Goal: Task Accomplishment & Management: Complete application form

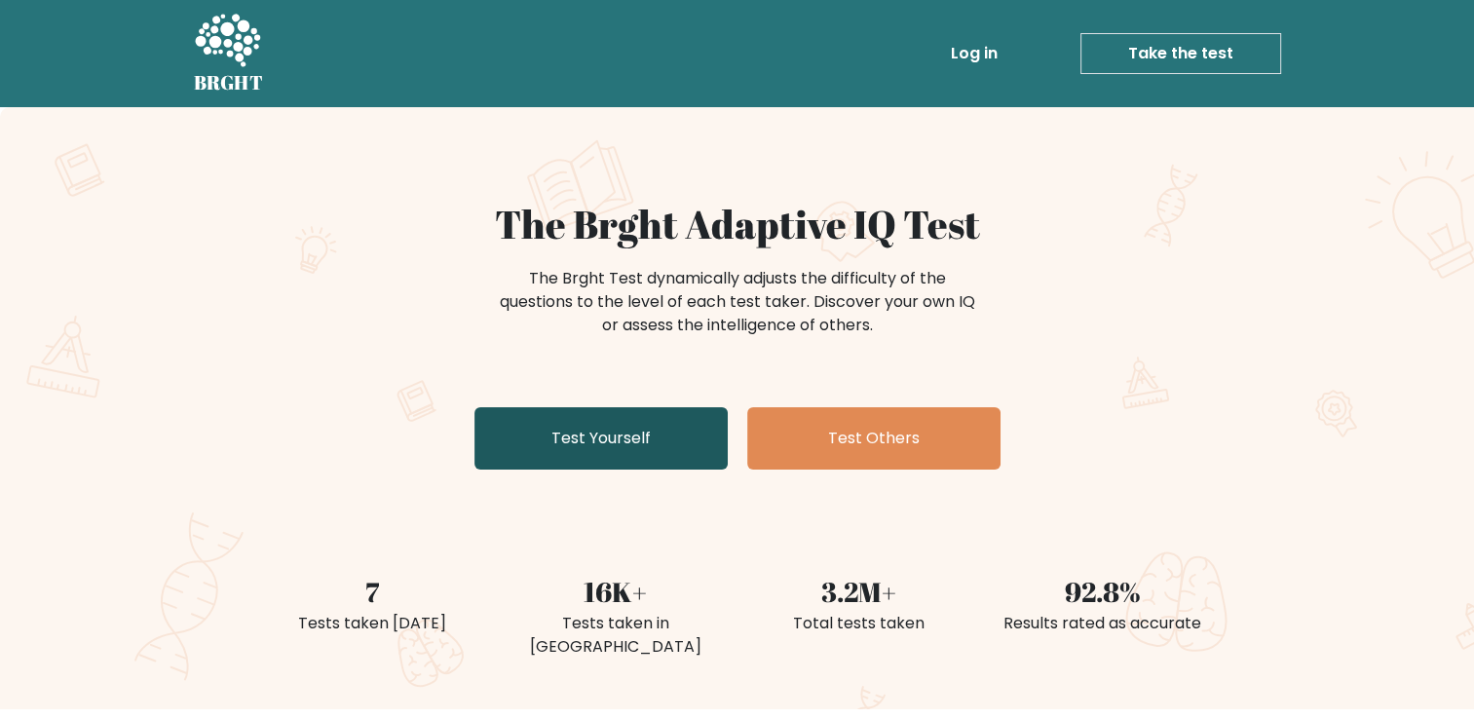
click at [548, 439] on link "Test Yourself" at bounding box center [600, 438] width 253 height 62
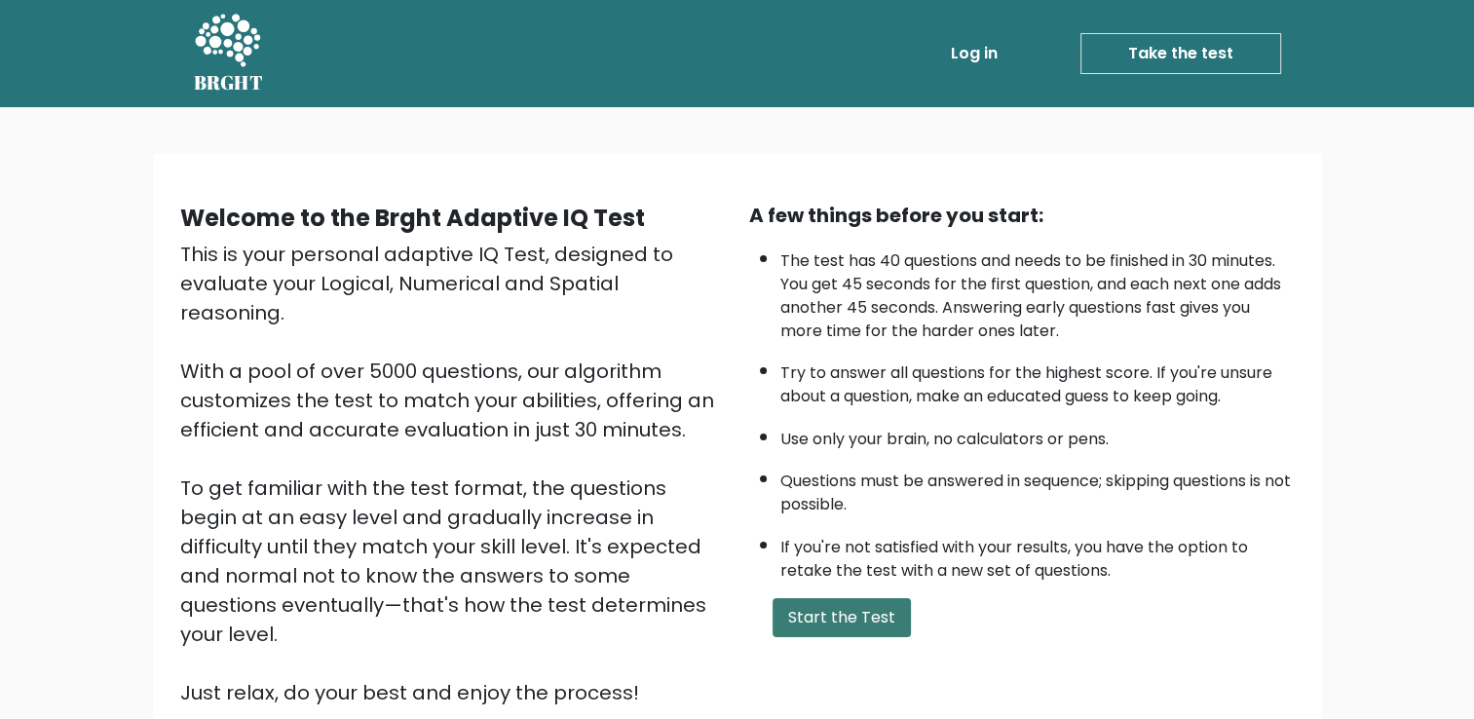
click at [848, 611] on button "Start the Test" at bounding box center [841, 617] width 138 height 39
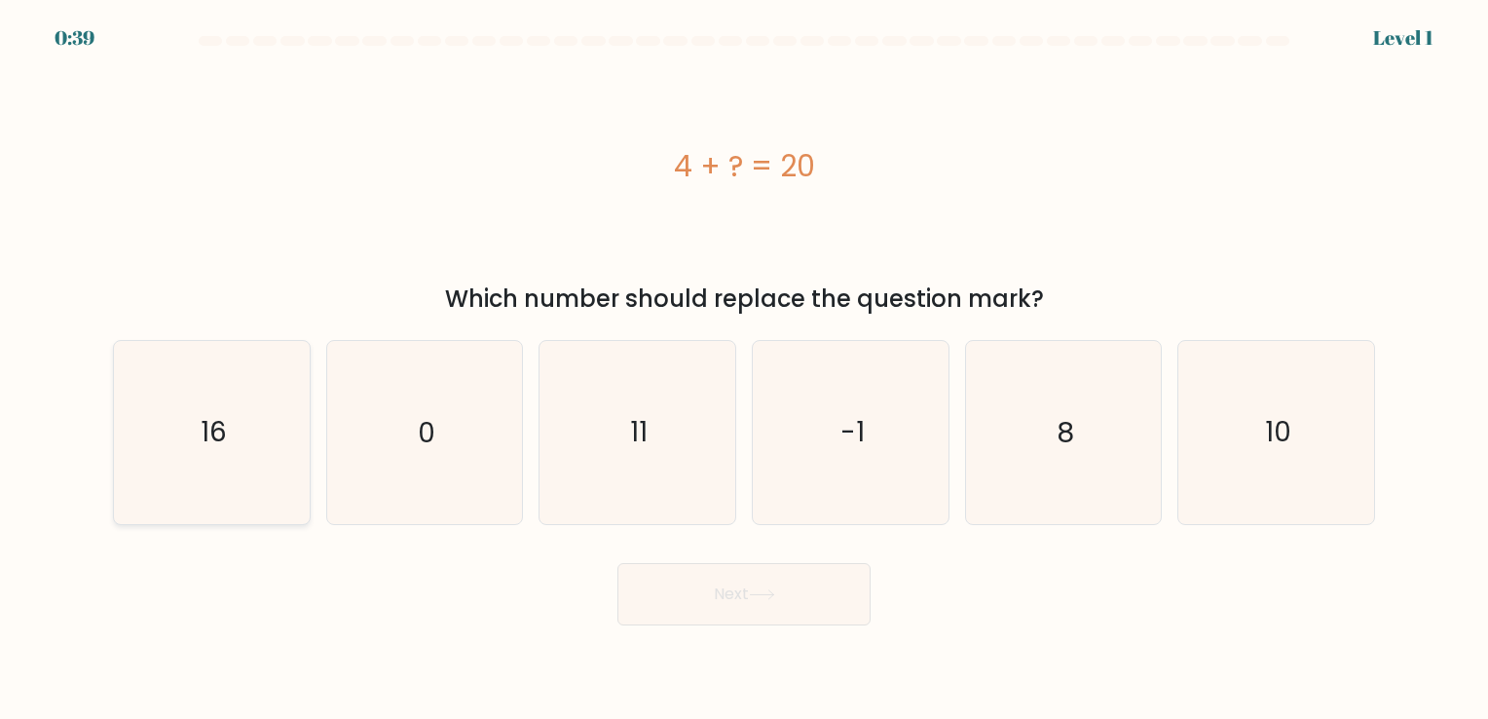
click at [232, 415] on icon "16" at bounding box center [212, 432] width 182 height 182
click at [744, 369] on input "a. 16" at bounding box center [744, 364] width 1 height 10
radio input "true"
click at [714, 602] on button "Next" at bounding box center [744, 594] width 253 height 62
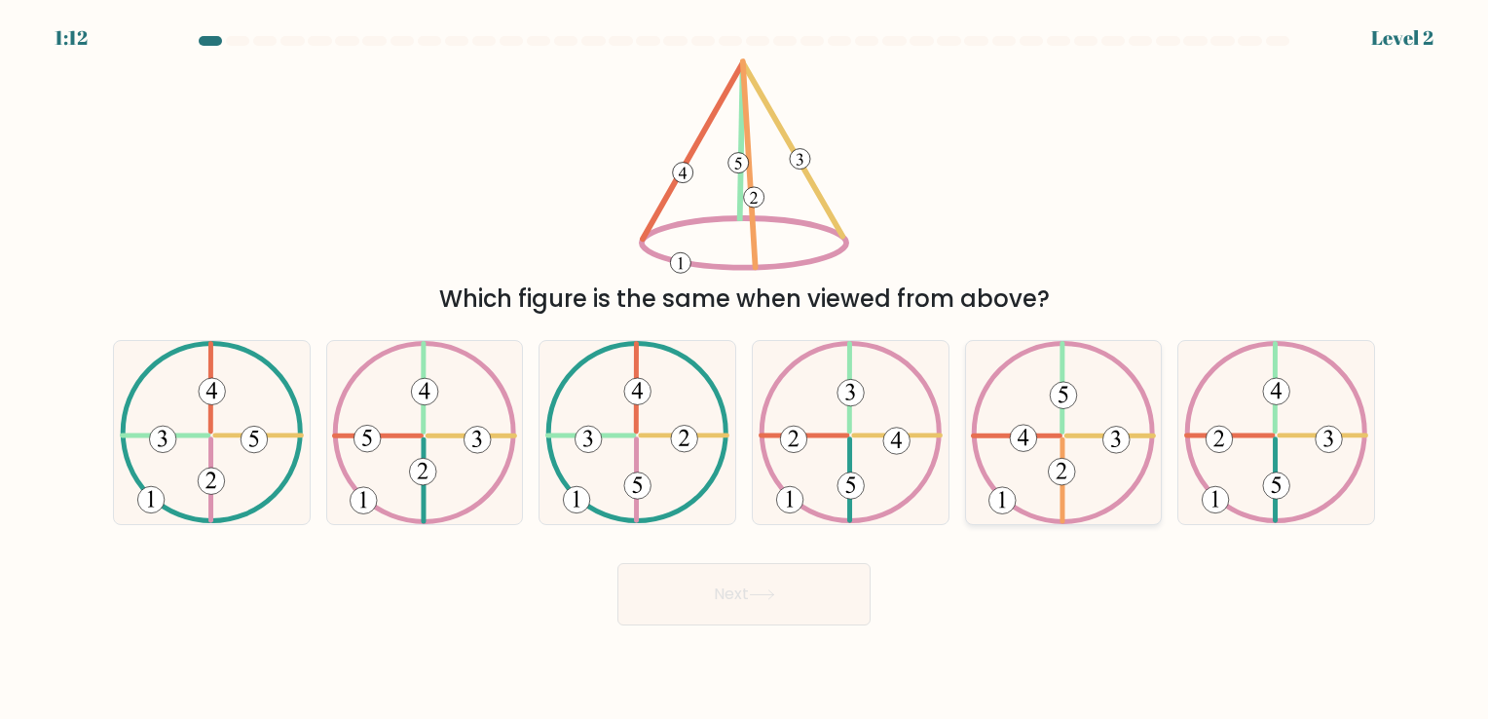
click at [1091, 473] on icon at bounding box center [1063, 432] width 184 height 182
click at [745, 369] on input "e." at bounding box center [744, 364] width 1 height 10
radio input "true"
click at [709, 567] on button "Next" at bounding box center [744, 594] width 253 height 62
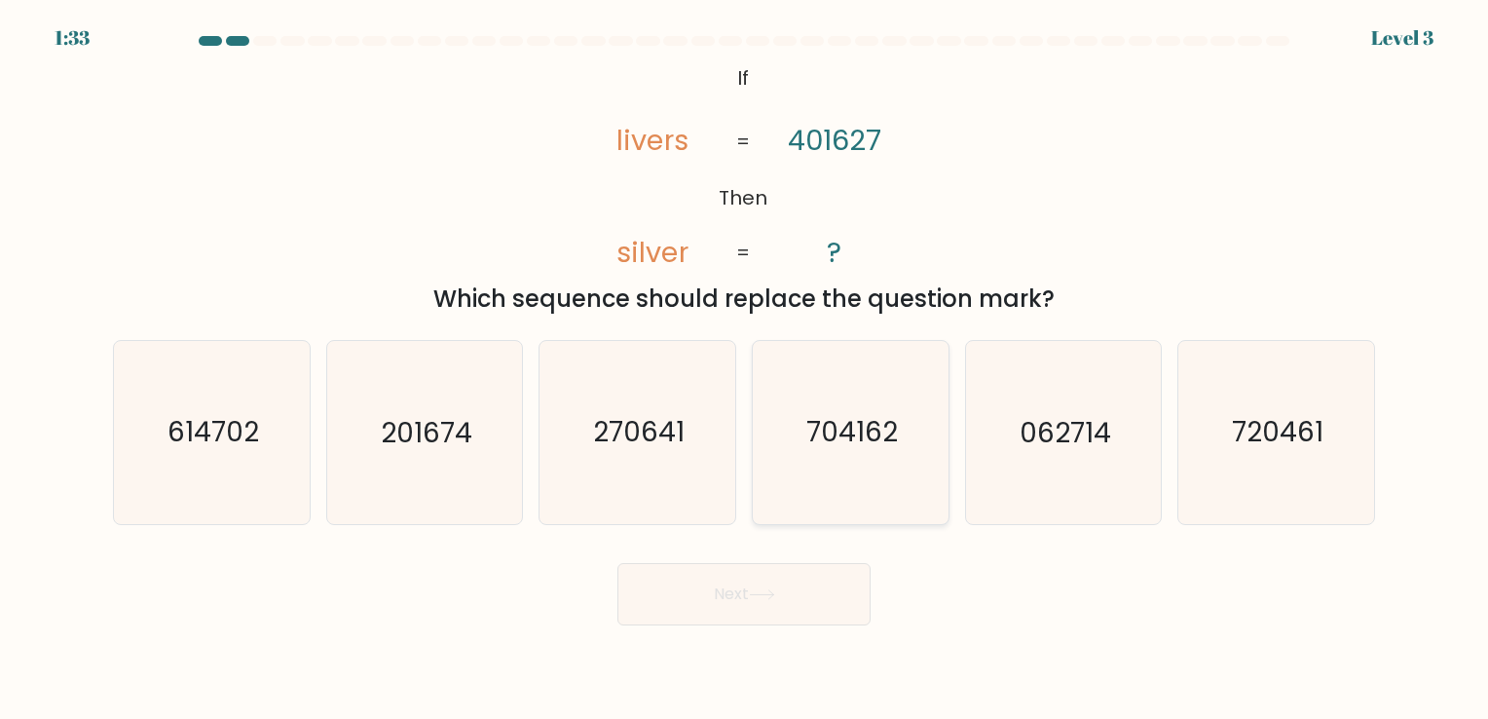
click at [873, 459] on icon "704162" at bounding box center [851, 432] width 182 height 182
click at [745, 369] on input "d. 704162" at bounding box center [744, 364] width 1 height 10
radio input "true"
click at [764, 600] on icon at bounding box center [762, 594] width 26 height 11
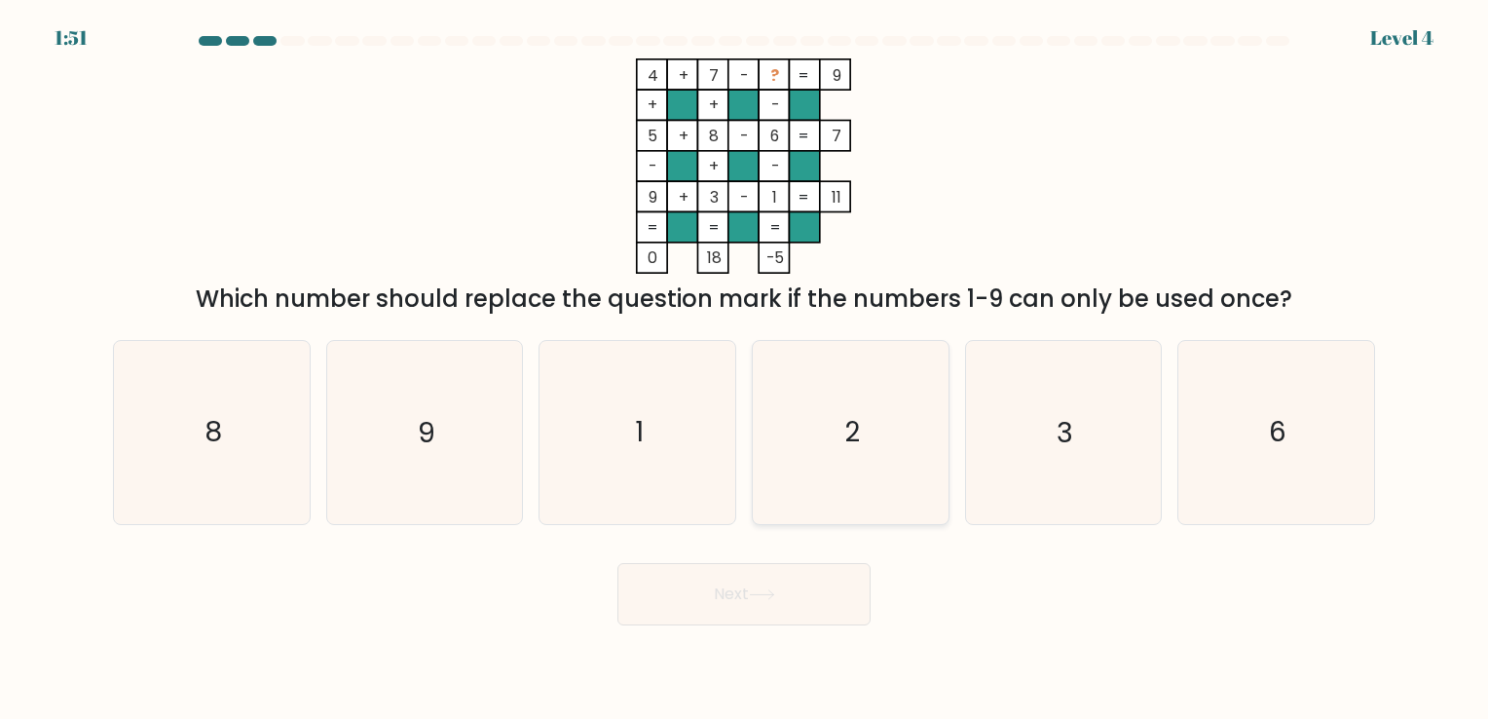
click at [830, 460] on icon "2" at bounding box center [851, 432] width 182 height 182
click at [745, 369] on input "d. 2" at bounding box center [744, 364] width 1 height 10
radio input "true"
click at [771, 597] on icon at bounding box center [762, 594] width 26 height 11
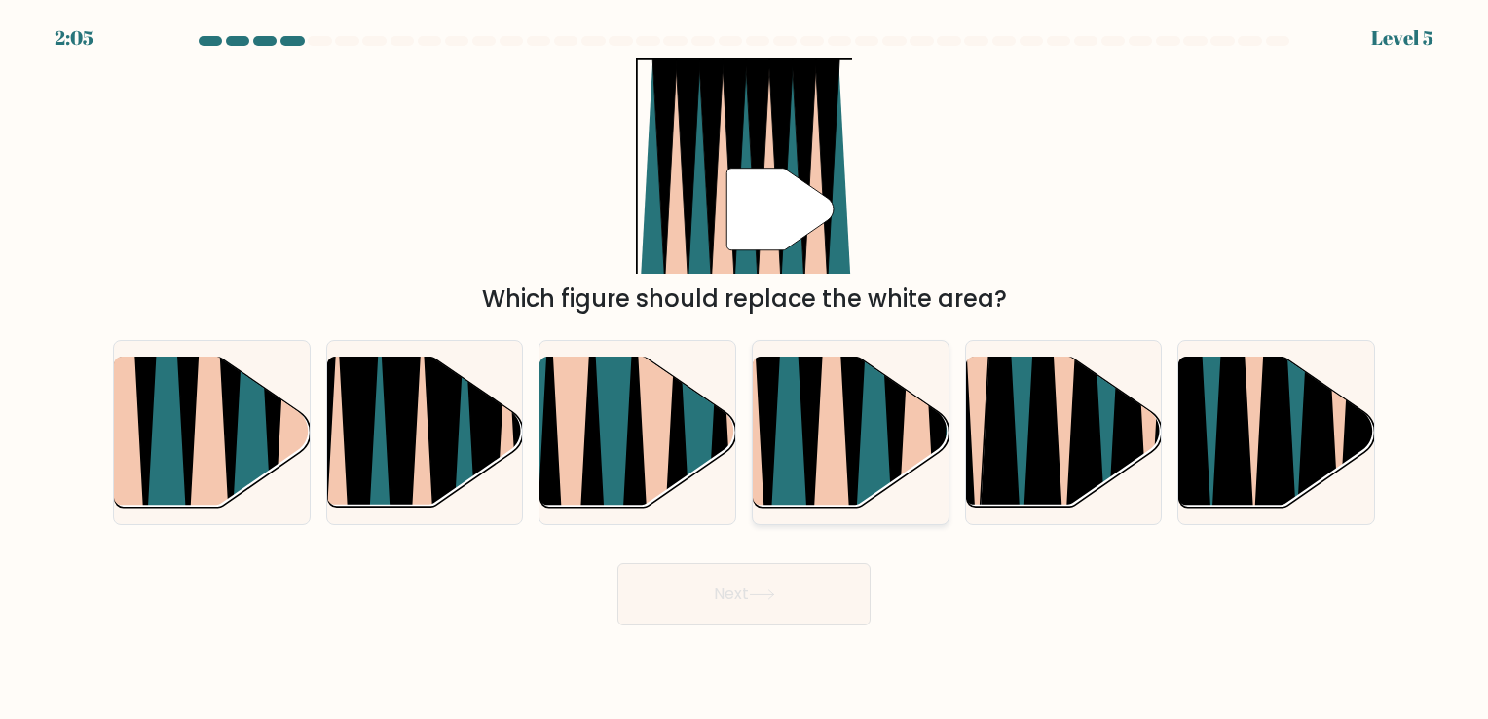
click at [795, 374] on icon at bounding box center [789, 354] width 43 height 391
click at [745, 369] on input "d." at bounding box center [744, 364] width 1 height 10
radio input "true"
click at [726, 609] on button "Next" at bounding box center [744, 594] width 253 height 62
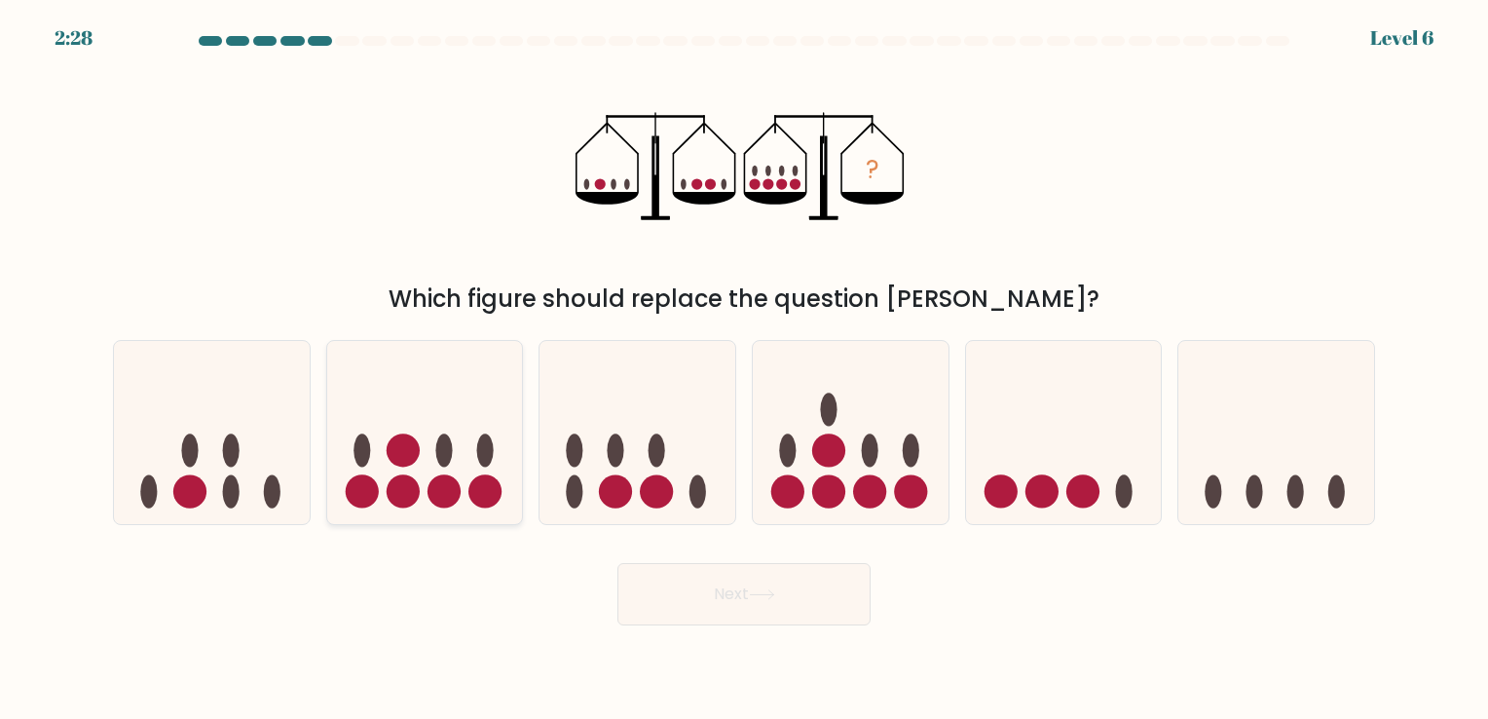
click at [424, 453] on icon at bounding box center [425, 433] width 196 height 162
click at [744, 369] on input "b." at bounding box center [744, 364] width 1 height 10
radio input "true"
click at [805, 614] on button "Next" at bounding box center [744, 594] width 253 height 62
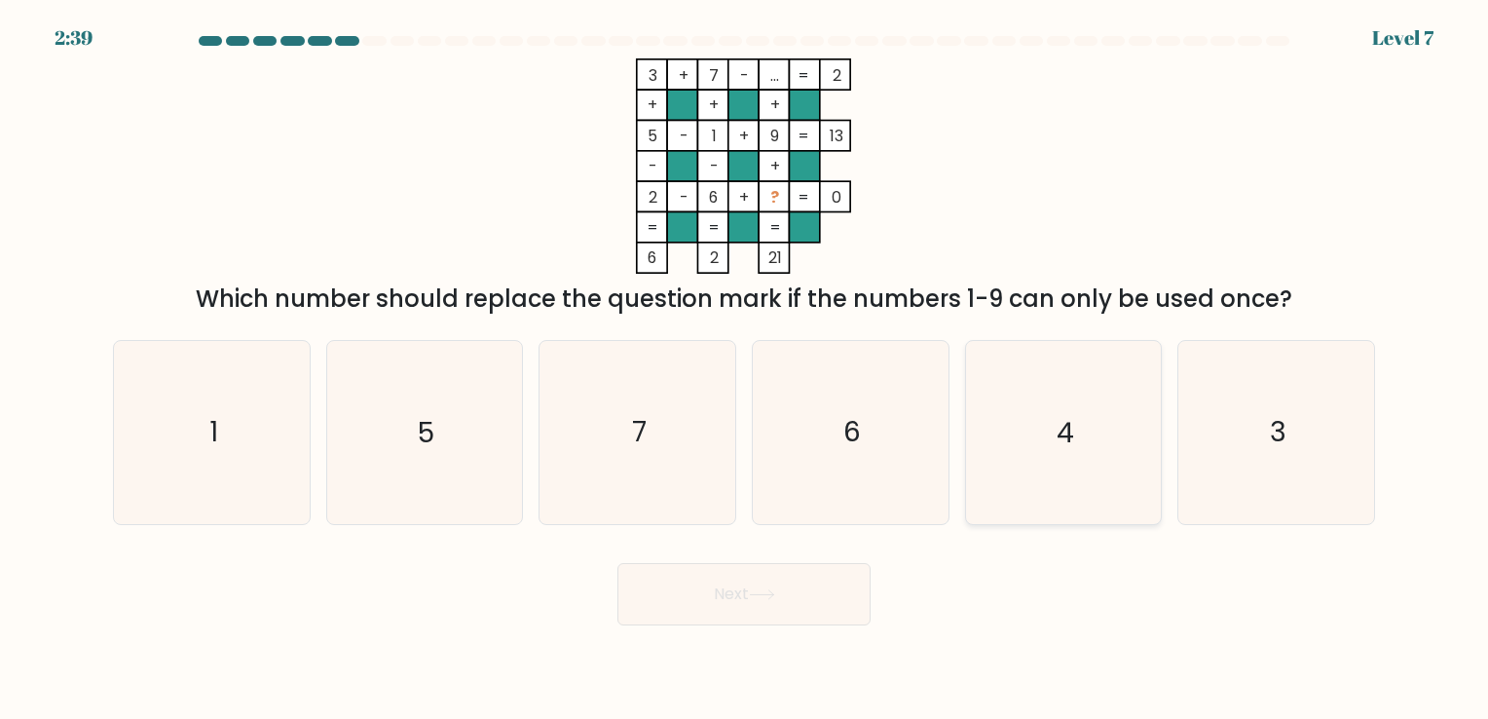
click at [1033, 459] on icon "4" at bounding box center [1063, 432] width 182 height 182
click at [745, 369] on input "e. 4" at bounding box center [744, 364] width 1 height 10
radio input "true"
click at [732, 604] on button "Next" at bounding box center [744, 594] width 253 height 62
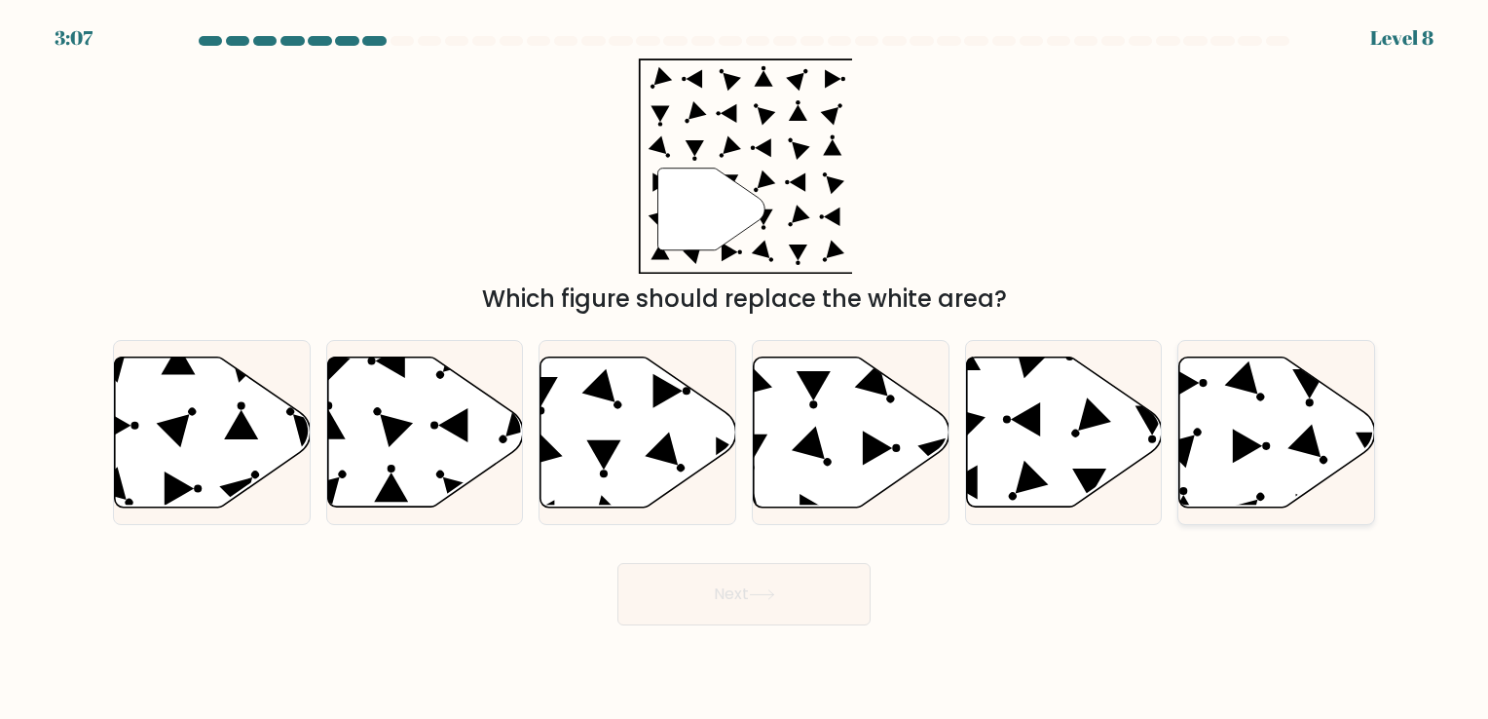
click at [1243, 421] on icon at bounding box center [1278, 432] width 196 height 150
click at [745, 369] on input "f." at bounding box center [744, 364] width 1 height 10
radio input "true"
click at [785, 583] on button "Next" at bounding box center [744, 594] width 253 height 62
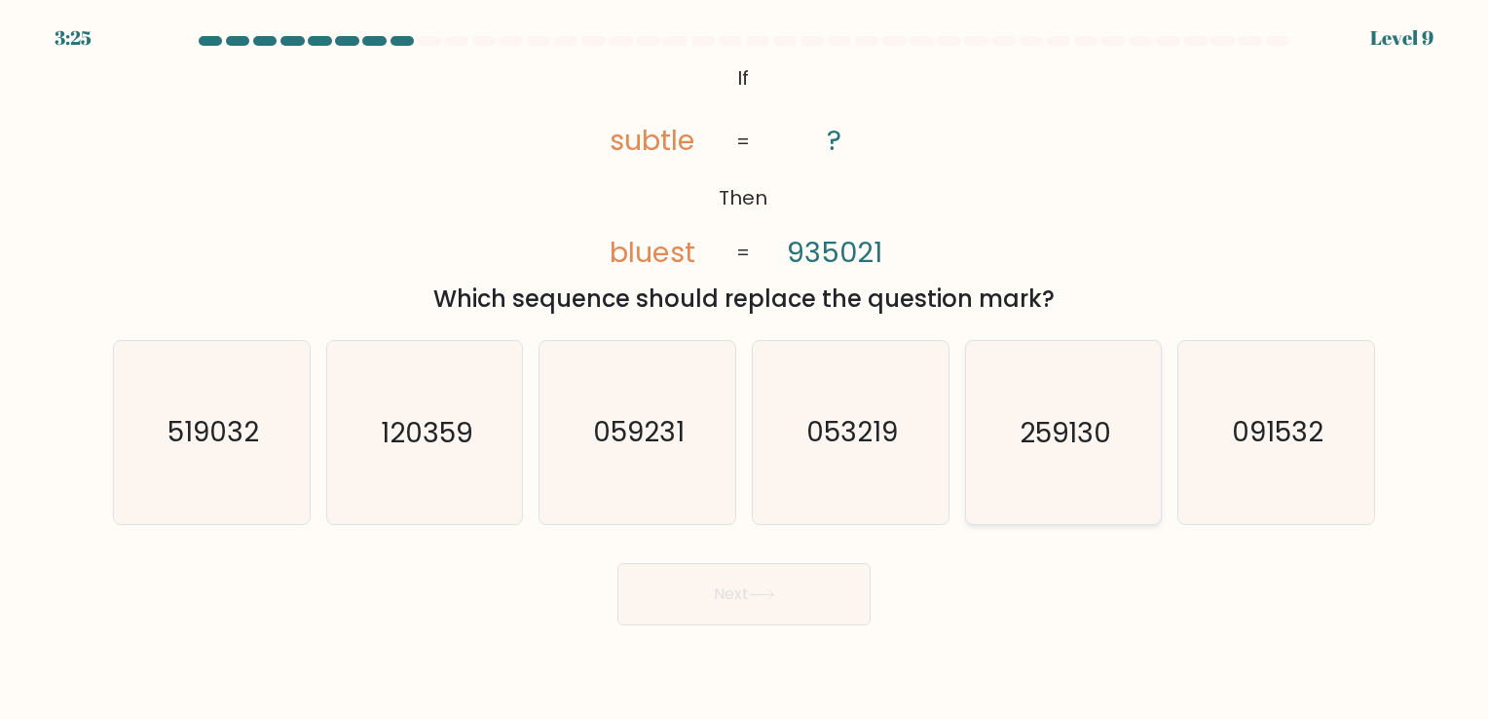
click at [1054, 465] on icon "259130" at bounding box center [1063, 432] width 182 height 182
click at [745, 369] on input "e. 259130" at bounding box center [744, 364] width 1 height 10
radio input "true"
click at [748, 586] on button "Next" at bounding box center [744, 594] width 253 height 62
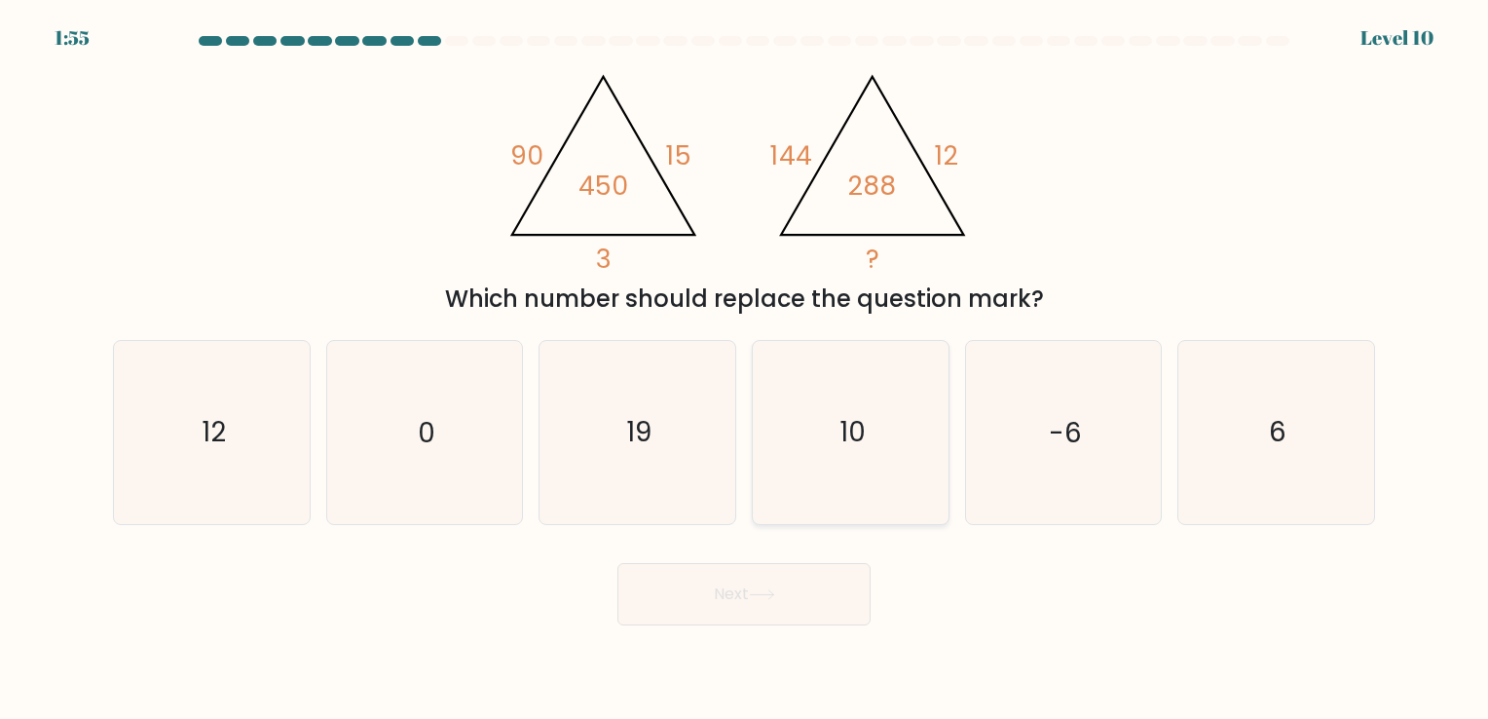
click at [900, 406] on icon "10" at bounding box center [851, 432] width 182 height 182
click at [745, 369] on input "d. 10" at bounding box center [744, 364] width 1 height 10
radio input "true"
click at [714, 475] on icon "19" at bounding box center [637, 432] width 182 height 182
click at [744, 369] on input "c. 19" at bounding box center [744, 364] width 1 height 10
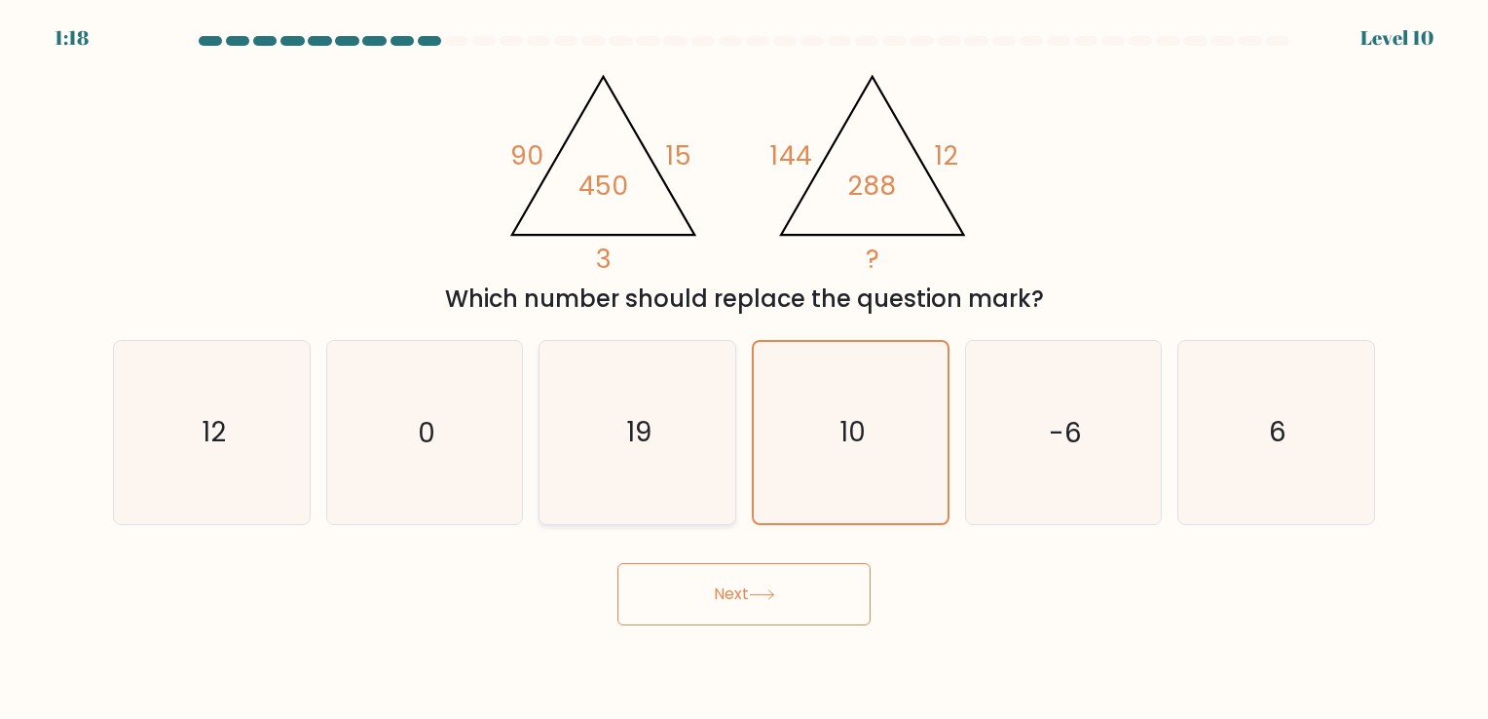
radio input "true"
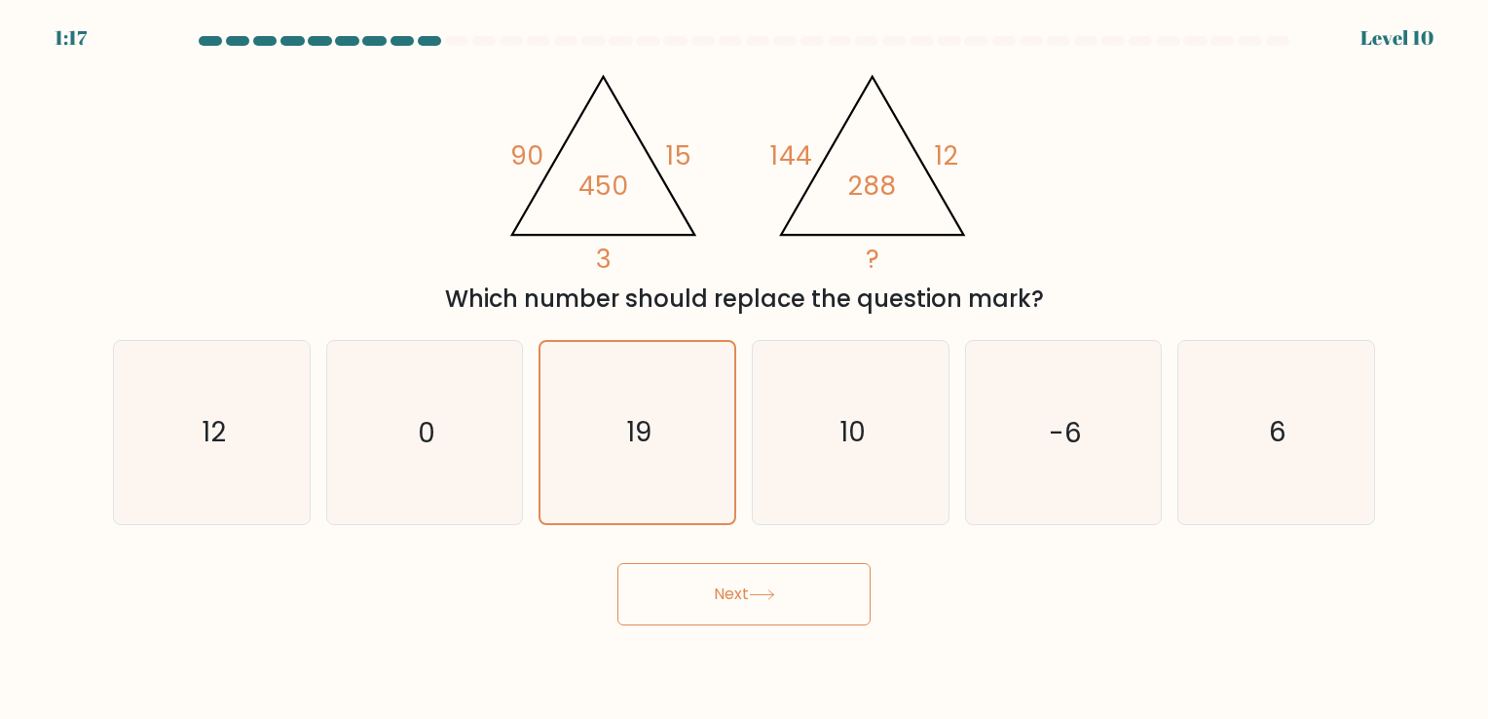
click at [744, 601] on button "Next" at bounding box center [744, 594] width 253 height 62
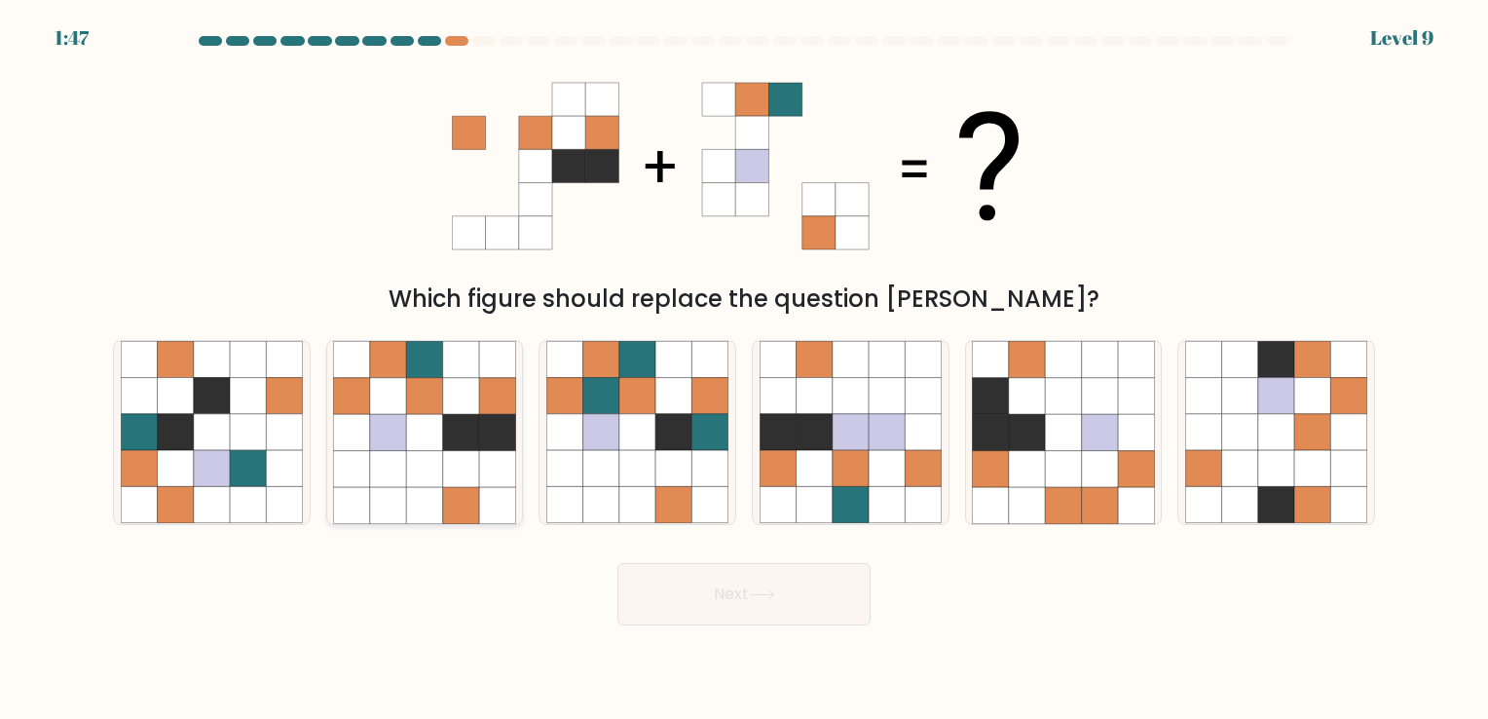
click at [468, 422] on icon at bounding box center [461, 432] width 36 height 36
click at [744, 369] on input "b." at bounding box center [744, 364] width 1 height 10
radio input "true"
click at [821, 603] on button "Next" at bounding box center [744, 594] width 253 height 62
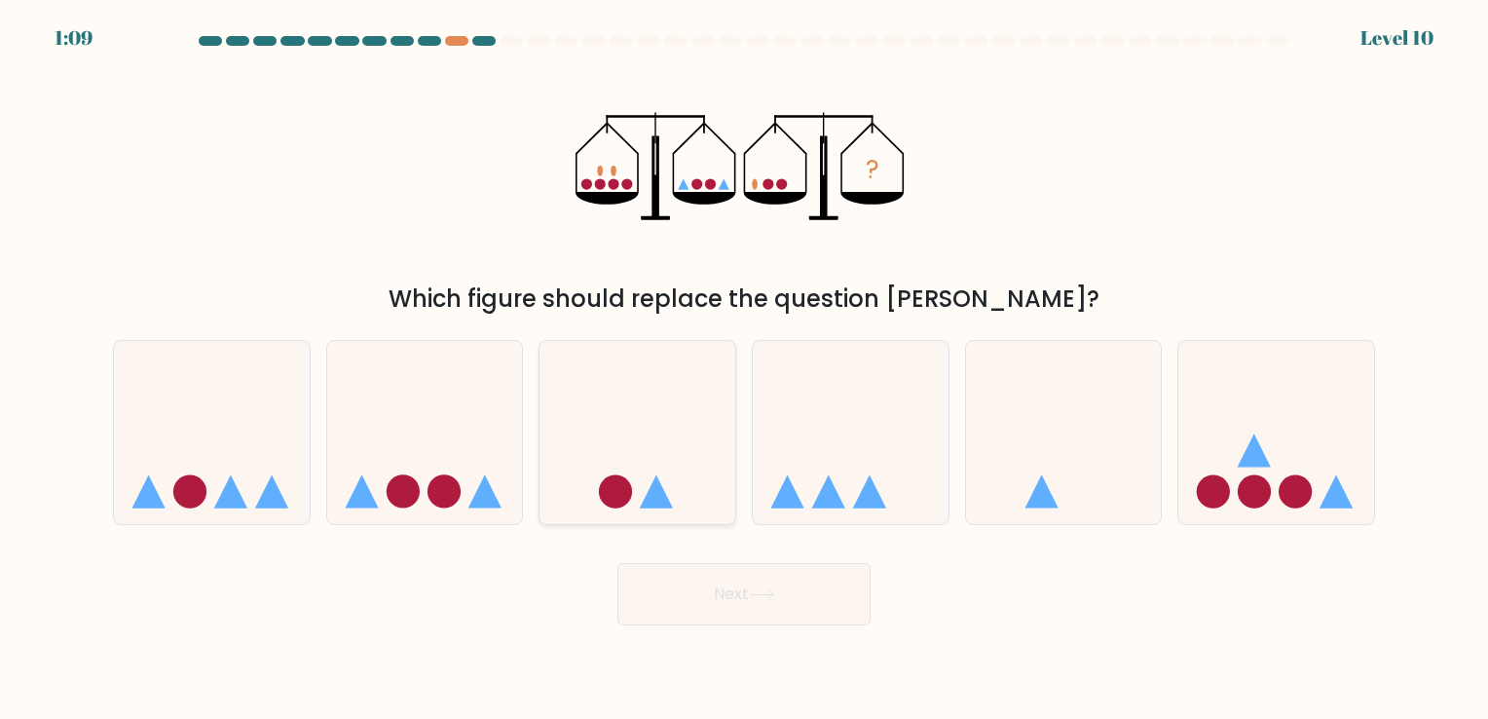
click at [687, 481] on icon at bounding box center [638, 433] width 196 height 162
click at [744, 369] on input "c." at bounding box center [744, 364] width 1 height 10
radio input "true"
click at [756, 615] on button "Next" at bounding box center [744, 594] width 253 height 62
click at [760, 590] on icon at bounding box center [762, 594] width 26 height 11
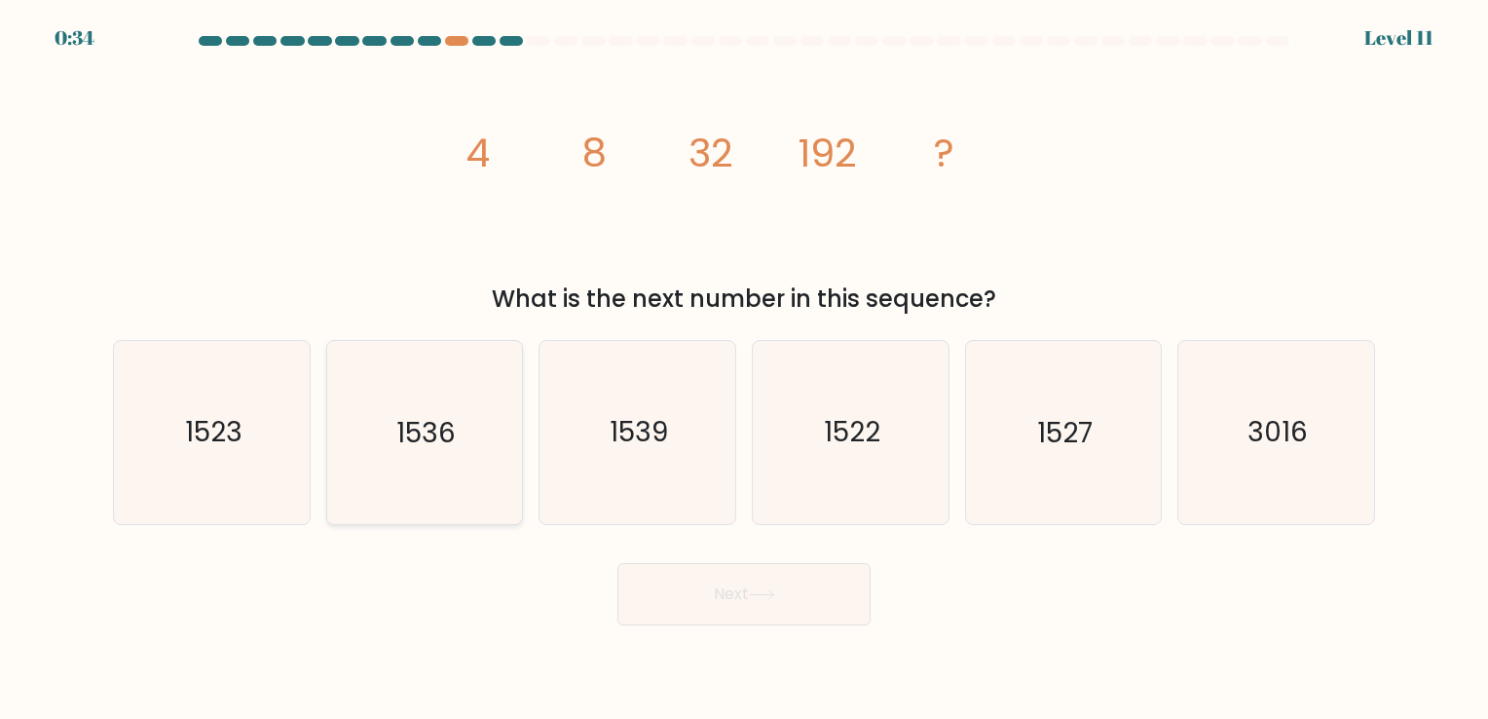
click at [417, 463] on icon "1536" at bounding box center [424, 432] width 182 height 182
click at [744, 369] on input "b. 1536" at bounding box center [744, 364] width 1 height 10
radio input "true"
click at [815, 602] on button "Next" at bounding box center [744, 594] width 253 height 62
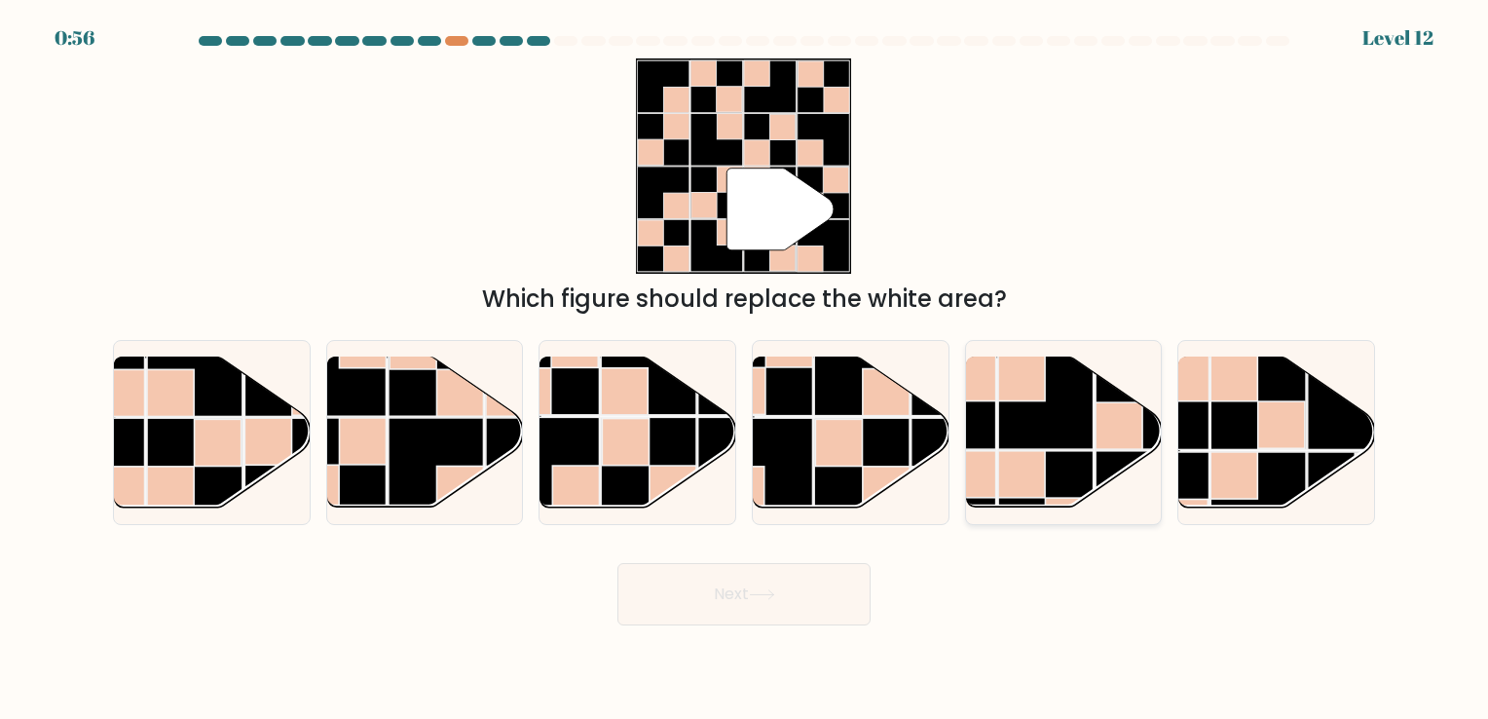
click at [1063, 441] on rect at bounding box center [1045, 401] width 95 height 95
click at [745, 369] on input "e." at bounding box center [744, 364] width 1 height 10
radio input "true"
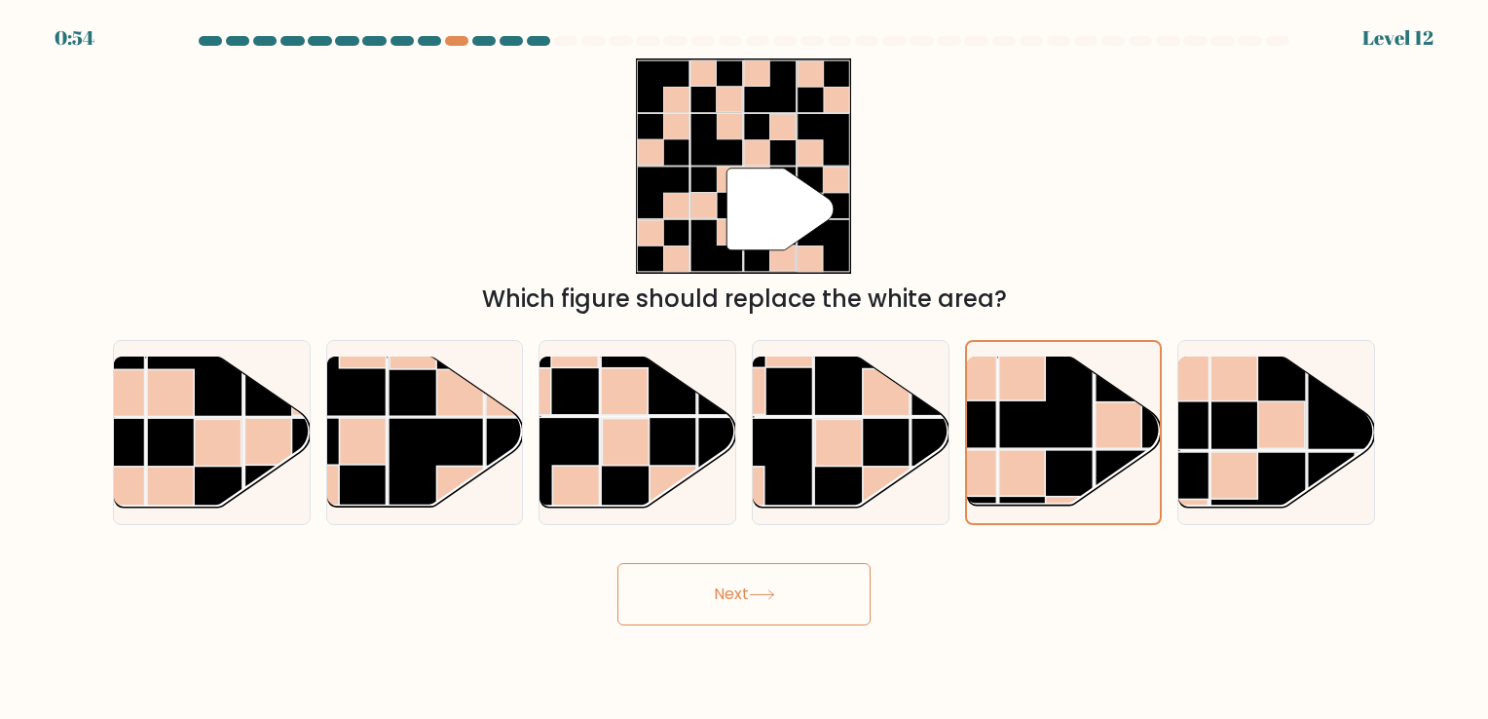
click at [777, 577] on button "Next" at bounding box center [744, 594] width 253 height 62
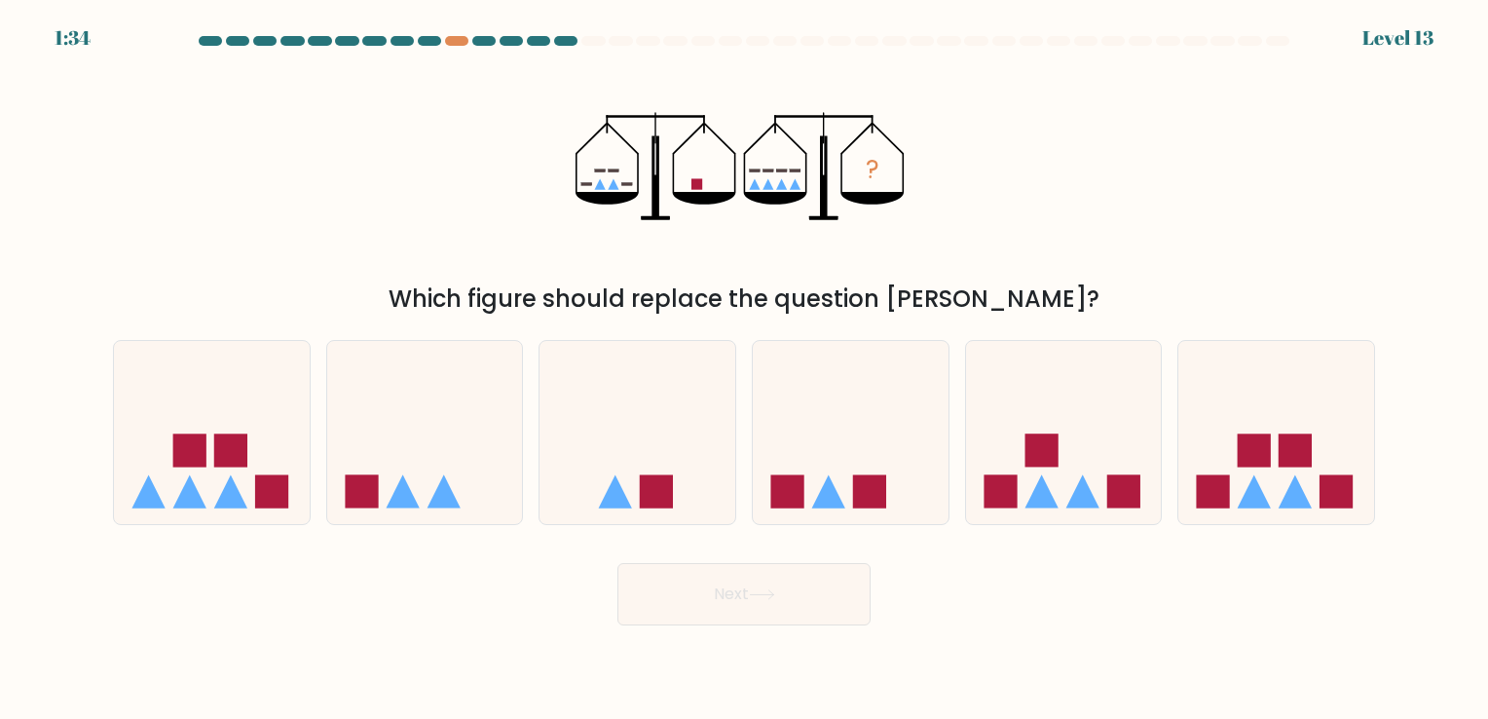
click at [690, 599] on button "Next" at bounding box center [744, 594] width 253 height 62
click at [458, 486] on icon at bounding box center [425, 433] width 196 height 162
click at [744, 369] on input "b." at bounding box center [744, 364] width 1 height 10
radio input "true"
click at [728, 604] on button "Next" at bounding box center [744, 594] width 253 height 62
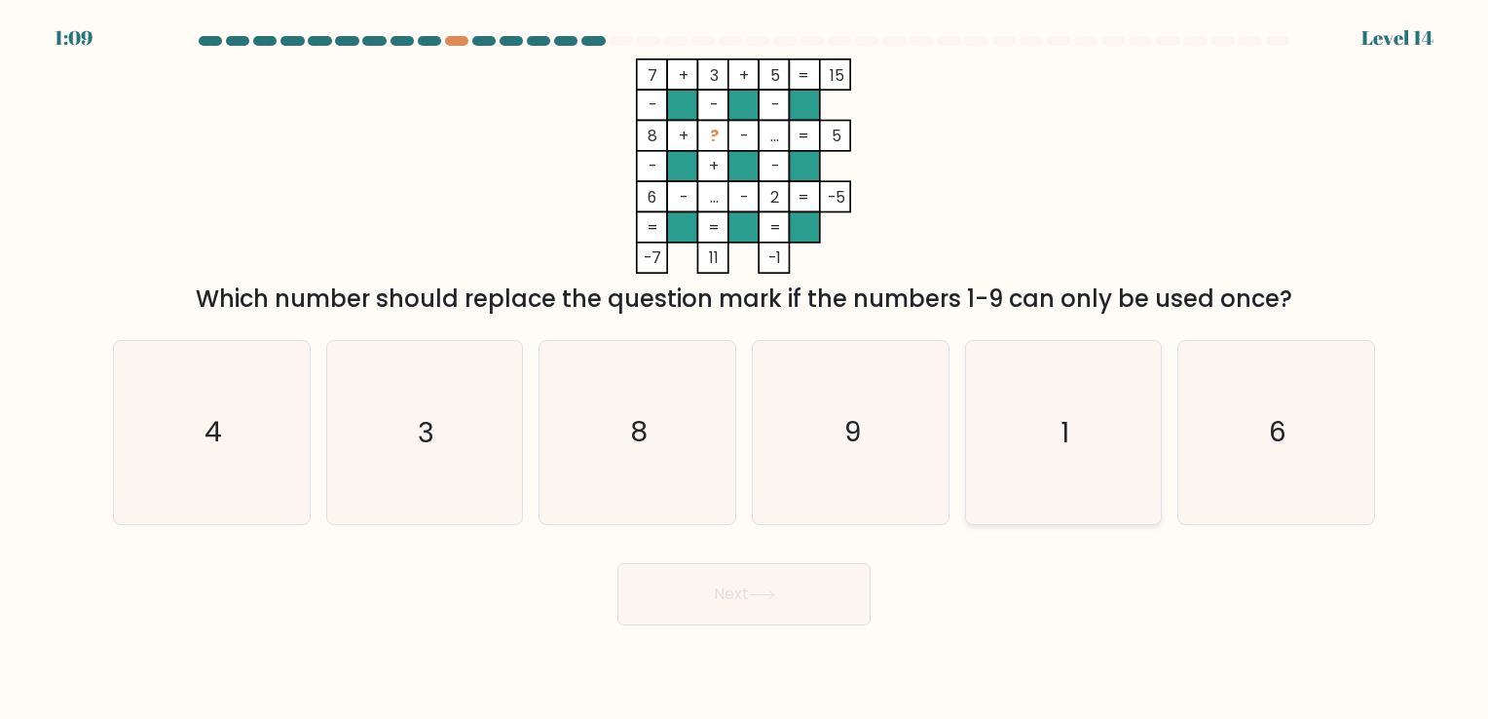
click at [1061, 430] on text "1" at bounding box center [1065, 433] width 9 height 38
click at [745, 369] on input "e. 1" at bounding box center [744, 364] width 1 height 10
radio input "true"
click at [807, 572] on button "Next" at bounding box center [744, 594] width 253 height 62
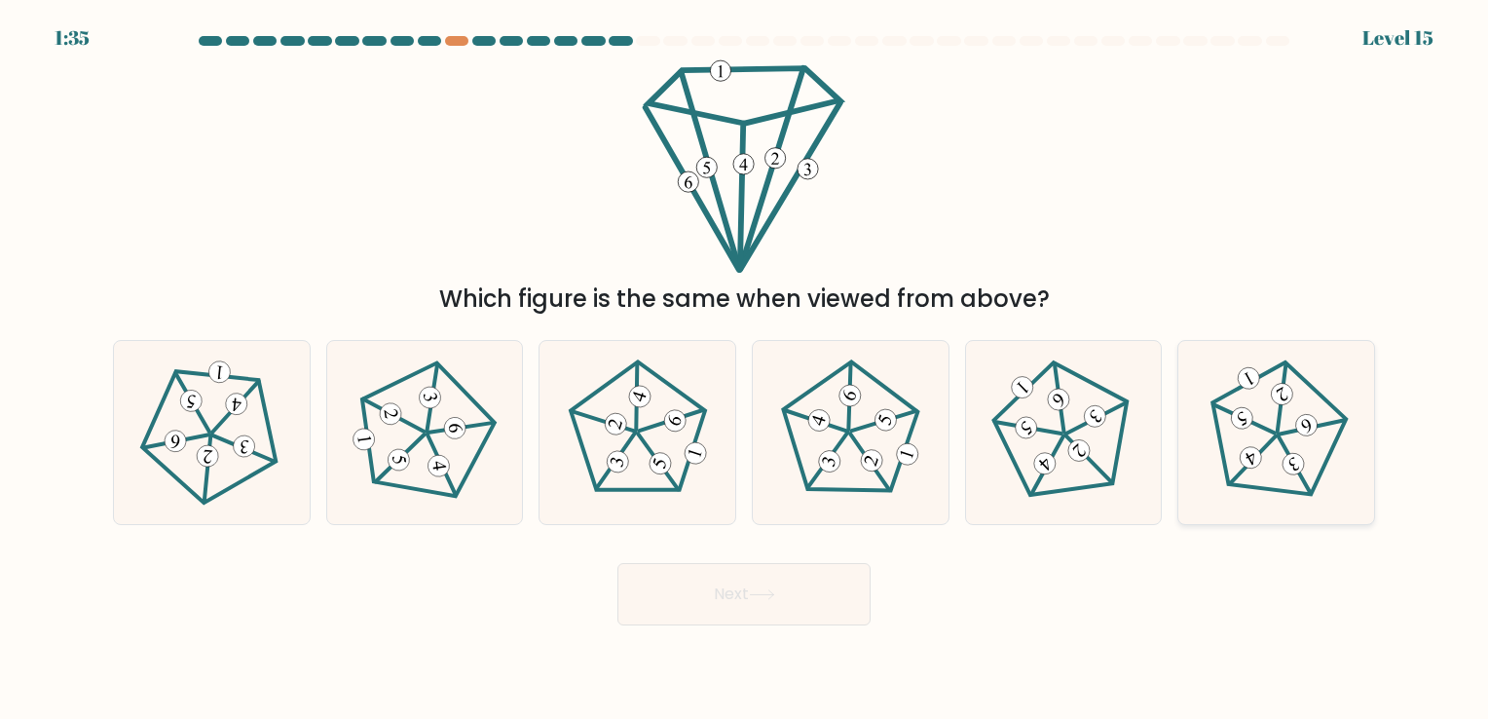
click at [1262, 467] on icon at bounding box center [1277, 432] width 146 height 146
click at [745, 369] on input "f." at bounding box center [744, 364] width 1 height 10
radio input "true"
click at [221, 419] on icon at bounding box center [211, 432] width 146 height 146
click at [744, 369] on input "a." at bounding box center [744, 364] width 1 height 10
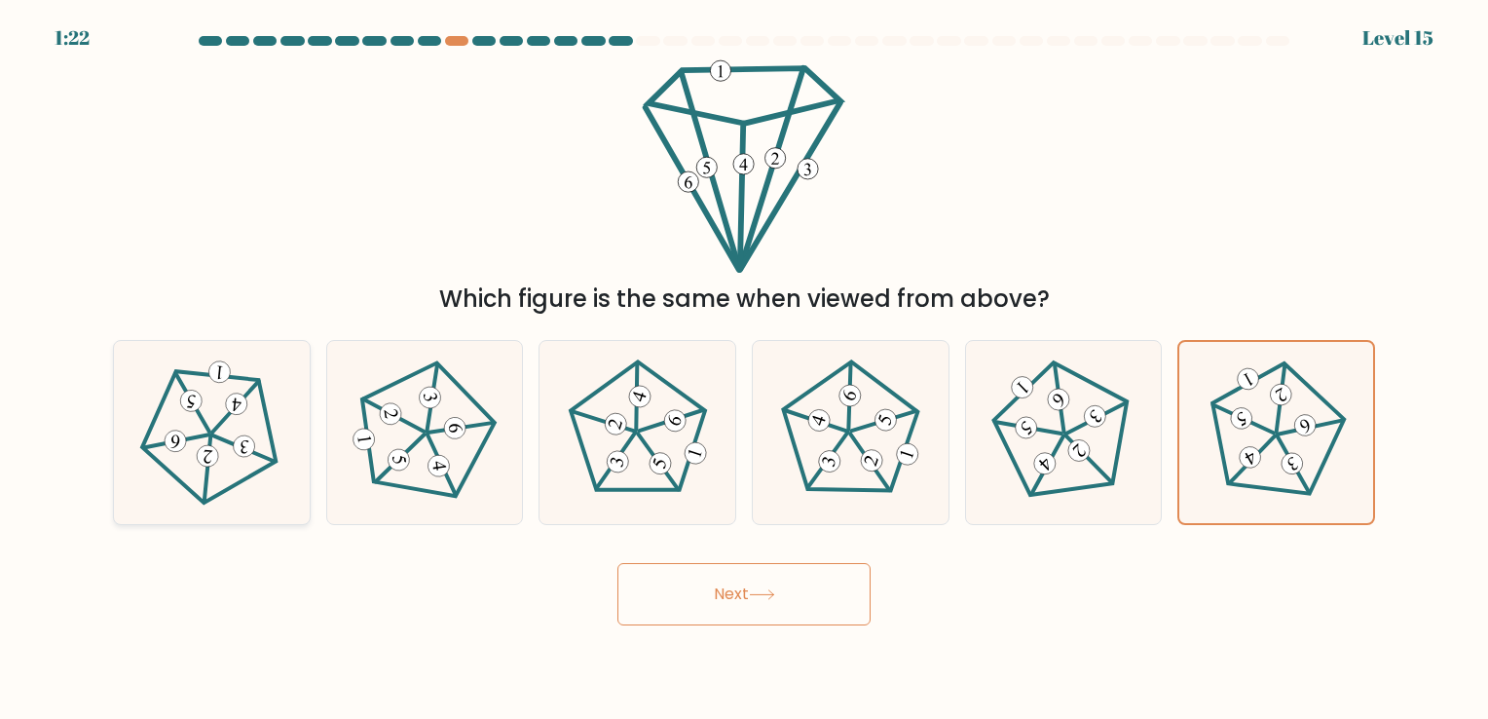
radio input "true"
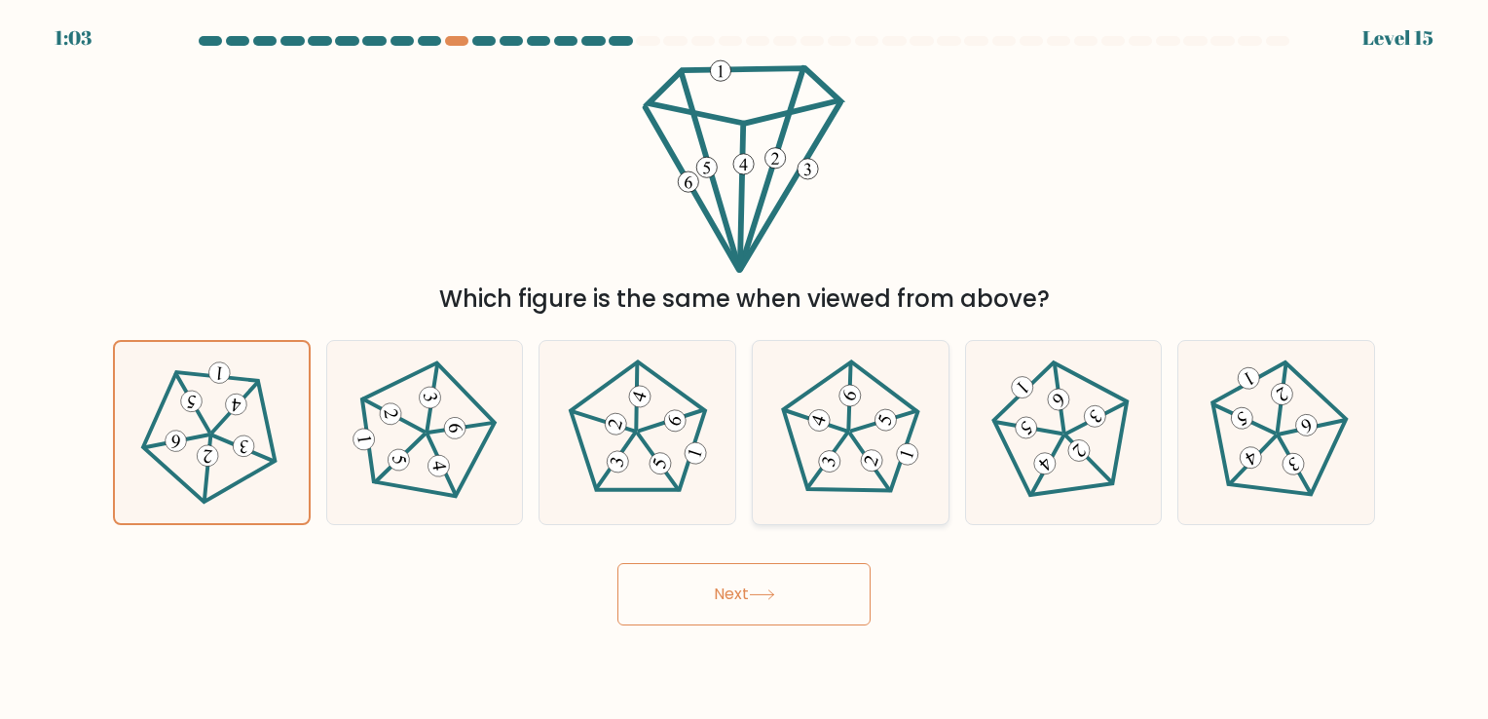
click at [822, 457] on 766 at bounding box center [829, 461] width 27 height 27
click at [745, 369] on input "d." at bounding box center [744, 364] width 1 height 10
radio input "true"
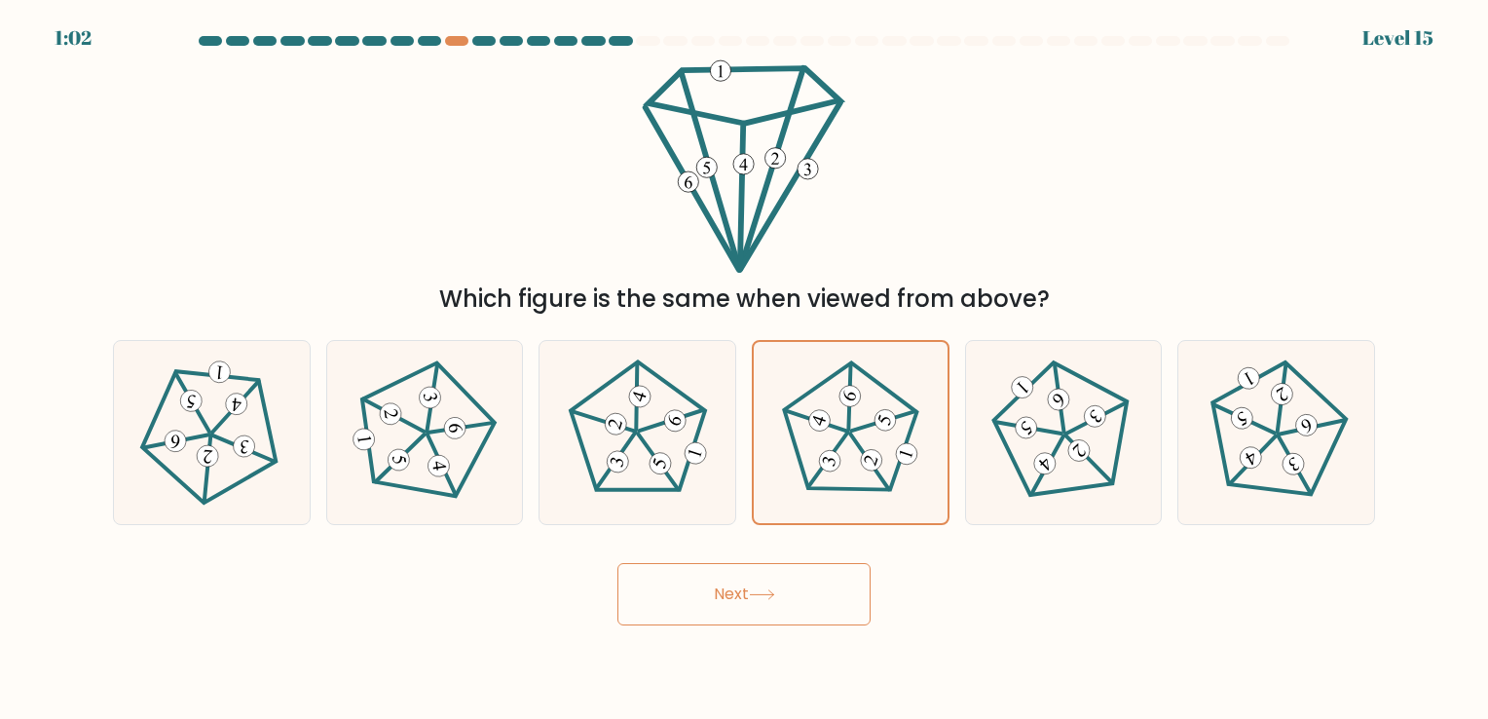
click at [730, 606] on button "Next" at bounding box center [744, 594] width 253 height 62
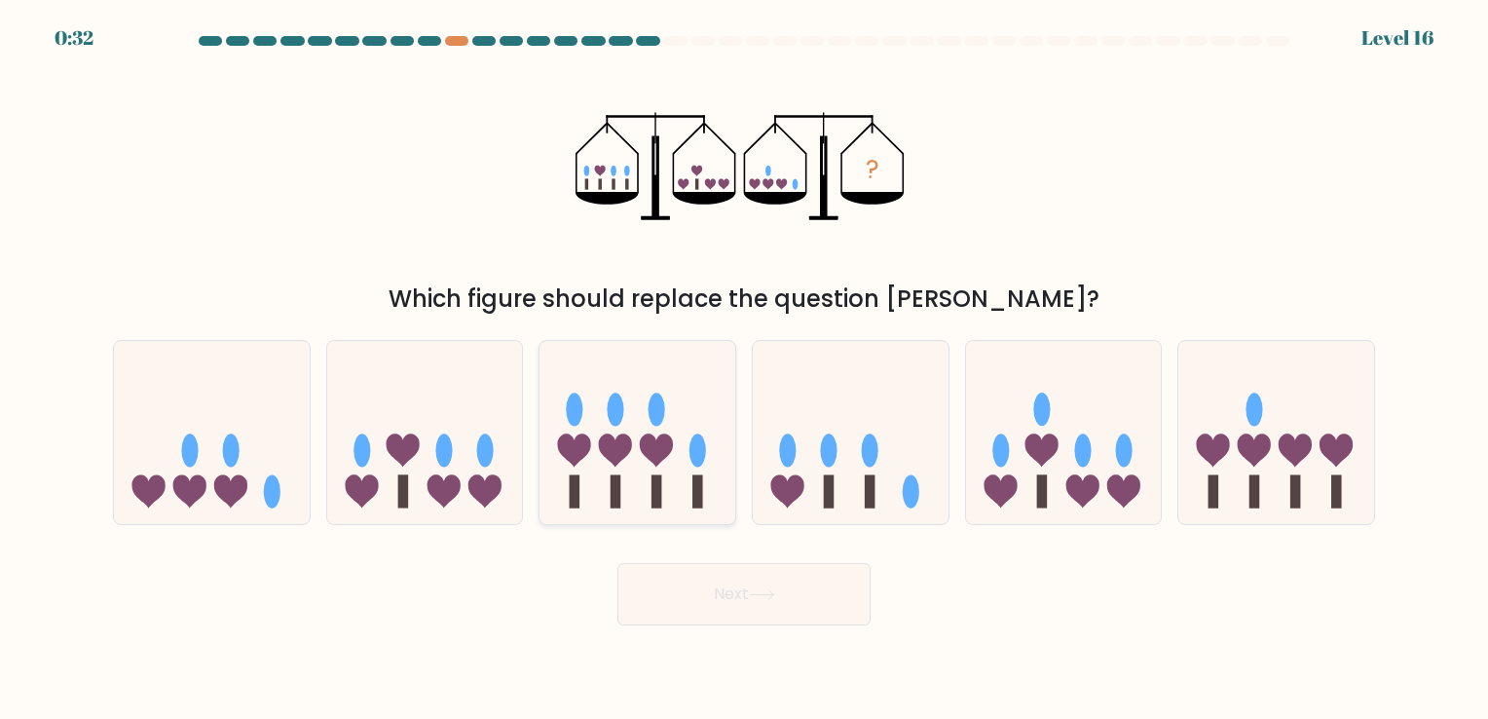
click at [666, 446] on icon at bounding box center [656, 449] width 33 height 33
click at [744, 369] on input "c." at bounding box center [744, 364] width 1 height 10
radio input "true"
click at [708, 622] on button "Next" at bounding box center [744, 594] width 253 height 62
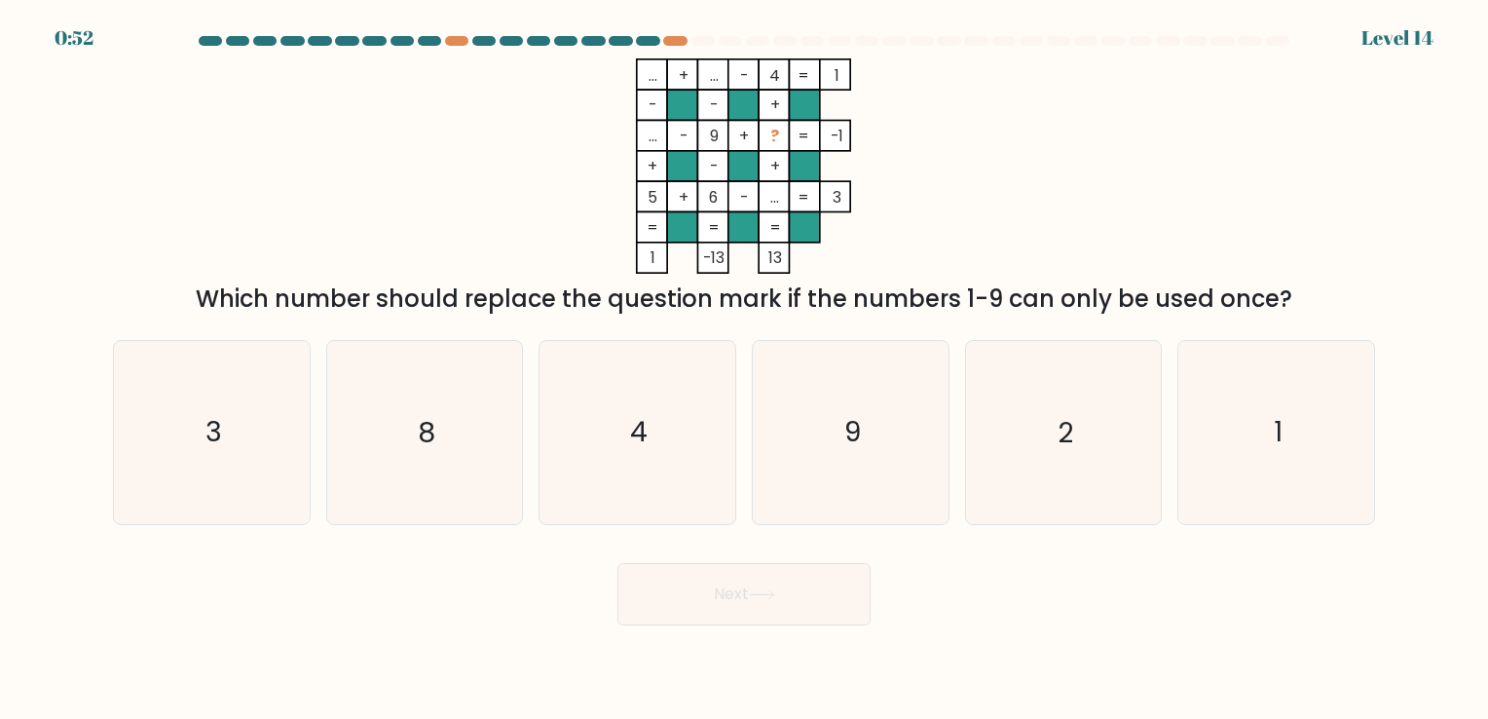
click at [721, 72] on rect at bounding box center [713, 74] width 30 height 30
drag, startPoint x: 439, startPoint y: 463, endPoint x: 740, endPoint y: 572, distance: 320.2
click at [740, 572] on form at bounding box center [744, 330] width 1488 height 589
click at [740, 572] on div "Next" at bounding box center [744, 586] width 1286 height 77
click at [376, 449] on icon "8" at bounding box center [424, 432] width 182 height 182
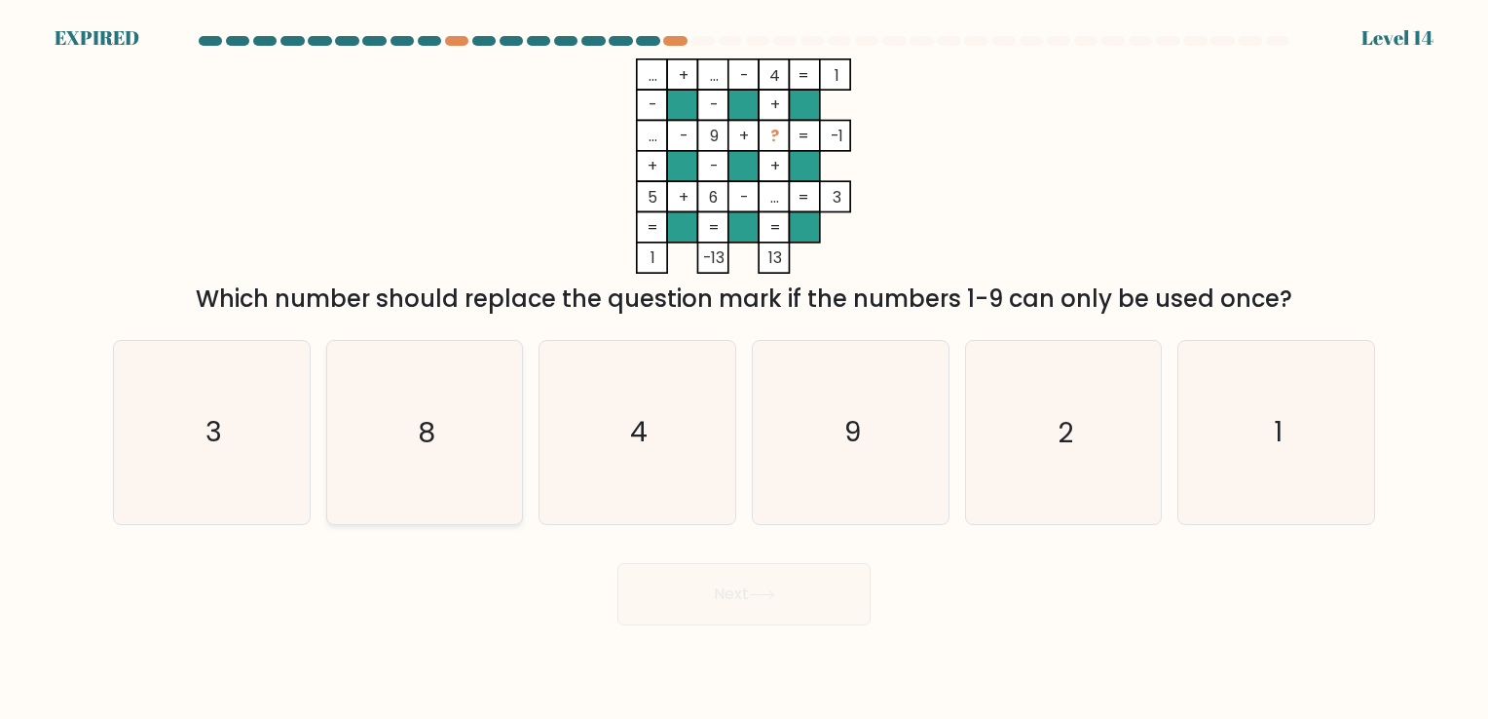
click at [744, 369] on input "b. 8" at bounding box center [744, 364] width 1 height 10
radio input "true"
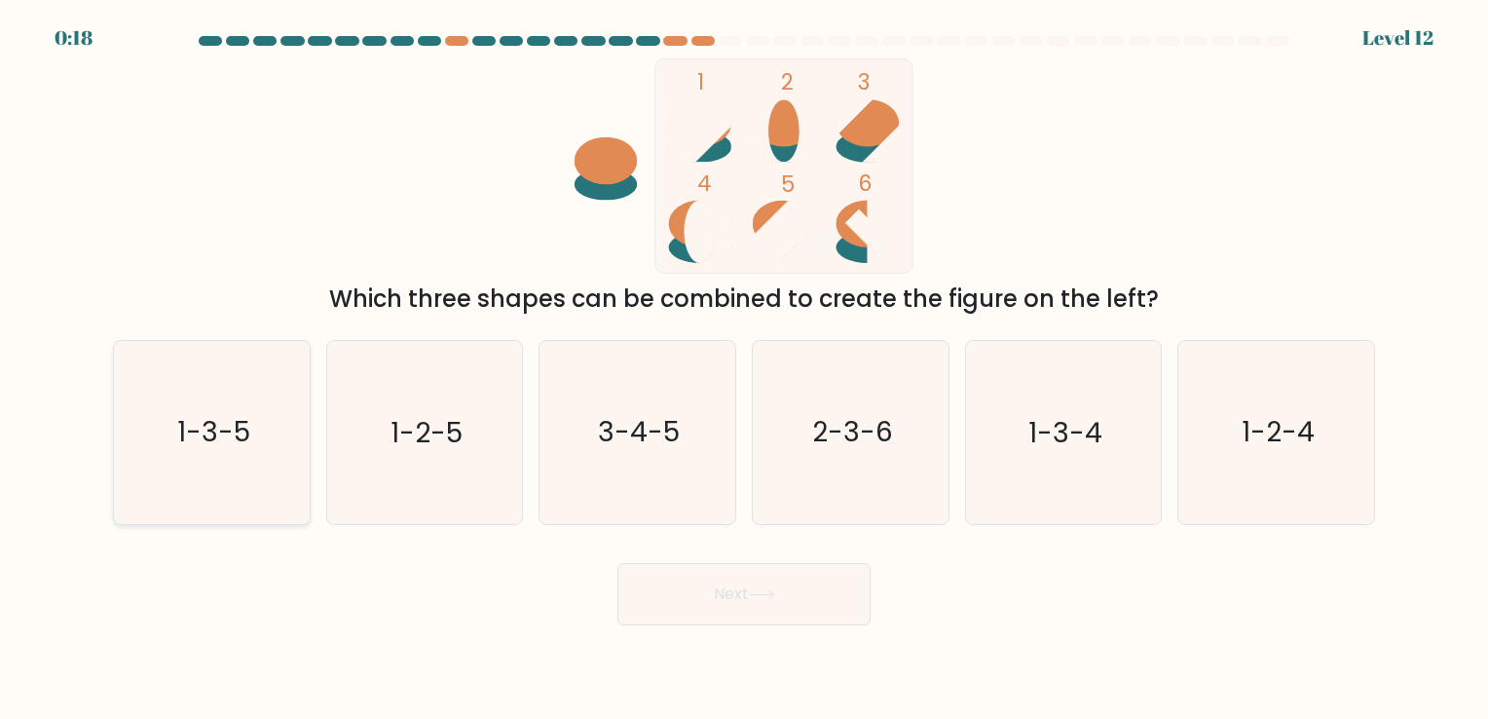
click at [275, 428] on icon "1-3-5" at bounding box center [212, 432] width 182 height 182
click at [744, 369] on input "a. 1-3-5" at bounding box center [744, 364] width 1 height 10
radio input "true"
click at [681, 603] on button "Next" at bounding box center [744, 594] width 253 height 62
click at [668, 590] on button "Next" at bounding box center [744, 594] width 253 height 62
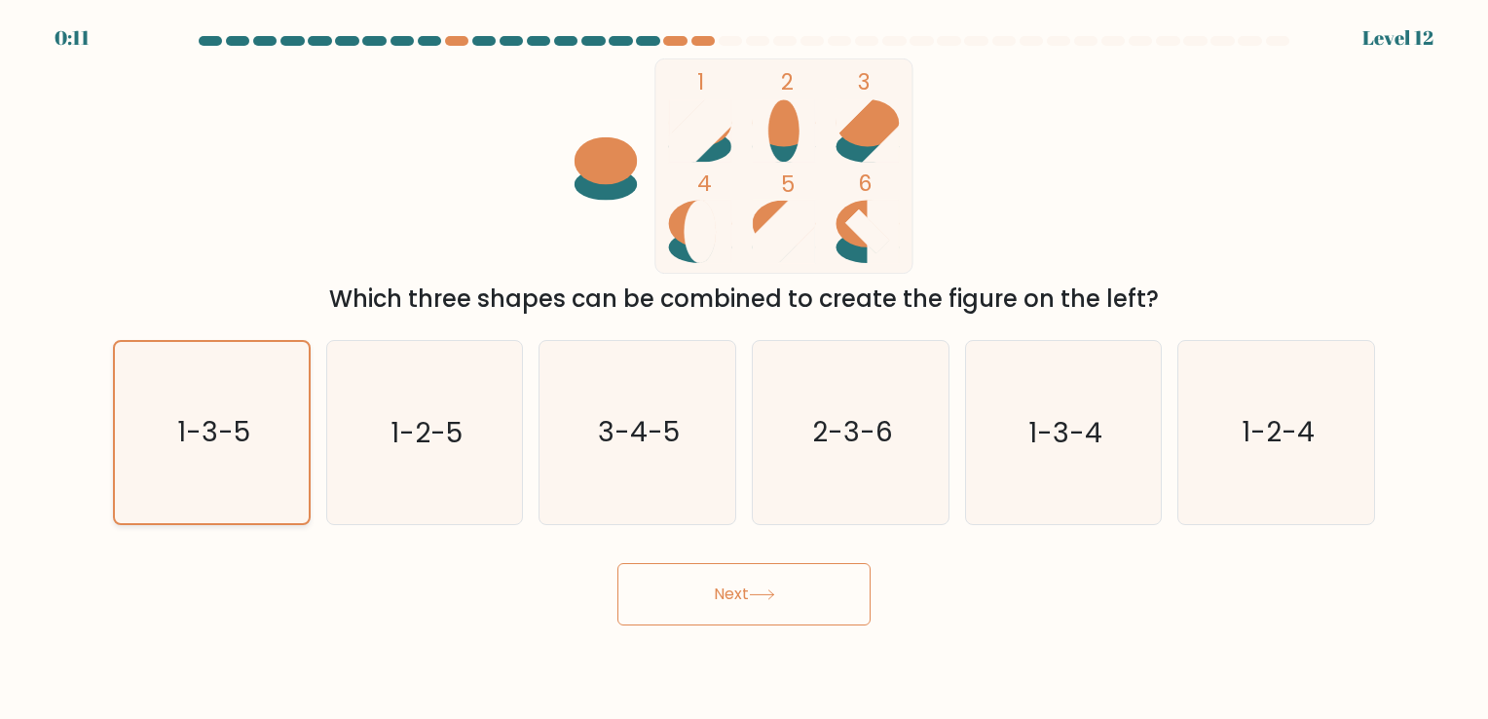
click at [252, 409] on icon "1-3-5" at bounding box center [212, 432] width 180 height 180
click at [744, 369] on input "a. 1-3-5" at bounding box center [744, 364] width 1 height 10
click at [759, 598] on icon at bounding box center [762, 594] width 26 height 11
click at [771, 606] on button "Next" at bounding box center [744, 594] width 253 height 62
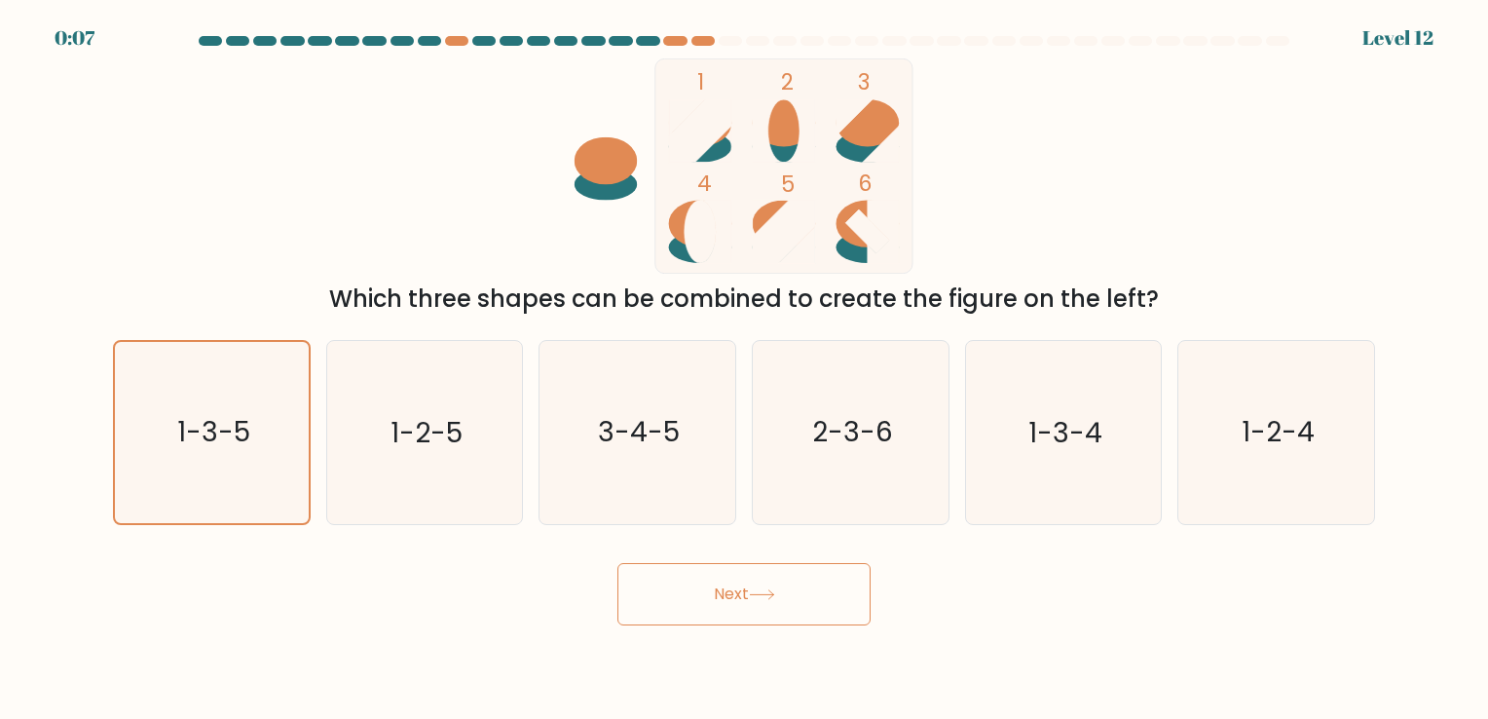
click at [771, 606] on button "Next" at bounding box center [744, 594] width 253 height 62
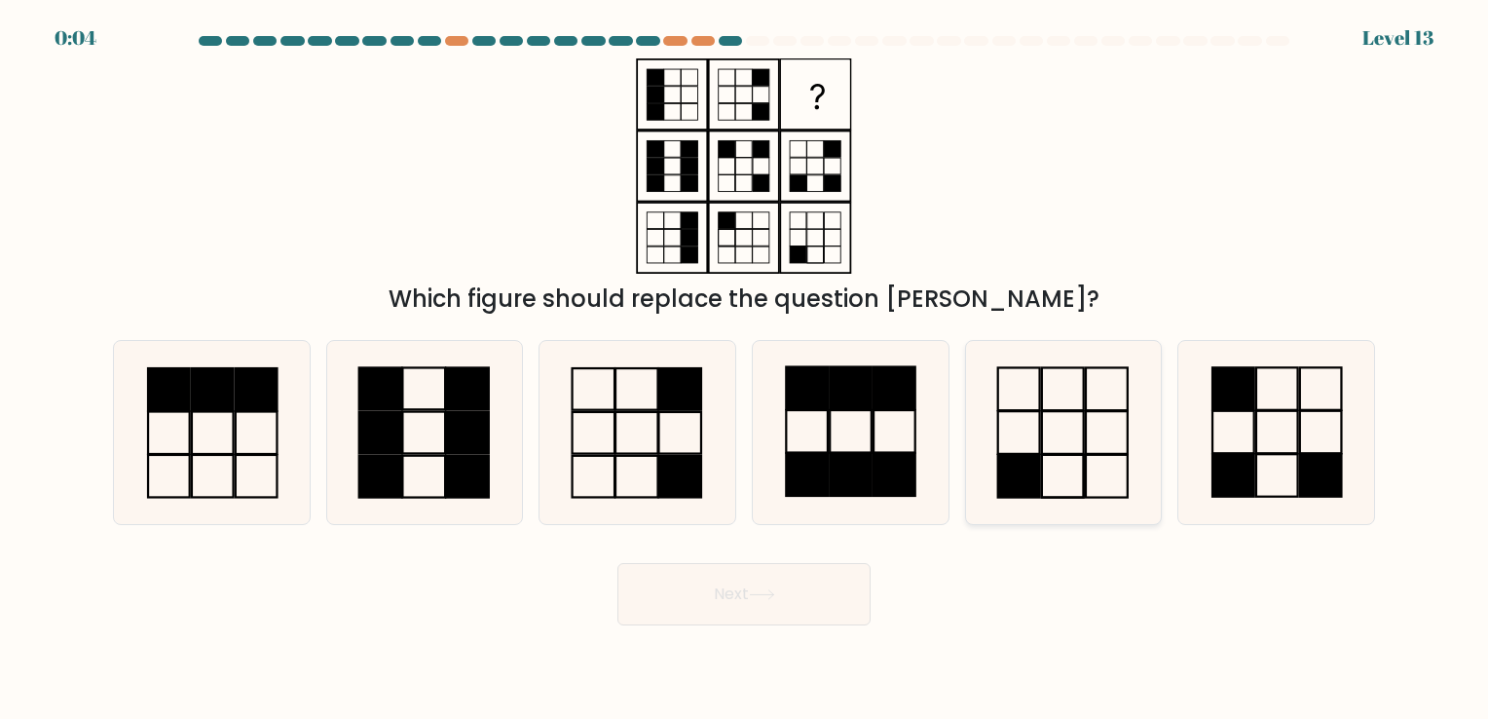
click at [1083, 427] on rect at bounding box center [1063, 432] width 42 height 43
click at [745, 369] on input "e." at bounding box center [744, 364] width 1 height 10
radio input "true"
click at [822, 602] on button "Next" at bounding box center [744, 594] width 253 height 62
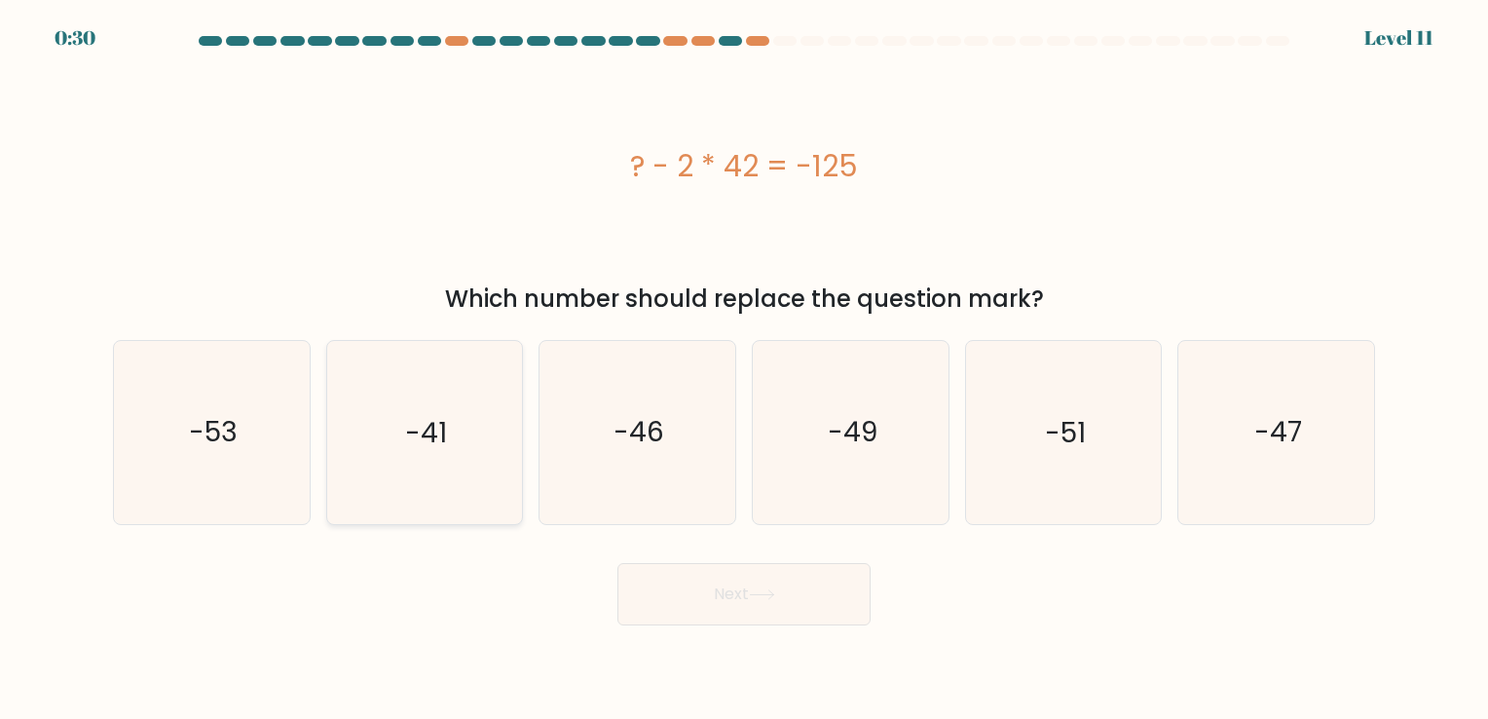
click at [418, 434] on text "-41" at bounding box center [426, 433] width 42 height 38
click at [744, 369] on input "b. -41" at bounding box center [744, 364] width 1 height 10
radio input "true"
click at [781, 566] on button "Next" at bounding box center [744, 594] width 253 height 62
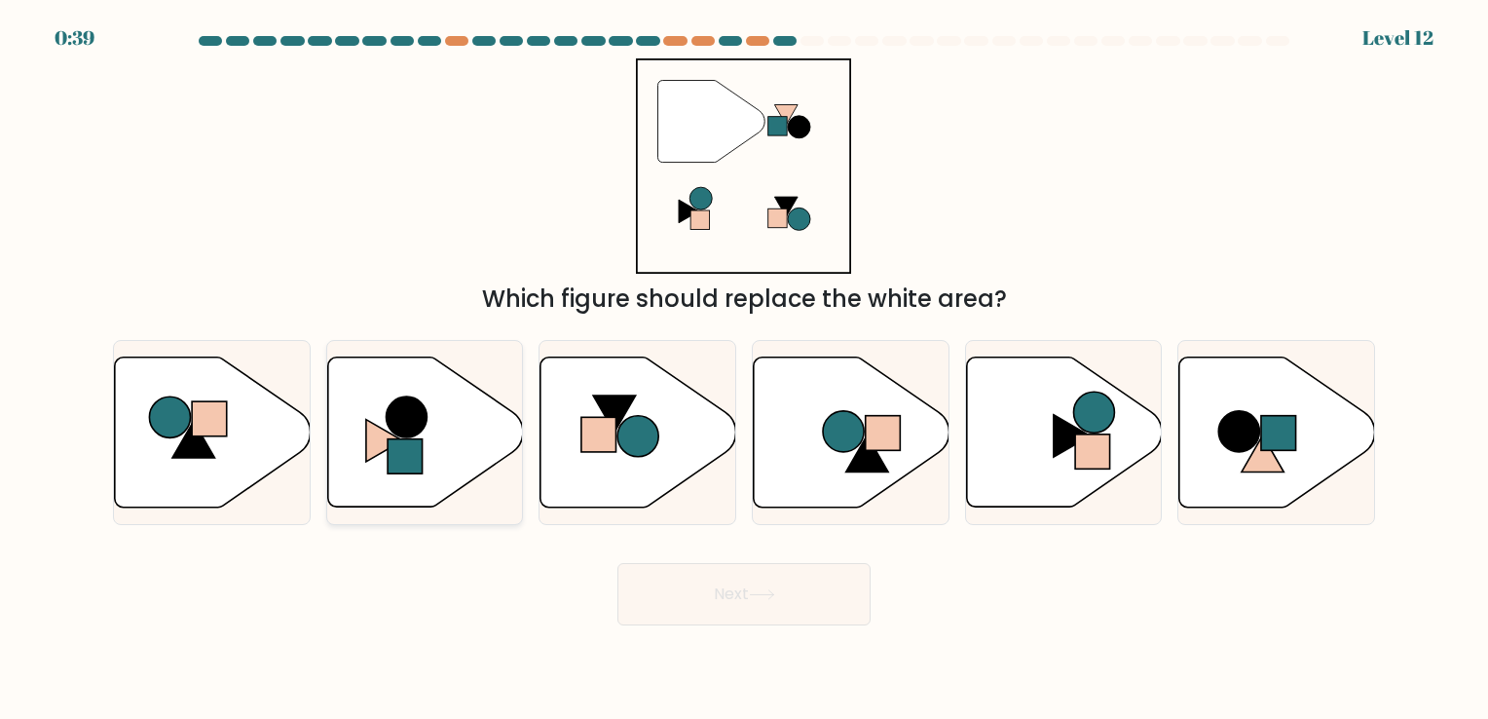
click at [432, 419] on icon at bounding box center [425, 432] width 196 height 150
click at [744, 369] on input "b." at bounding box center [744, 364] width 1 height 10
radio input "true"
click at [764, 607] on button "Next" at bounding box center [744, 594] width 253 height 62
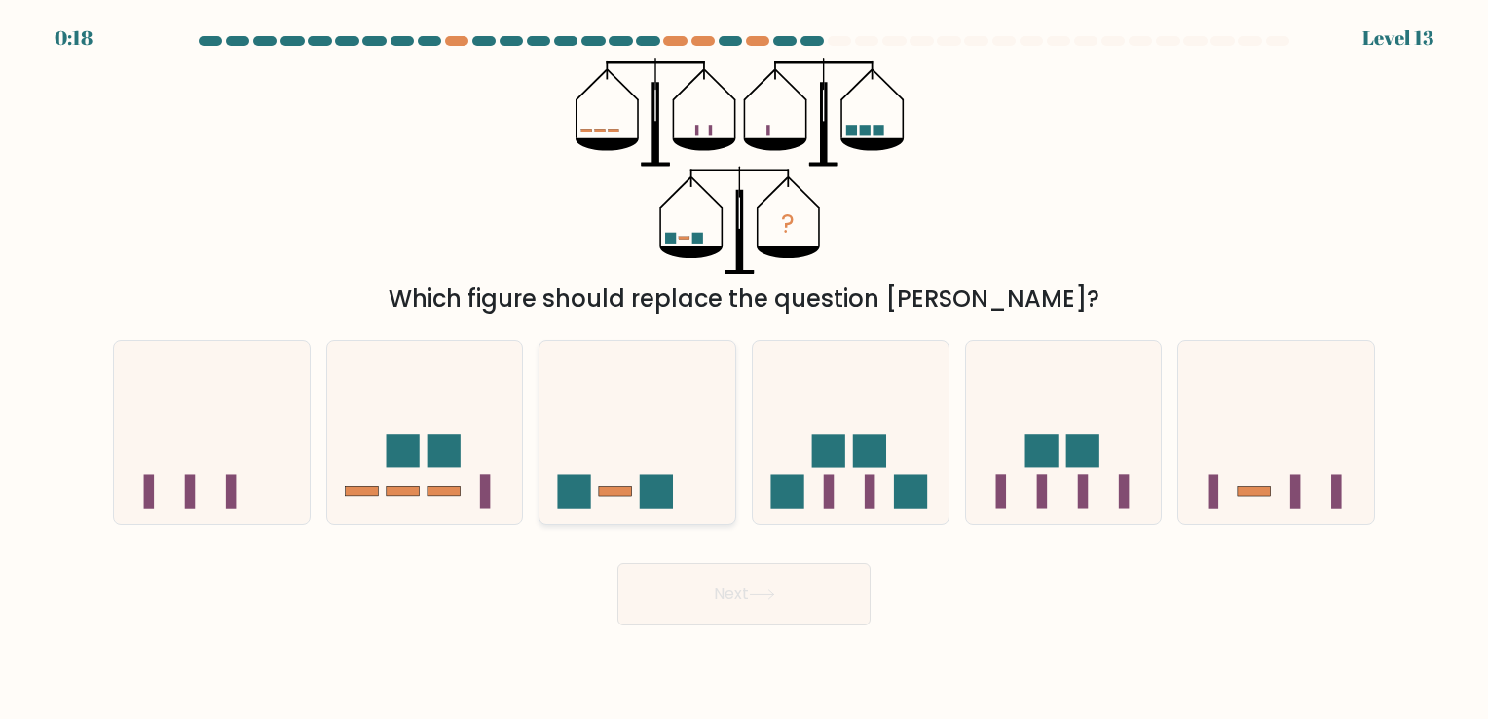
click at [587, 466] on icon at bounding box center [638, 433] width 196 height 162
click at [744, 369] on input "c." at bounding box center [744, 364] width 1 height 10
radio input "true"
click at [719, 607] on button "Next" at bounding box center [744, 594] width 253 height 62
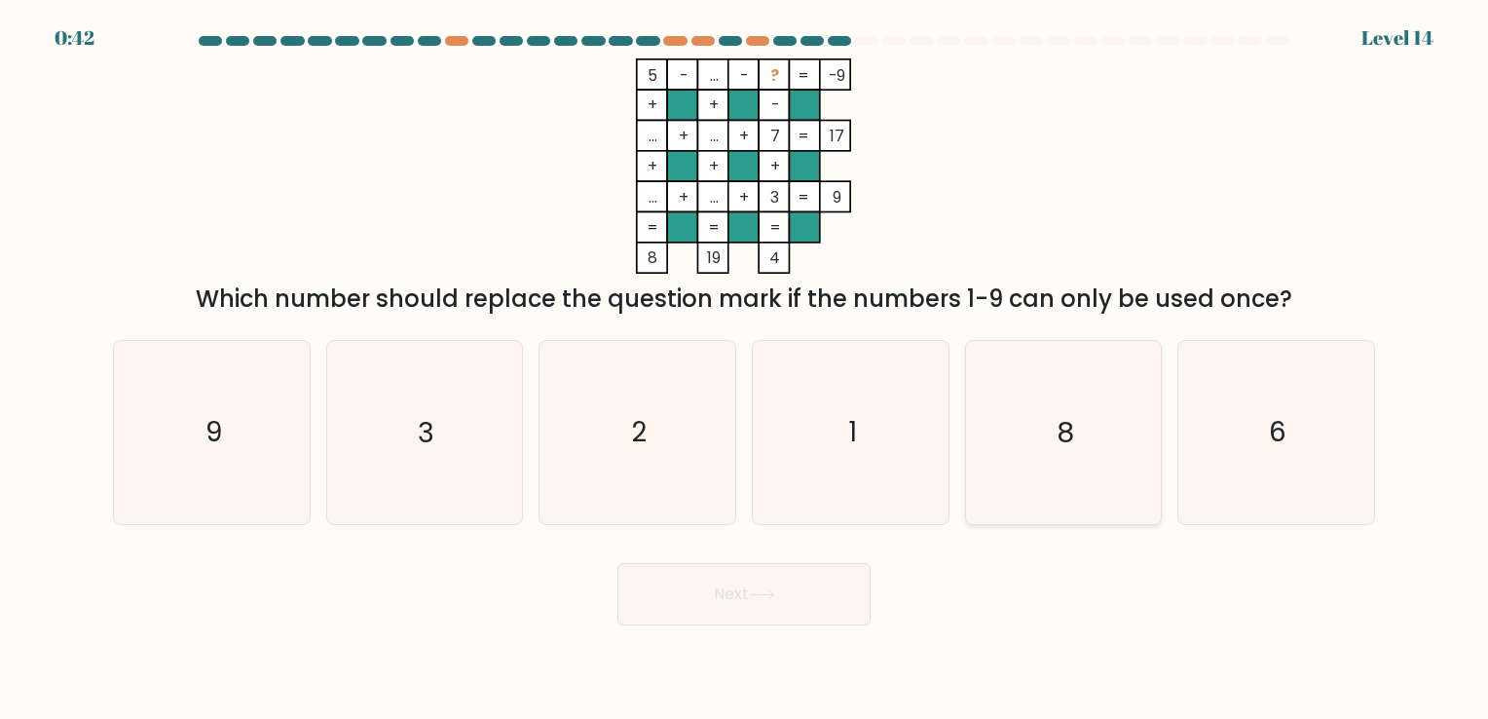
click at [1063, 425] on text "8" at bounding box center [1066, 433] width 18 height 38
click at [745, 369] on input "e. 8" at bounding box center [744, 364] width 1 height 10
radio input "true"
click at [688, 586] on button "Next" at bounding box center [744, 594] width 253 height 62
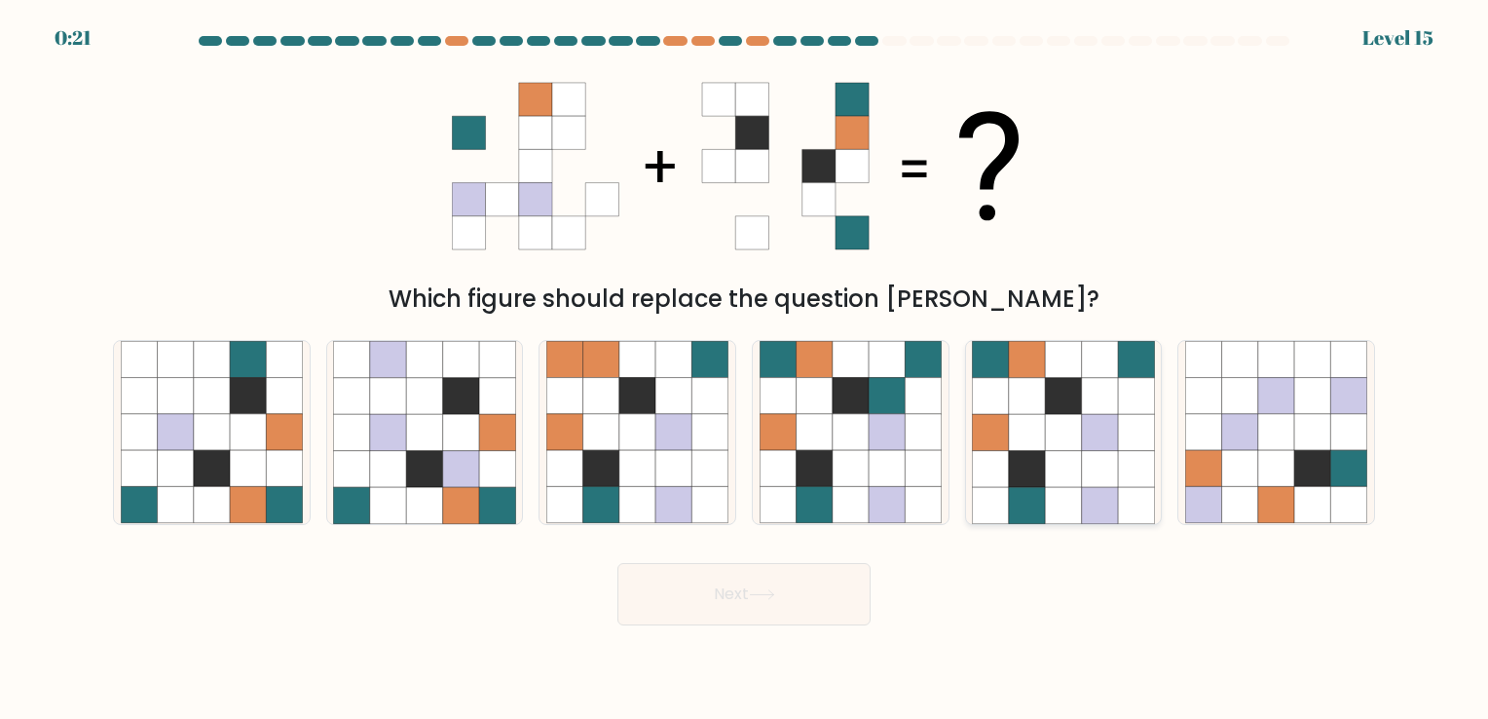
click at [1060, 411] on icon at bounding box center [1063, 396] width 36 height 36
click at [745, 369] on input "e." at bounding box center [744, 364] width 1 height 10
radio input "true"
click at [754, 575] on button "Next" at bounding box center [744, 594] width 253 height 62
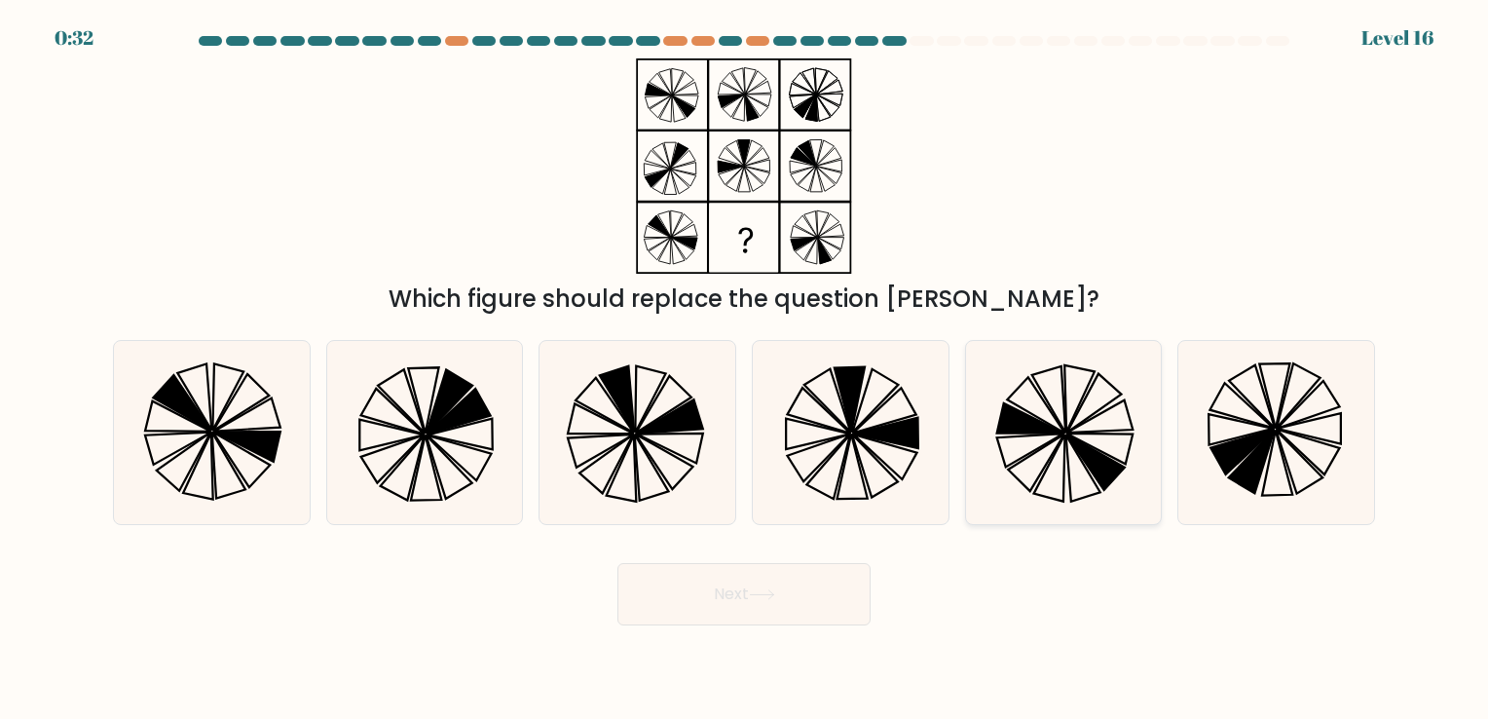
click at [1027, 415] on icon at bounding box center [1030, 418] width 66 height 30
click at [745, 369] on input "e." at bounding box center [744, 364] width 1 height 10
radio input "true"
click at [651, 610] on button "Next" at bounding box center [744, 594] width 253 height 62
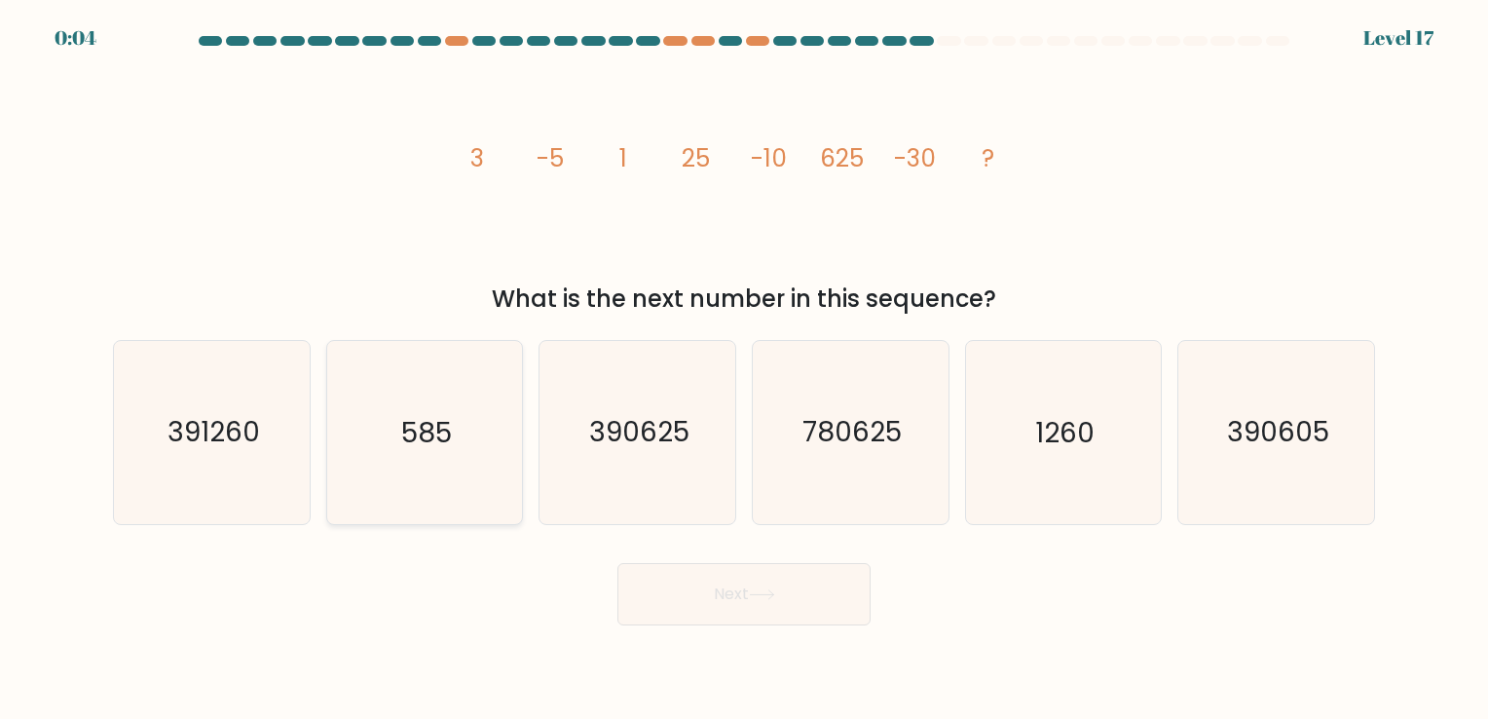
click at [425, 401] on icon "585" at bounding box center [424, 432] width 182 height 182
click at [744, 369] on input "b. 585" at bounding box center [744, 364] width 1 height 10
radio input "true"
click at [425, 401] on icon "585" at bounding box center [424, 432] width 180 height 180
click at [744, 369] on input "b. 585" at bounding box center [744, 364] width 1 height 10
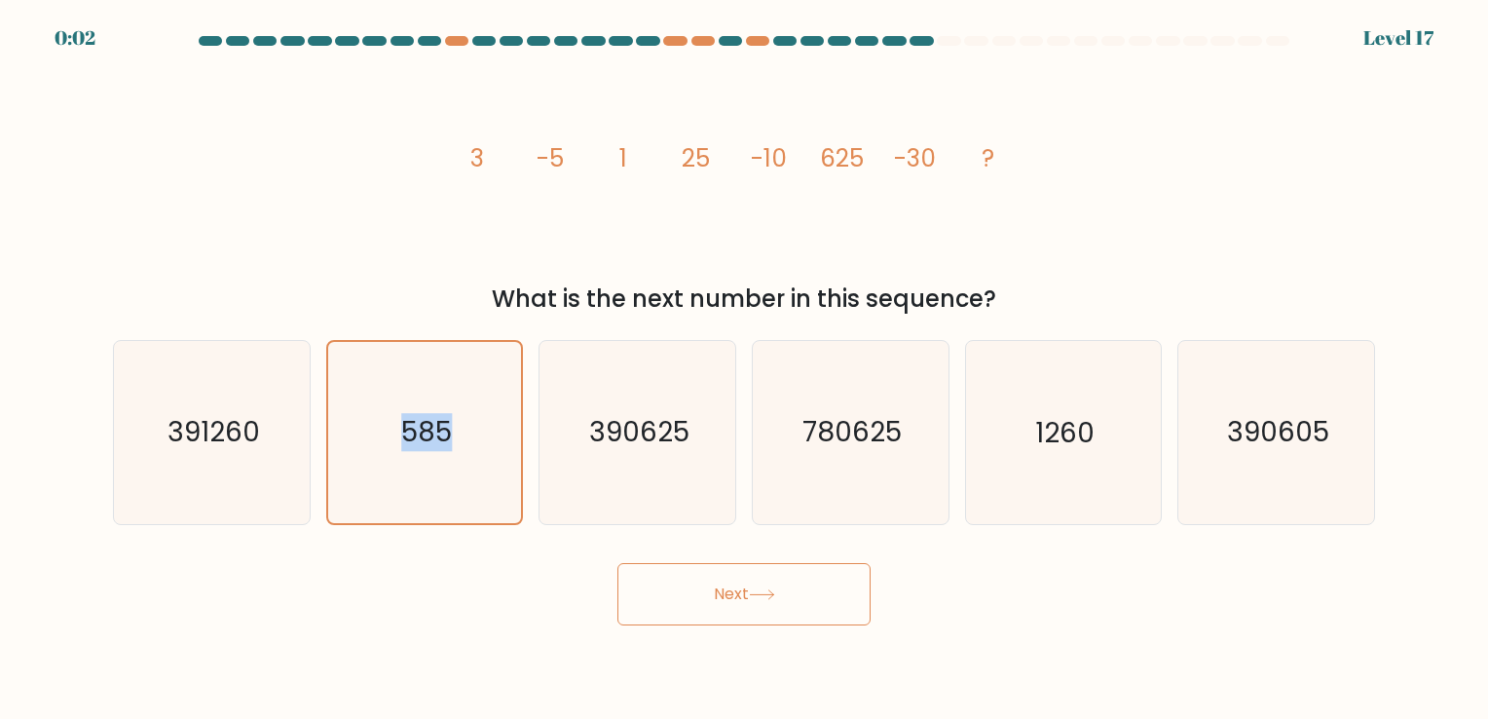
click at [757, 598] on icon at bounding box center [762, 594] width 26 height 11
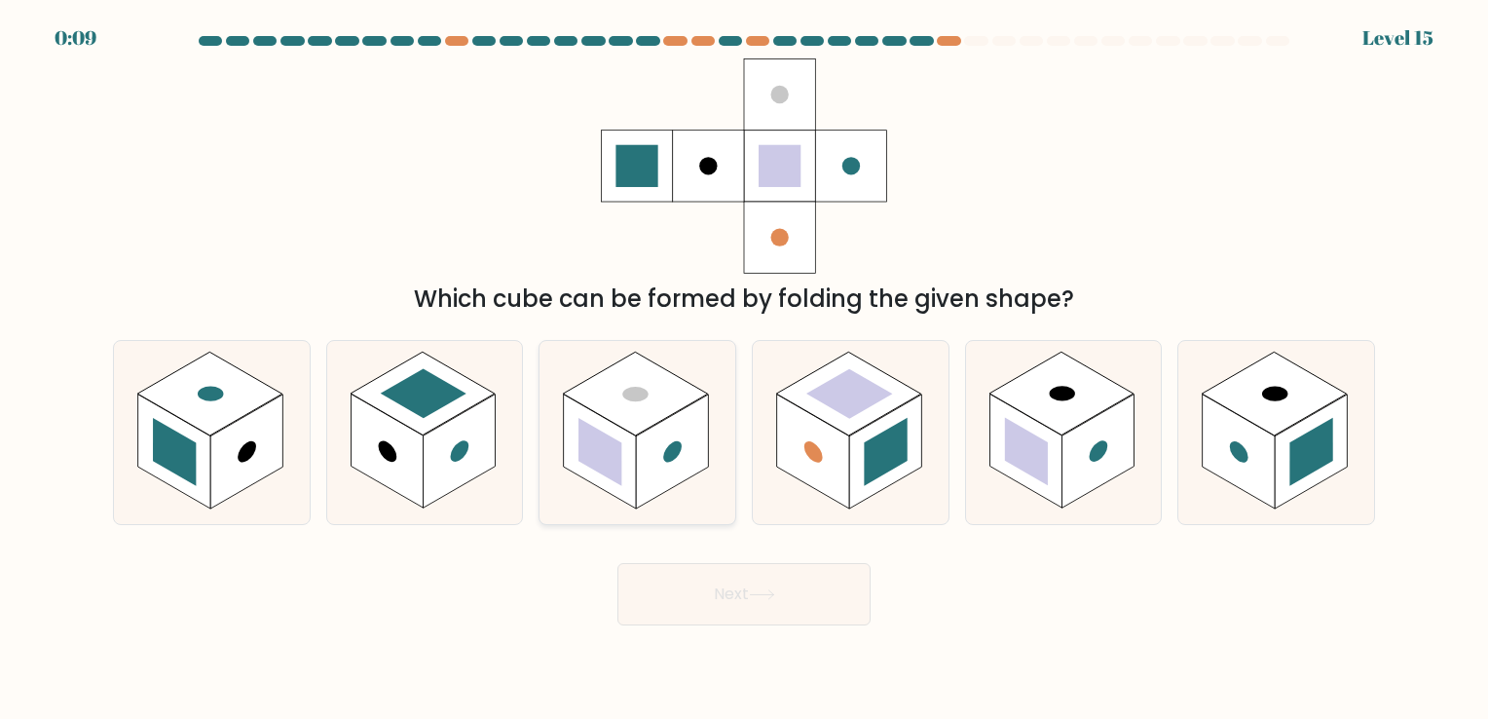
click at [682, 448] on rect at bounding box center [672, 452] width 72 height 114
click at [744, 369] on input "c." at bounding box center [744, 364] width 1 height 10
radio input "true"
click at [726, 612] on button "Next" at bounding box center [744, 594] width 253 height 62
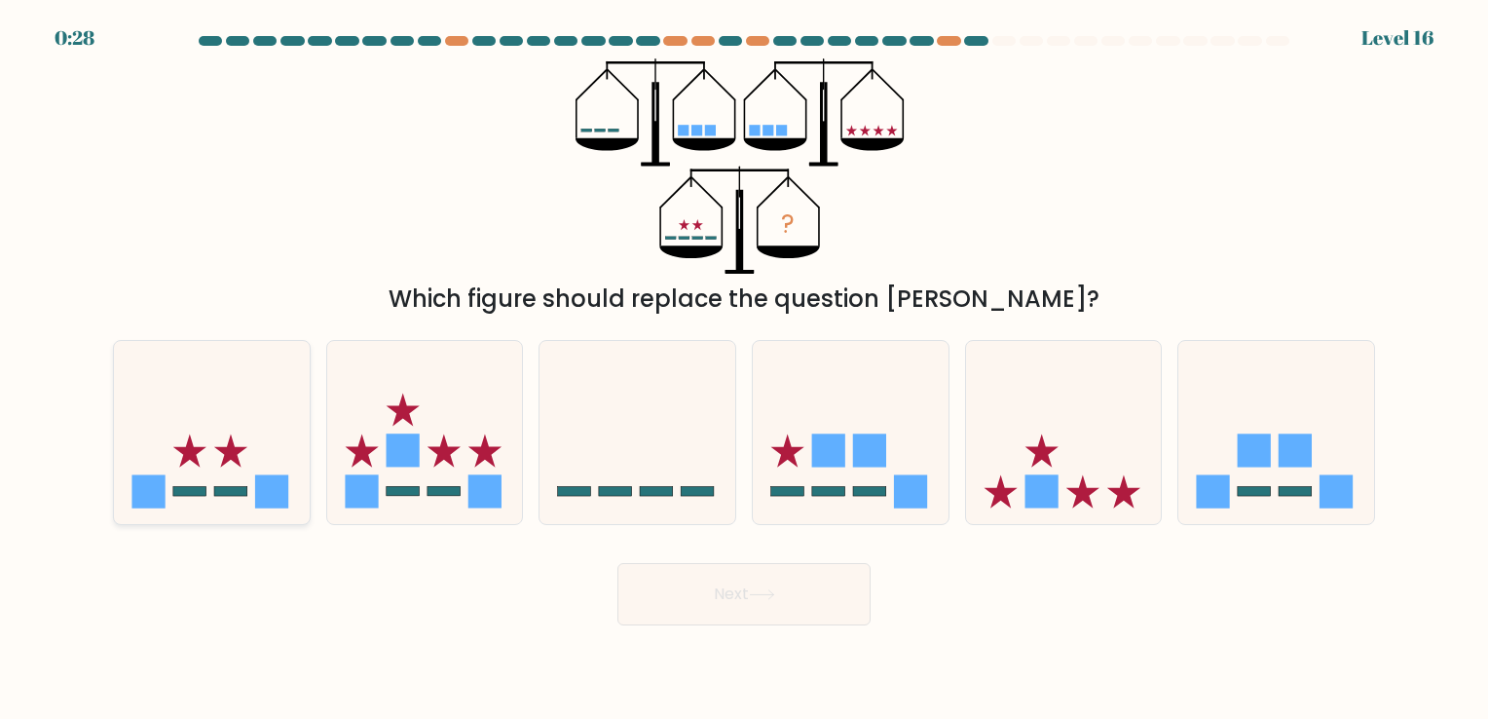
click at [257, 458] on icon at bounding box center [212, 433] width 196 height 162
click at [744, 369] on input "a." at bounding box center [744, 364] width 1 height 10
radio input "true"
click at [750, 590] on button "Next" at bounding box center [744, 594] width 253 height 62
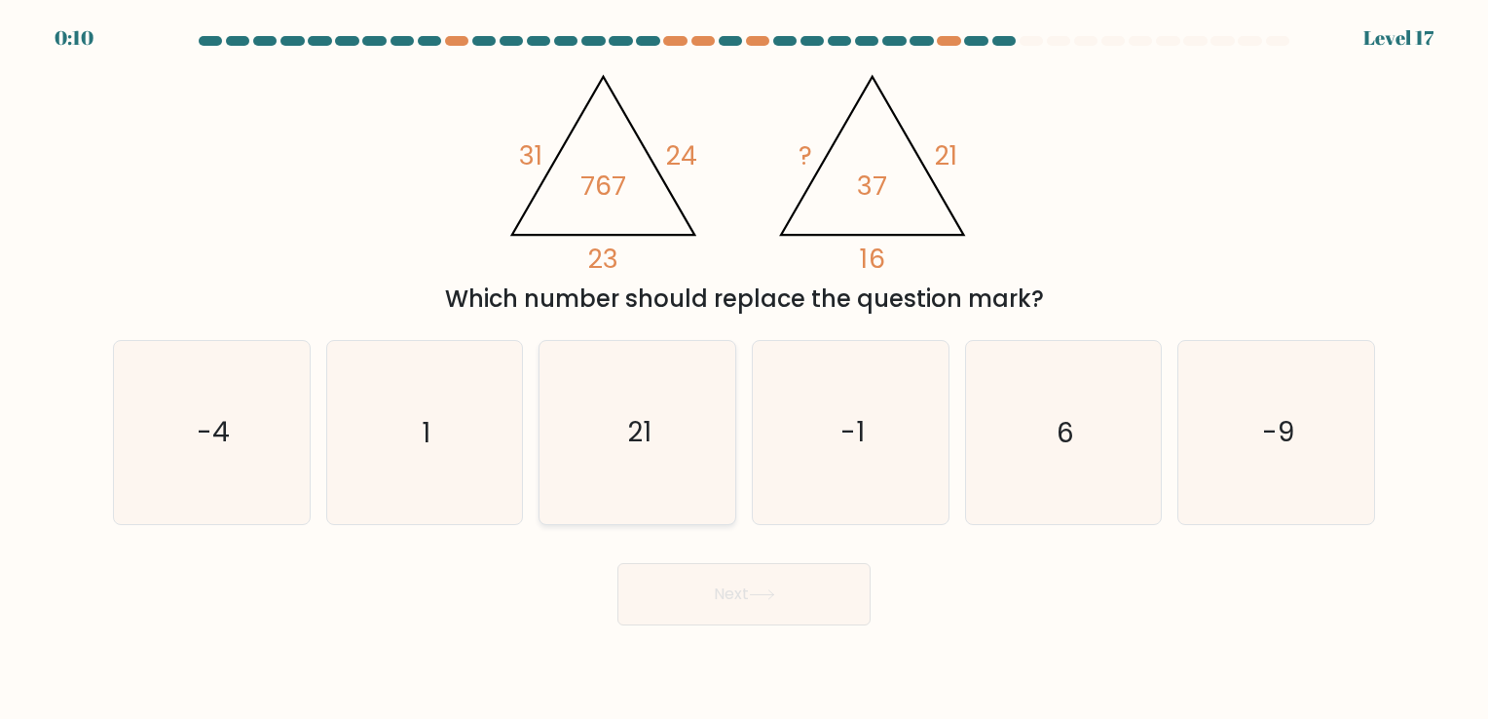
click at [619, 411] on icon "21" at bounding box center [637, 432] width 182 height 182
click at [744, 369] on input "c. 21" at bounding box center [744, 364] width 1 height 10
radio input "true"
click at [710, 593] on button "Next" at bounding box center [744, 594] width 253 height 62
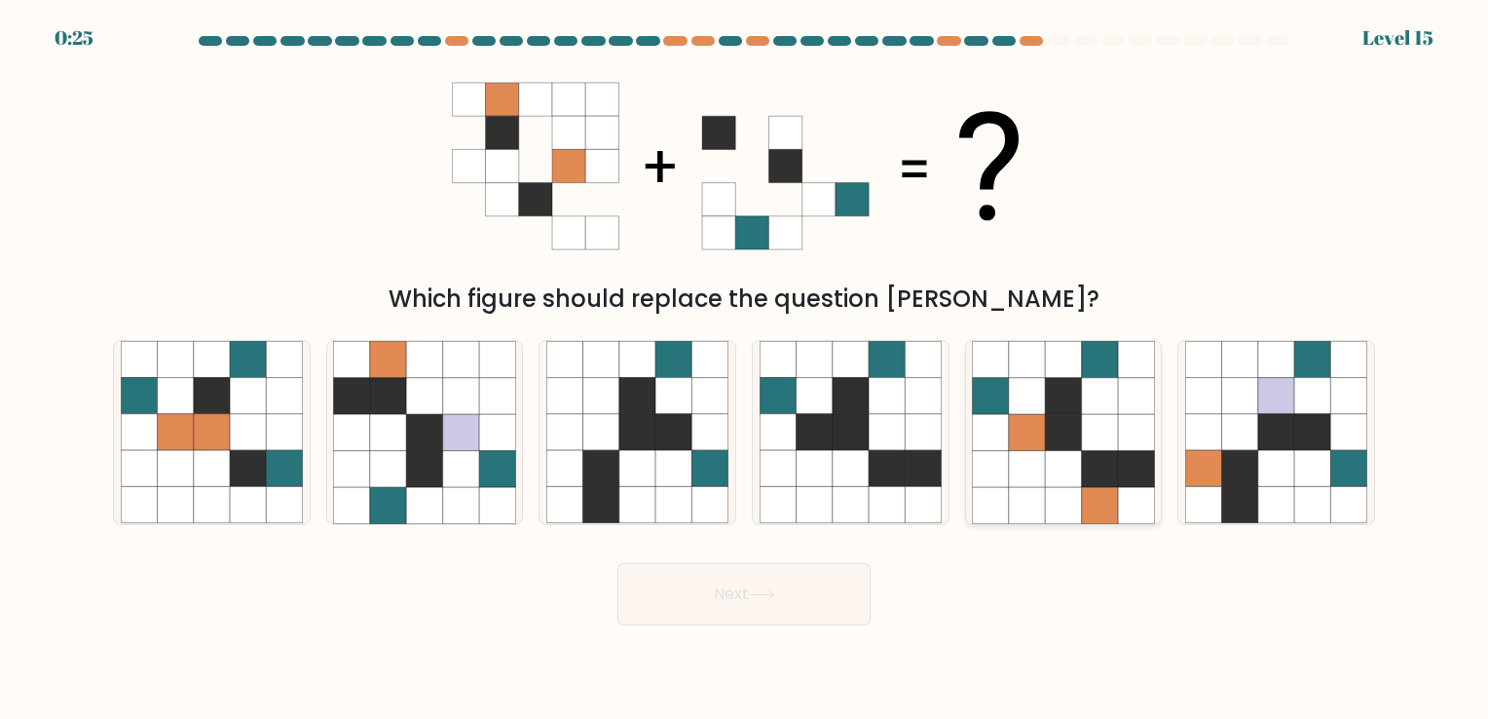
click at [1058, 436] on icon at bounding box center [1063, 432] width 36 height 36
click at [745, 369] on input "e." at bounding box center [744, 364] width 1 height 10
radio input "true"
click at [787, 595] on button "Next" at bounding box center [744, 594] width 253 height 62
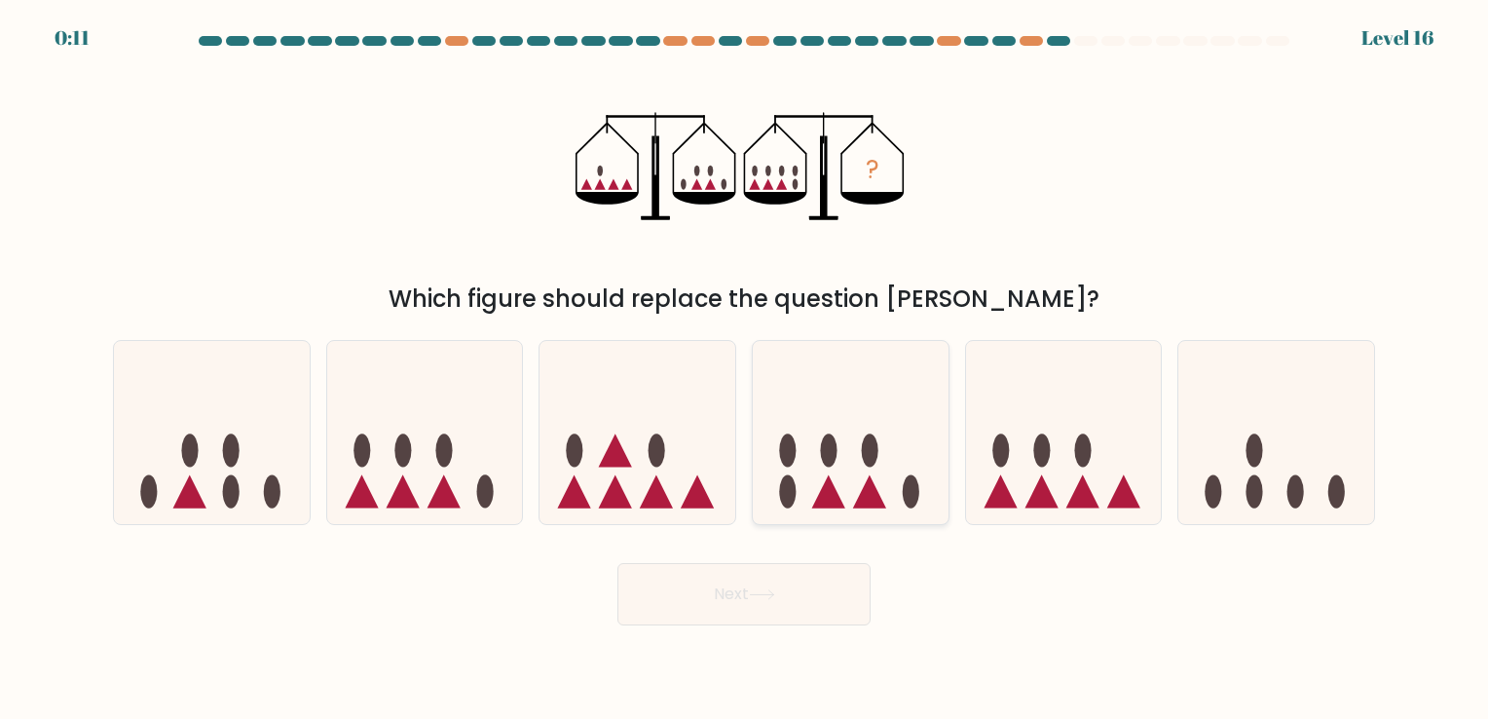
click at [849, 440] on icon at bounding box center [851, 433] width 196 height 162
click at [745, 369] on input "d." at bounding box center [744, 364] width 1 height 10
radio input "true"
click at [749, 586] on button "Next" at bounding box center [744, 594] width 253 height 62
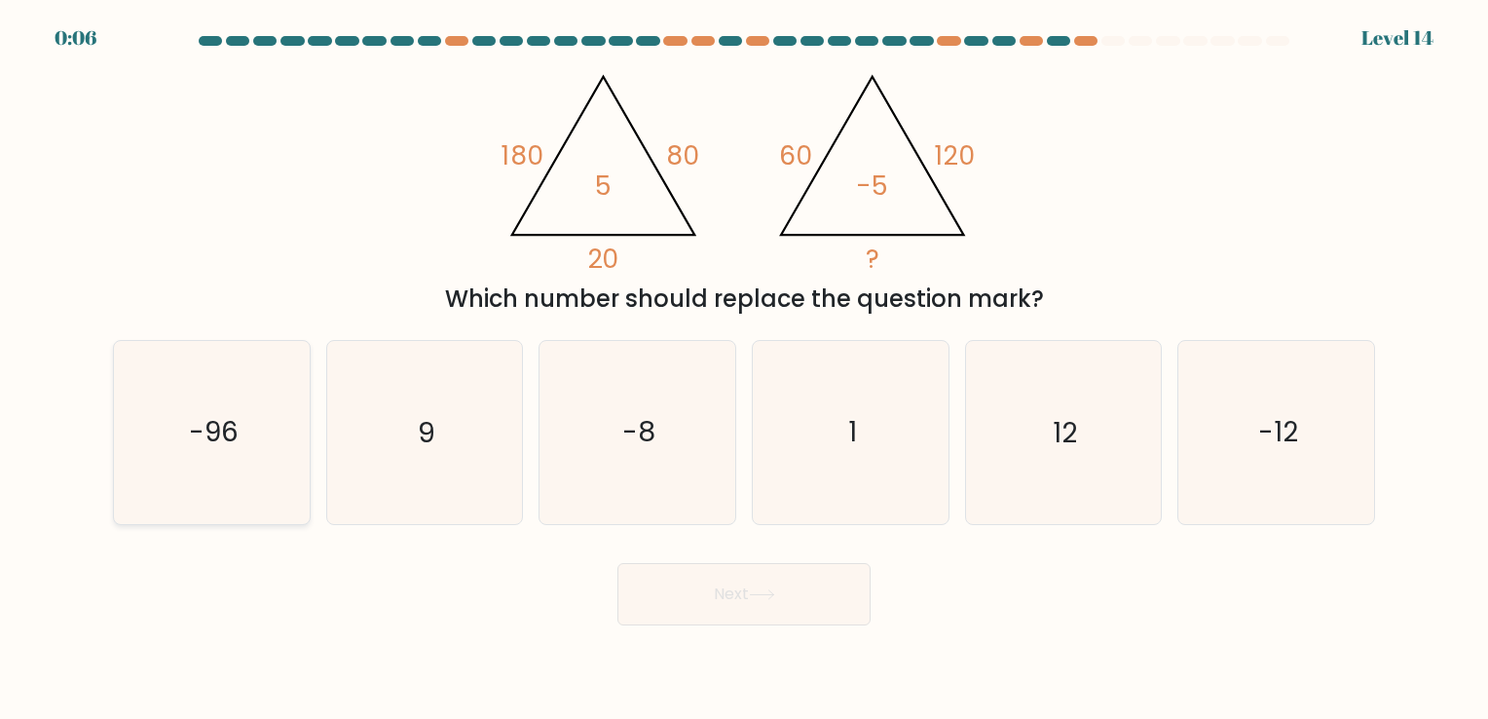
click at [214, 354] on icon "-96" at bounding box center [212, 432] width 182 height 182
click at [744, 359] on input "a. -96" at bounding box center [744, 364] width 1 height 10
radio input "true"
drag, startPoint x: 643, startPoint y: 555, endPoint x: 661, endPoint y: 581, distance: 31.4
click at [661, 581] on div "Next" at bounding box center [744, 586] width 1286 height 77
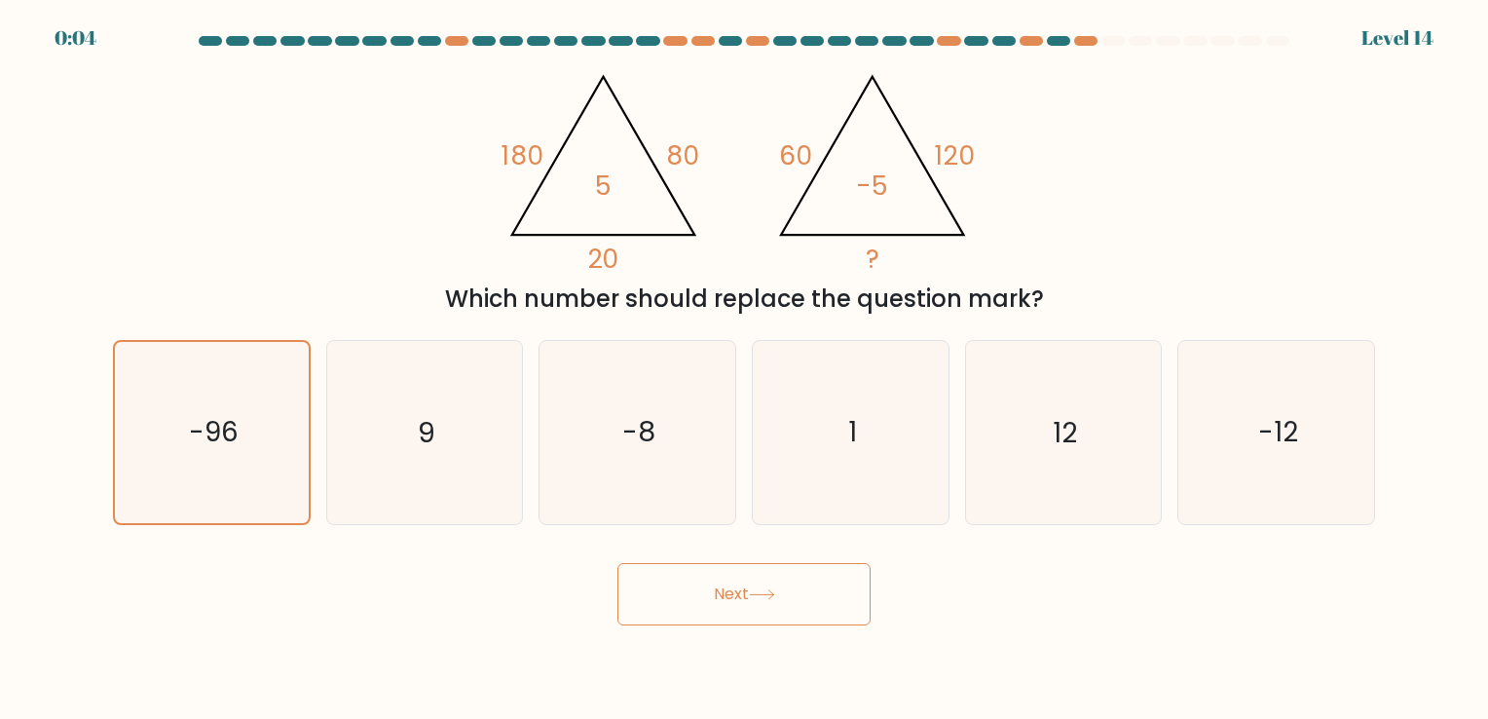
click at [661, 581] on button "Next" at bounding box center [744, 594] width 253 height 62
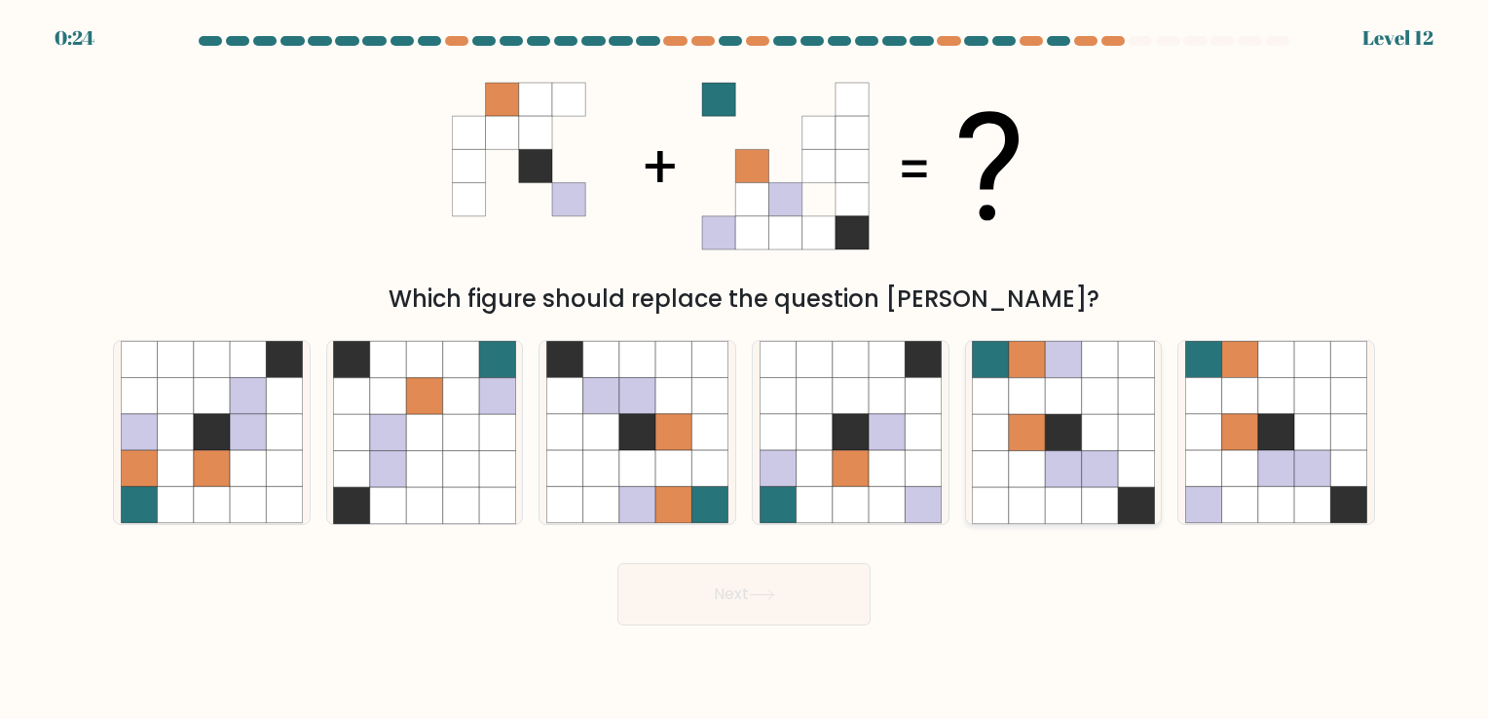
click at [1071, 465] on icon at bounding box center [1063, 469] width 36 height 36
click at [745, 369] on input "e." at bounding box center [744, 364] width 1 height 10
radio input "true"
click at [1259, 453] on icon at bounding box center [1277, 469] width 36 height 36
click at [745, 369] on input "f." at bounding box center [744, 364] width 1 height 10
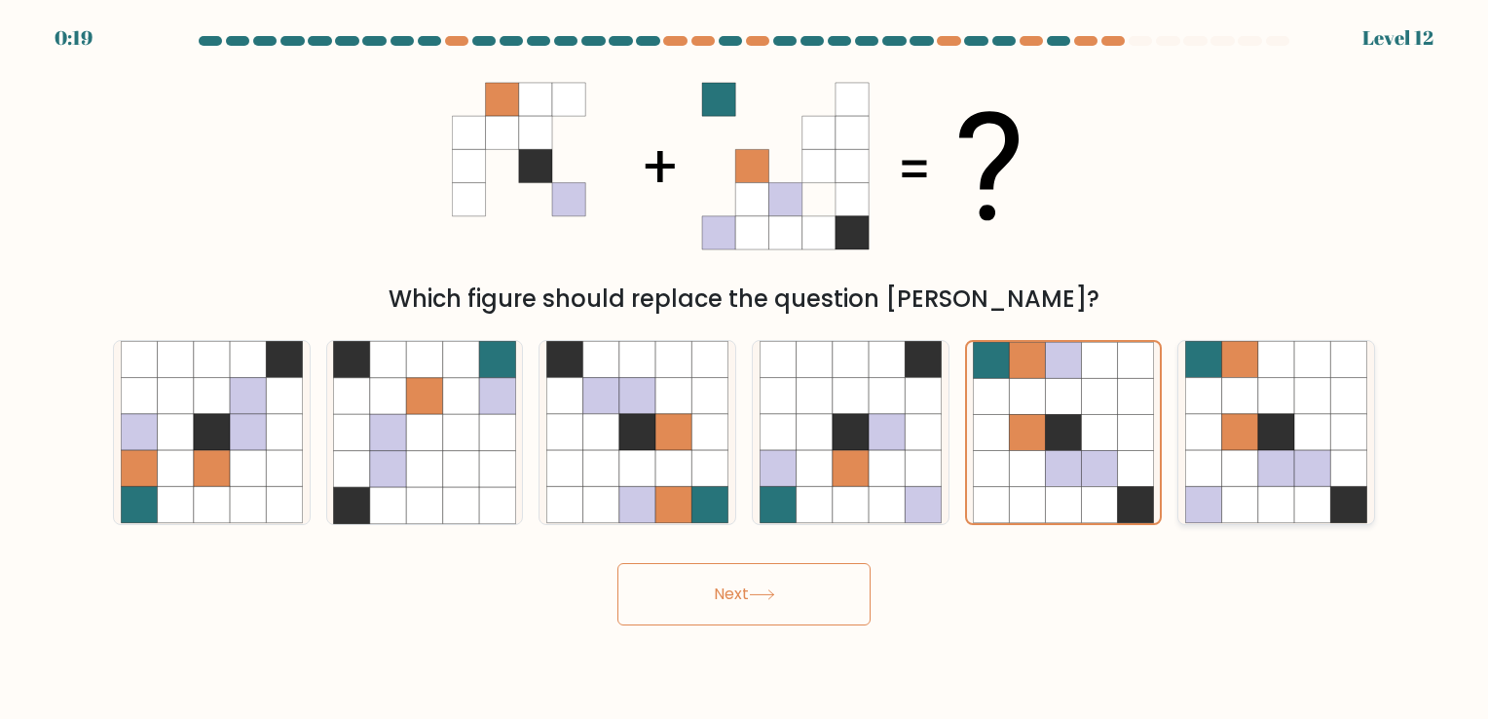
radio input "true"
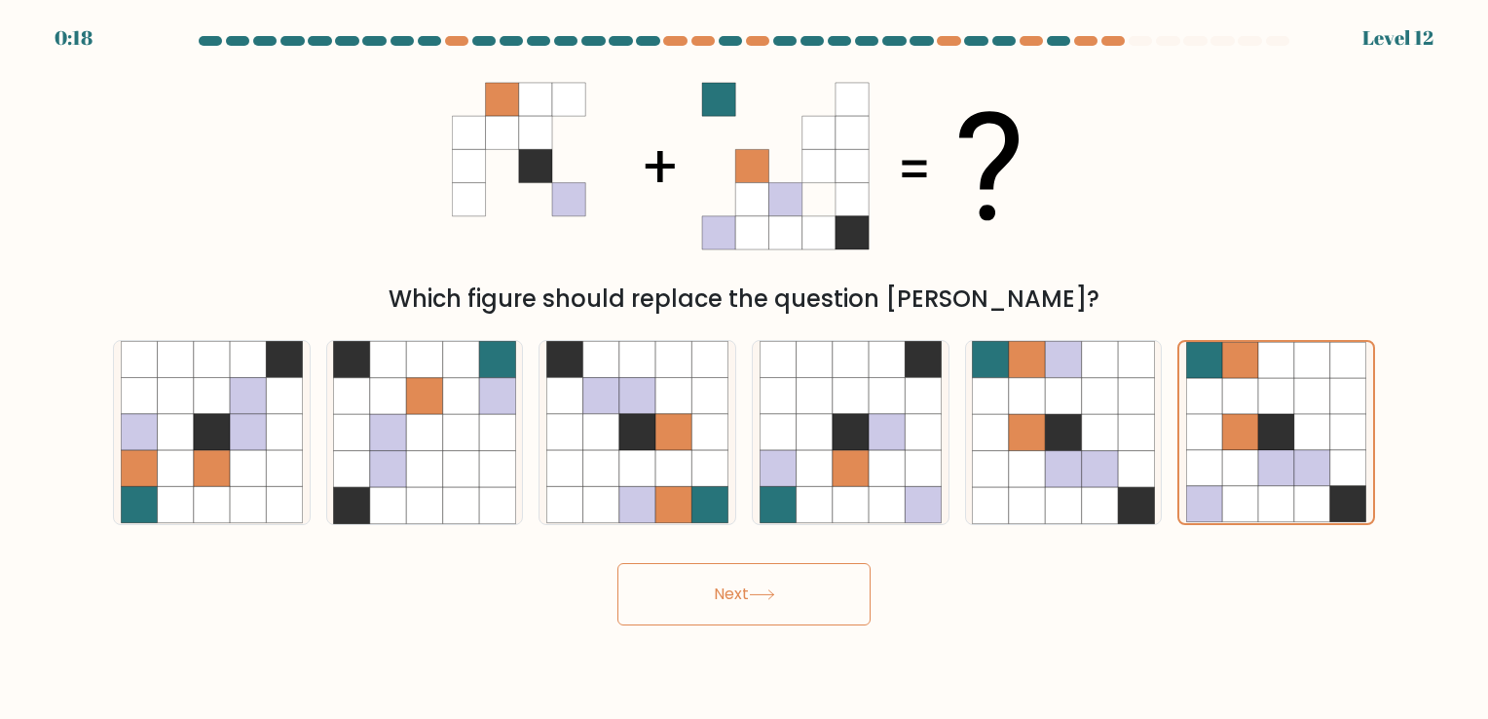
click at [838, 598] on button "Next" at bounding box center [744, 594] width 253 height 62
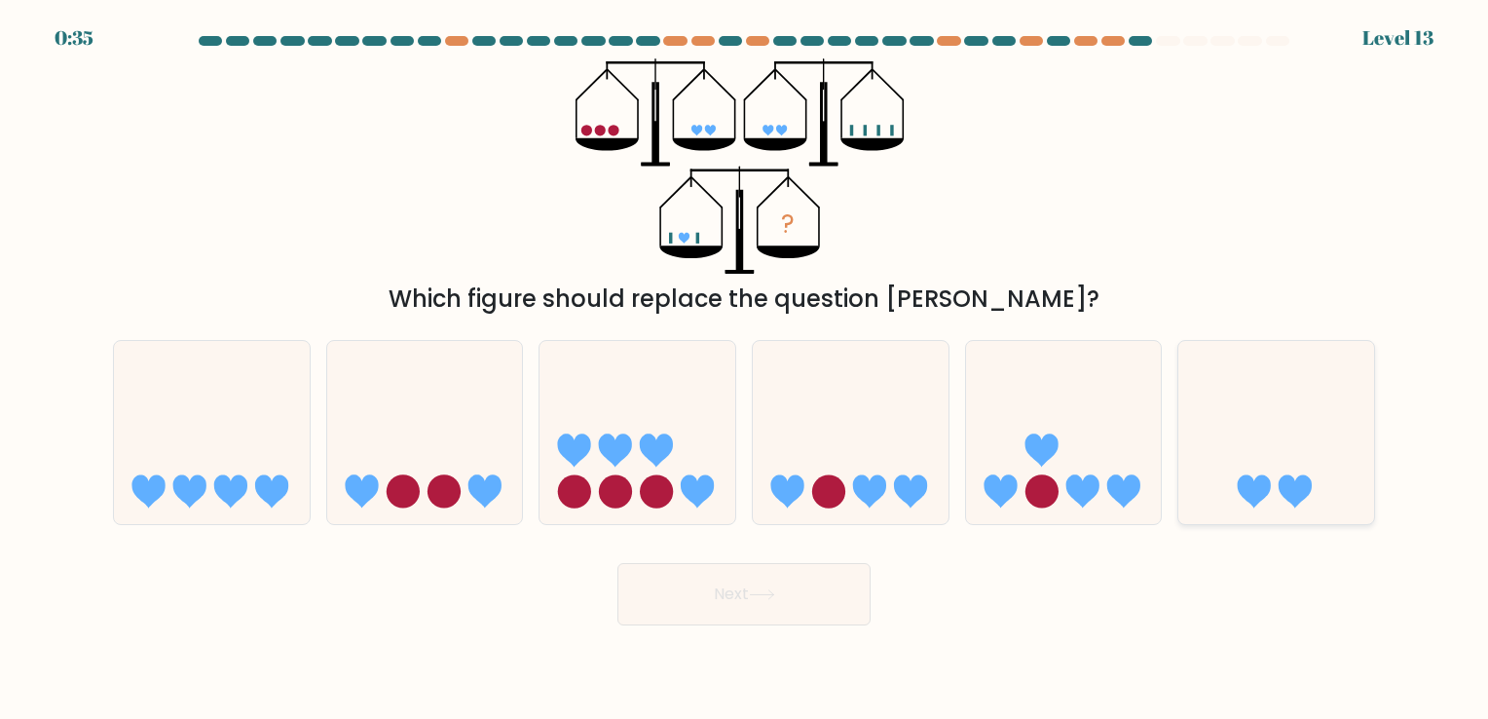
click at [1277, 410] on icon at bounding box center [1277, 433] width 196 height 162
click at [745, 369] on input "f." at bounding box center [744, 364] width 1 height 10
radio input "true"
click at [729, 610] on button "Next" at bounding box center [744, 594] width 253 height 62
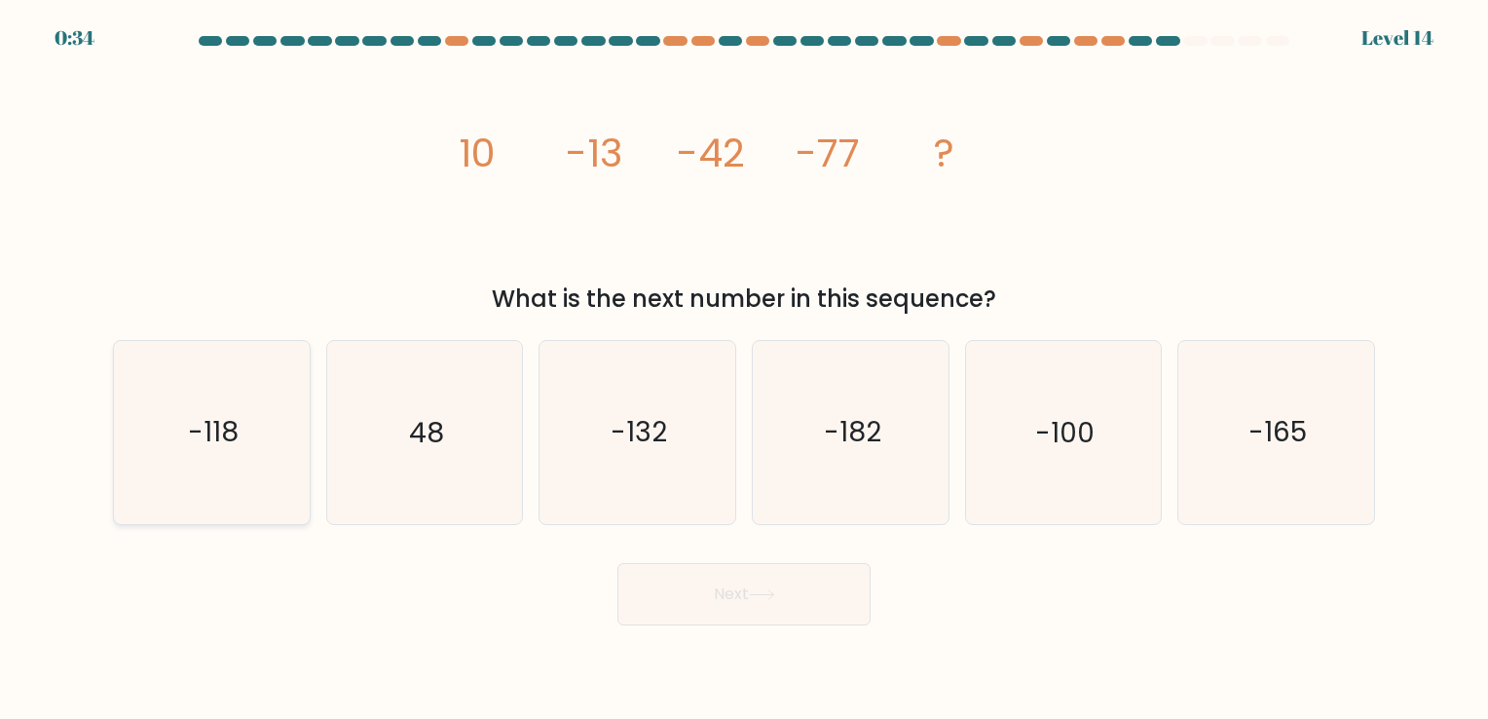
click at [284, 420] on icon "-118" at bounding box center [212, 432] width 182 height 182
click at [744, 369] on input "a. -118" at bounding box center [744, 364] width 1 height 10
radio input "true"
click at [717, 602] on button "Next" at bounding box center [744, 594] width 253 height 62
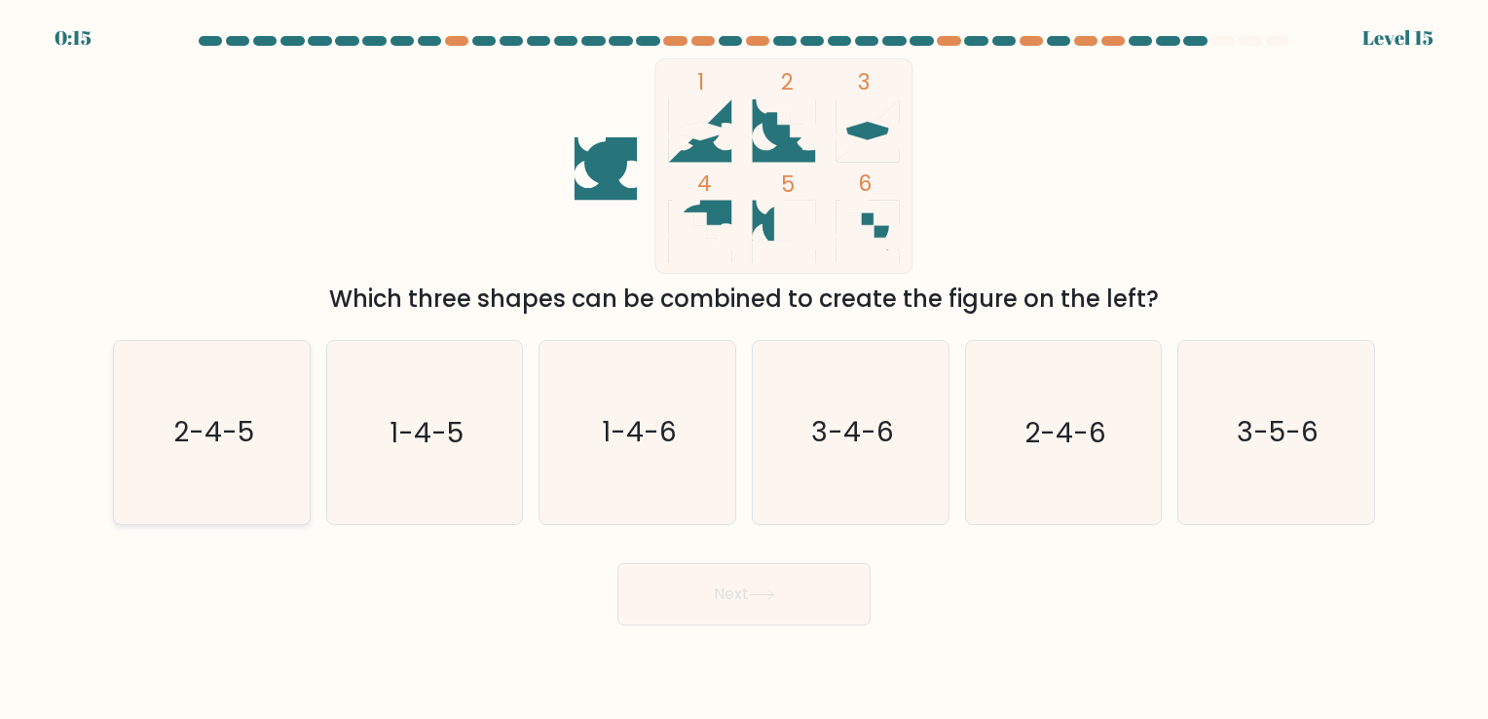
click at [209, 430] on text "2-4-5" at bounding box center [213, 433] width 81 height 38
click at [744, 369] on input "a. 2-4-5" at bounding box center [744, 364] width 1 height 10
radio input "true"
click at [733, 594] on button "Next" at bounding box center [744, 594] width 253 height 62
click at [695, 590] on button "Next" at bounding box center [744, 594] width 253 height 62
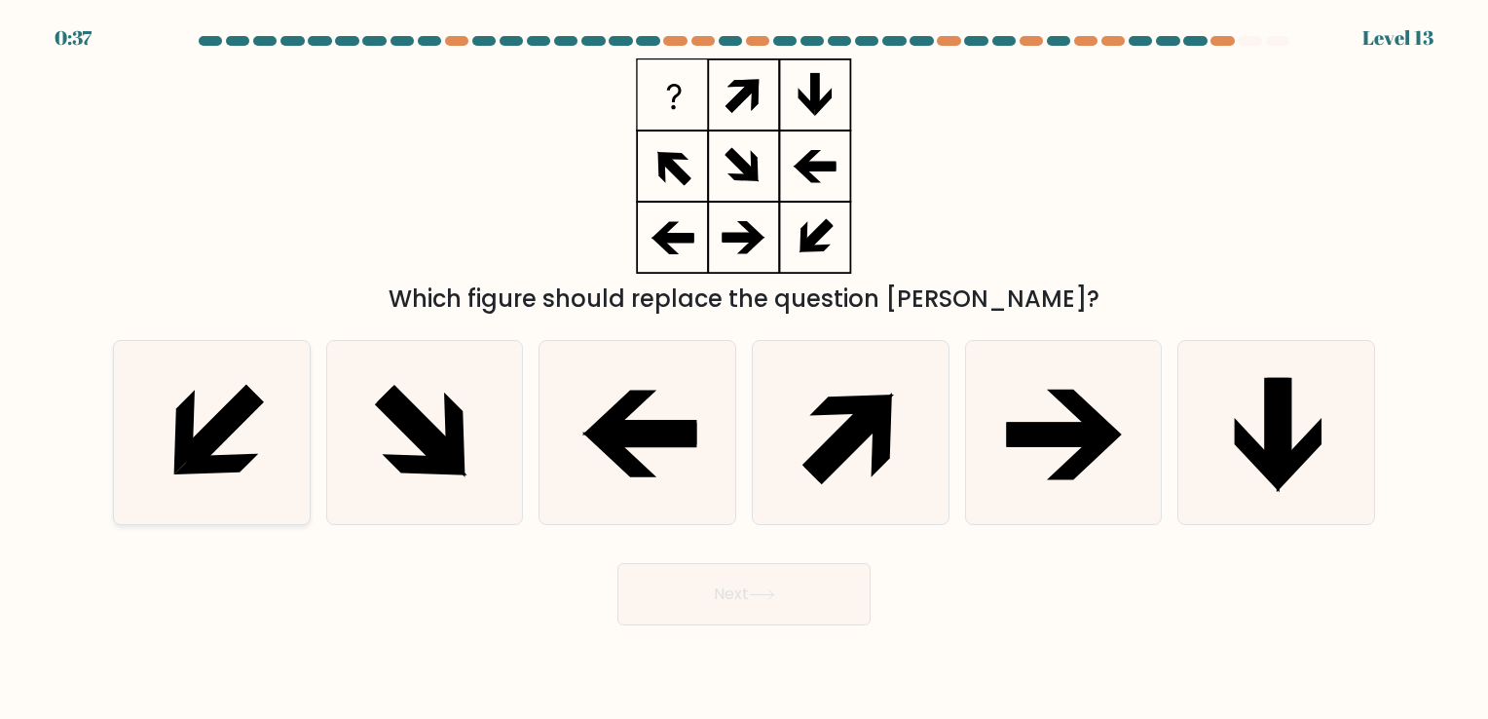
click at [199, 422] on icon at bounding box center [212, 432] width 182 height 182
click at [744, 369] on input "a." at bounding box center [744, 364] width 1 height 10
radio input "true"
click at [756, 606] on button "Next" at bounding box center [744, 594] width 253 height 62
click at [672, 602] on button "Next" at bounding box center [744, 594] width 253 height 62
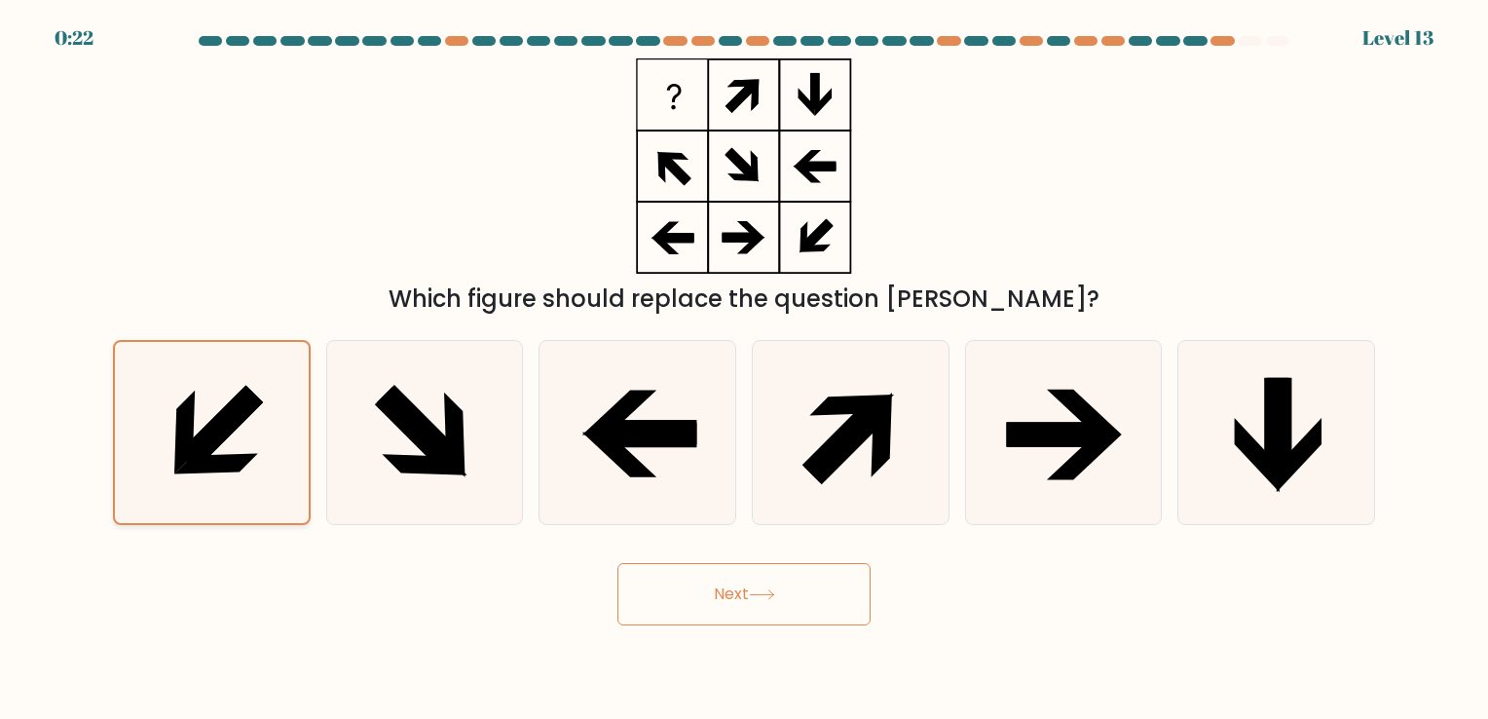
click at [244, 450] on icon at bounding box center [212, 432] width 180 height 180
click at [744, 369] on input "a." at bounding box center [744, 364] width 1 height 10
click at [775, 600] on icon at bounding box center [762, 594] width 26 height 11
drag, startPoint x: 775, startPoint y: 605, endPoint x: 484, endPoint y: 241, distance: 466.4
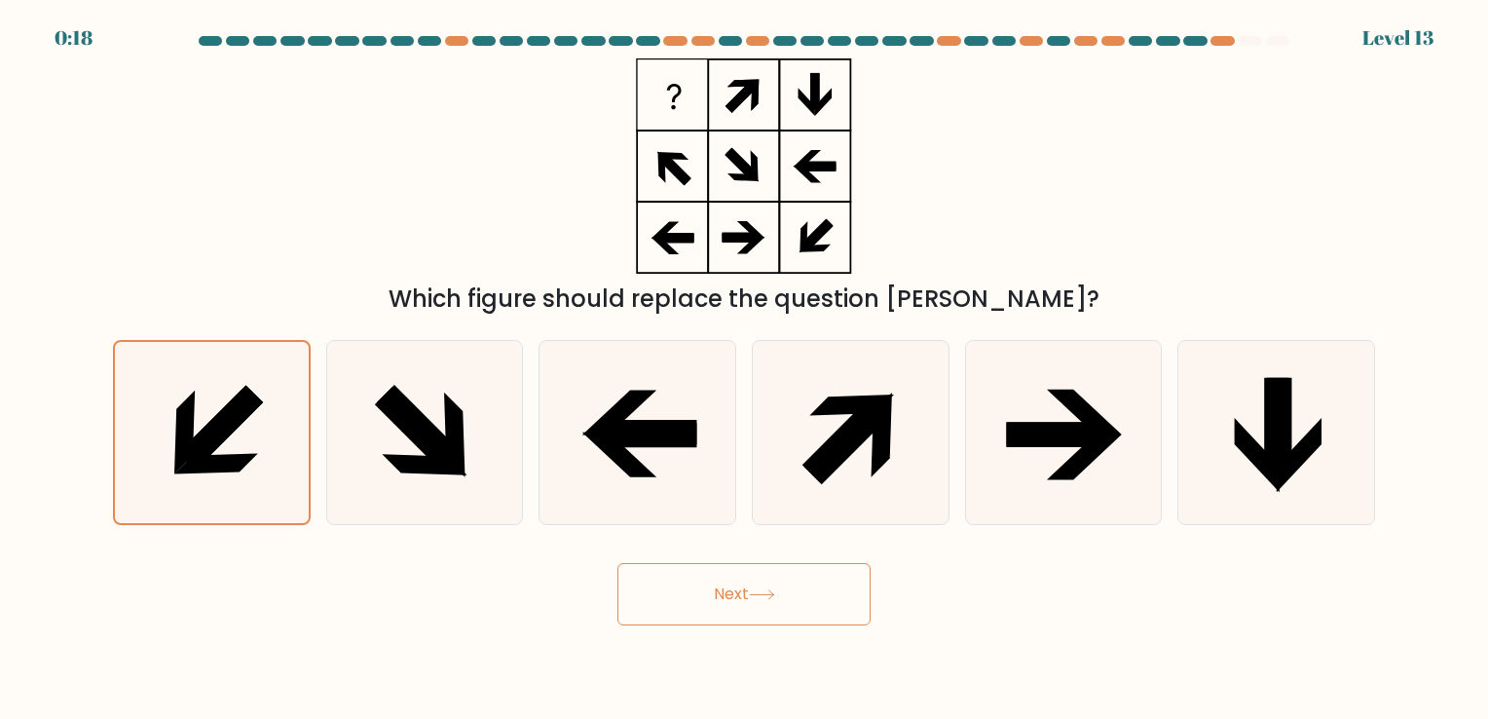
click at [484, 241] on div "Which figure should replace the question [PERSON_NAME]?" at bounding box center [744, 187] width 1286 height 258
click at [747, 610] on button "Next" at bounding box center [744, 594] width 253 height 62
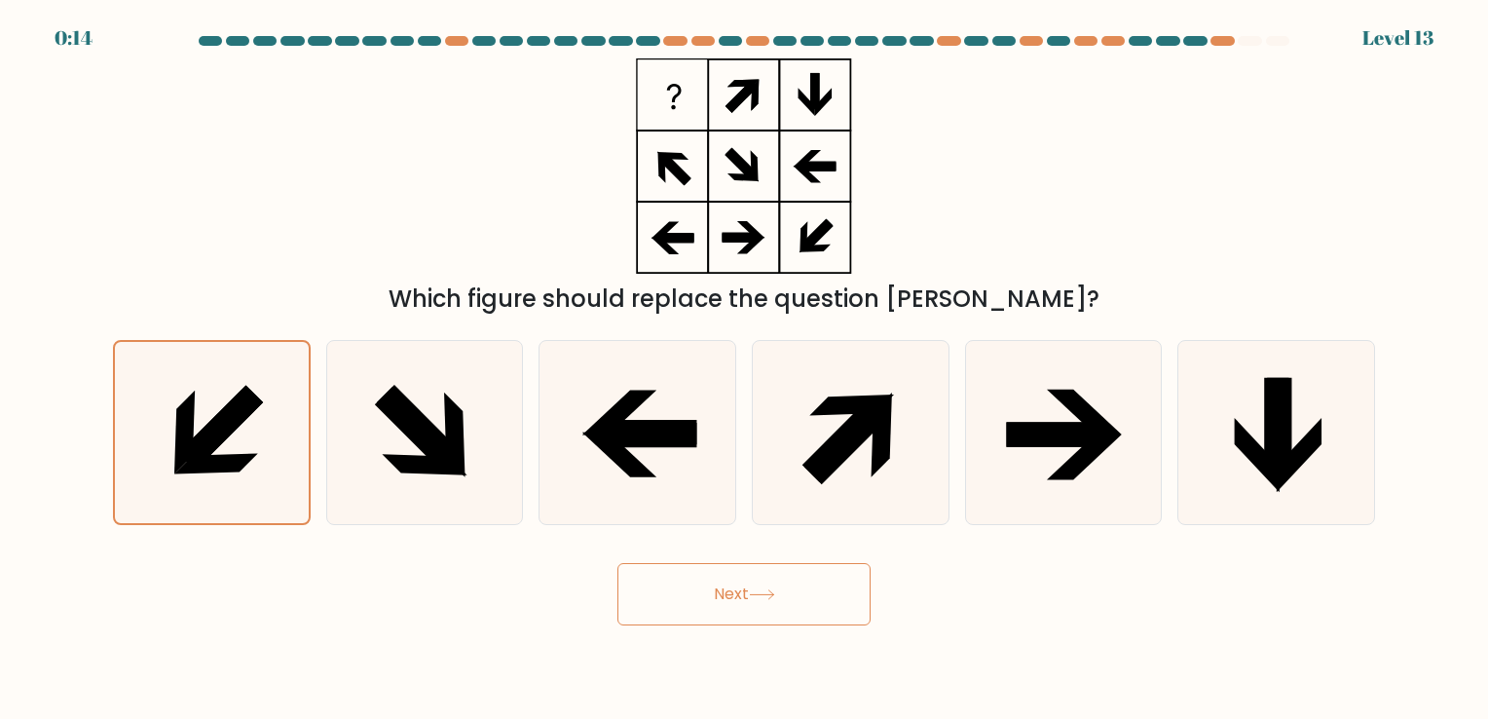
click at [747, 610] on button "Next" at bounding box center [744, 594] width 253 height 62
click at [748, 583] on button "Next" at bounding box center [744, 594] width 253 height 62
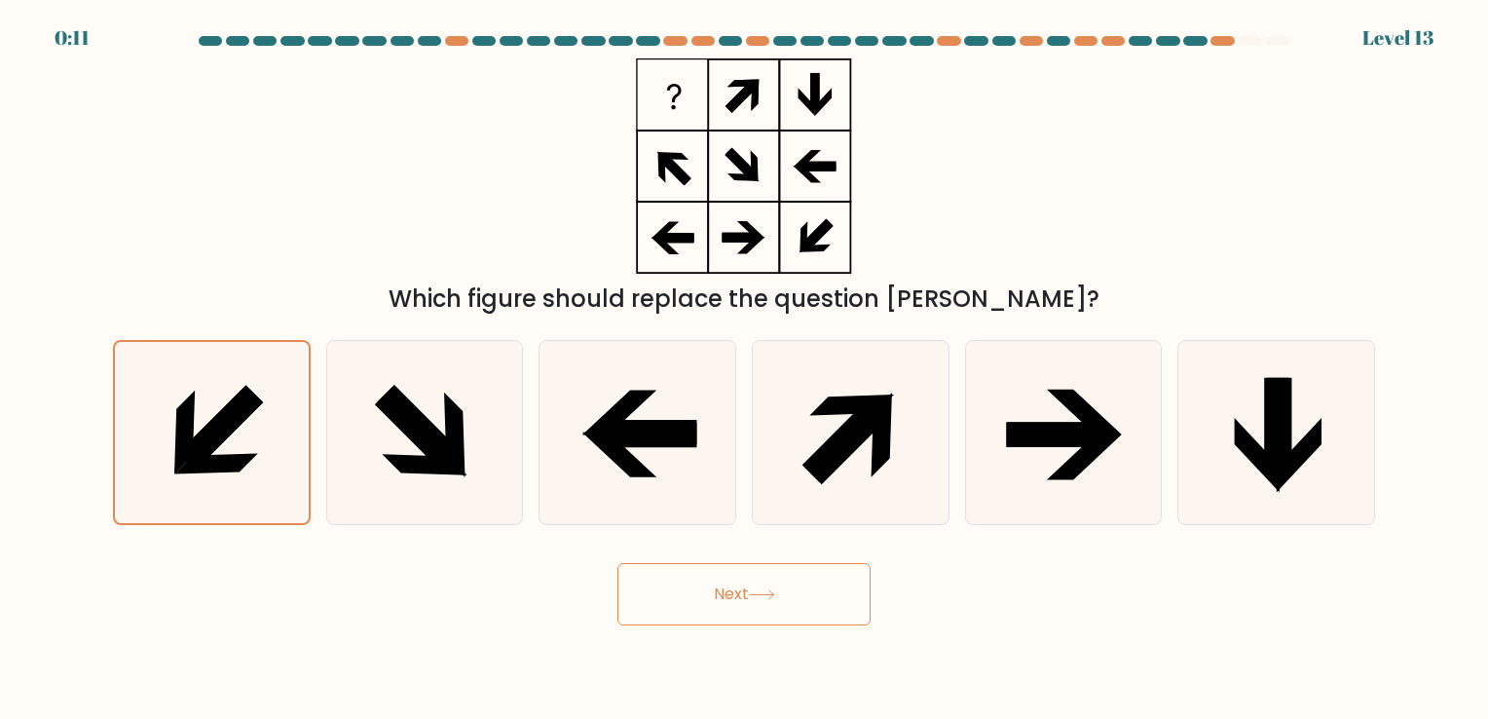
drag, startPoint x: 748, startPoint y: 583, endPoint x: 681, endPoint y: 575, distance: 67.7
click at [681, 575] on button "Next" at bounding box center [744, 594] width 253 height 62
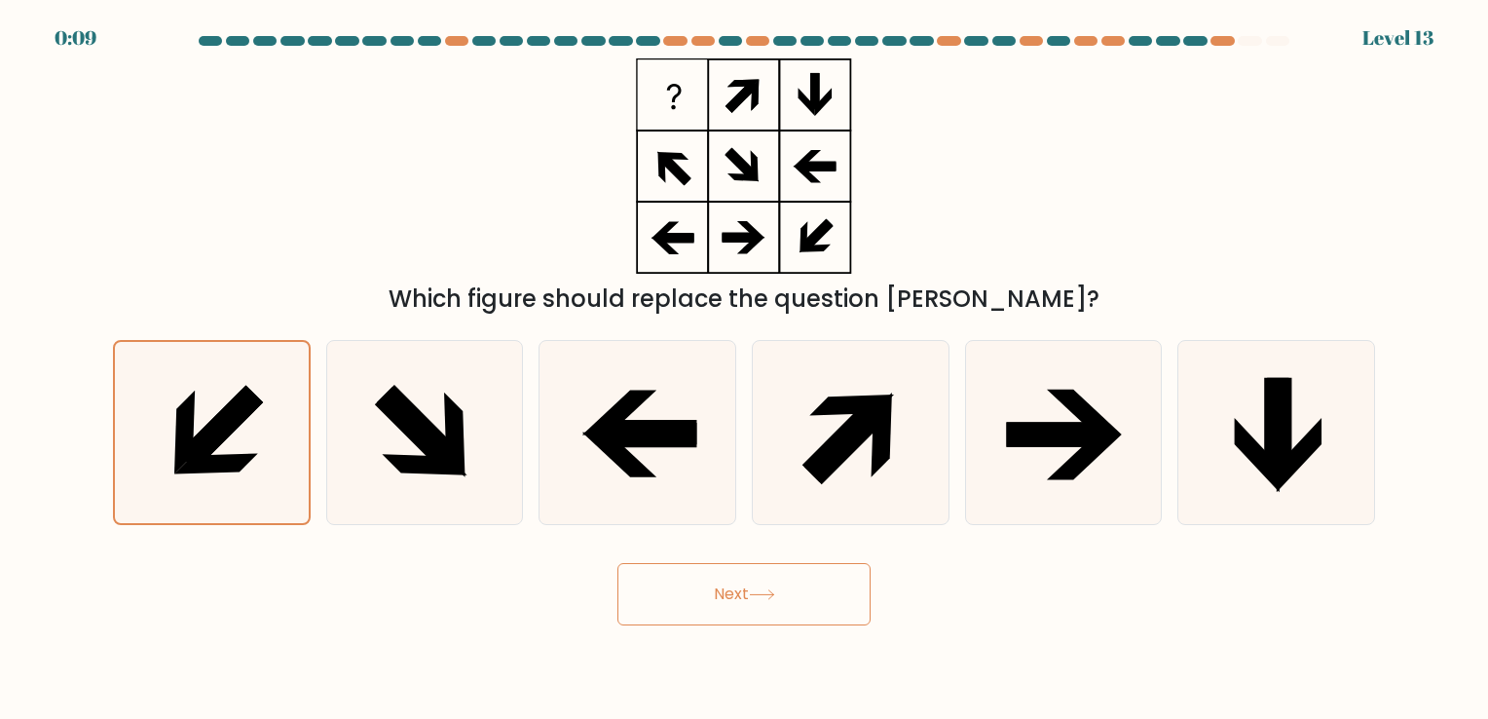
click at [681, 575] on button "Next" at bounding box center [744, 594] width 253 height 62
click at [712, 617] on button "Next" at bounding box center [744, 594] width 253 height 62
click at [729, 593] on button "Next" at bounding box center [744, 594] width 253 height 62
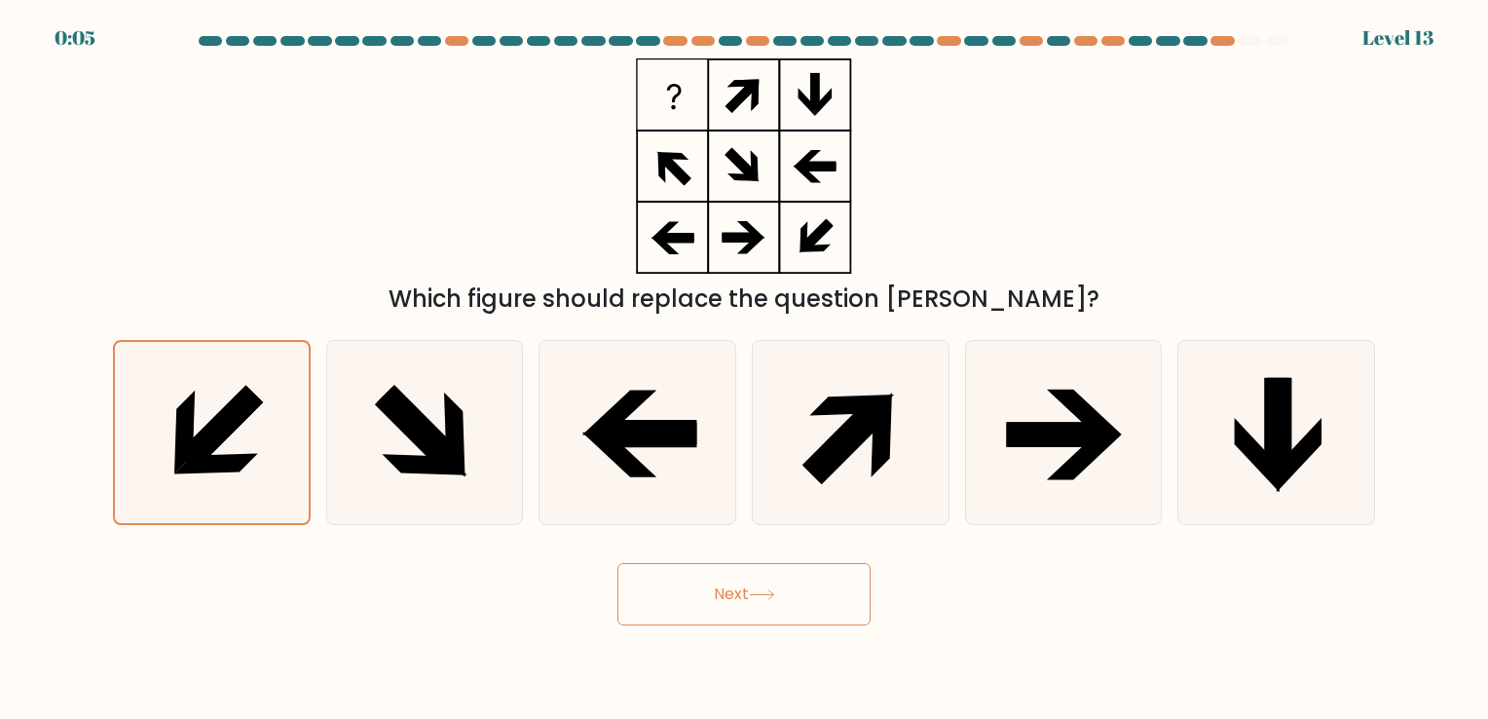
click at [729, 593] on button "Next" at bounding box center [744, 594] width 253 height 62
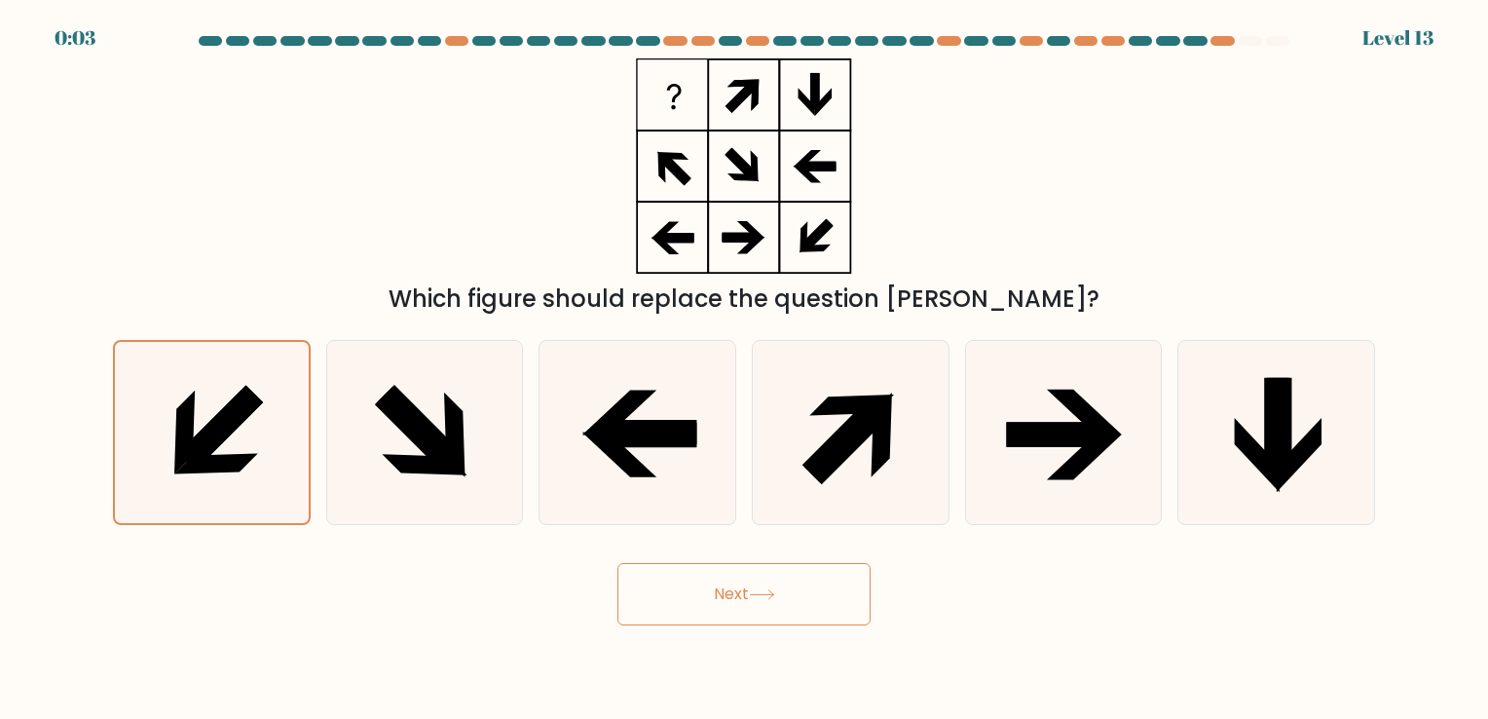
click at [729, 593] on button "Next" at bounding box center [744, 594] width 253 height 62
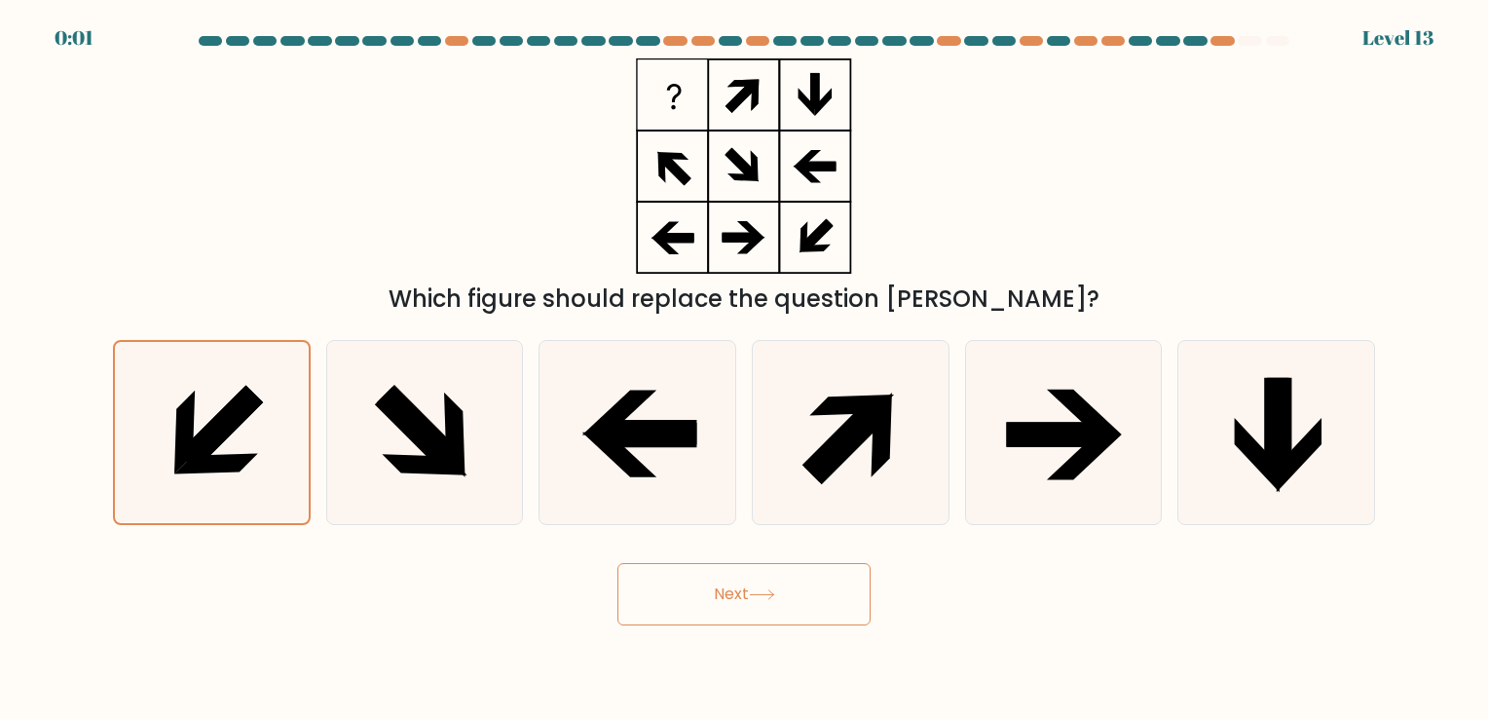
click at [729, 593] on button "Next" at bounding box center [744, 594] width 253 height 62
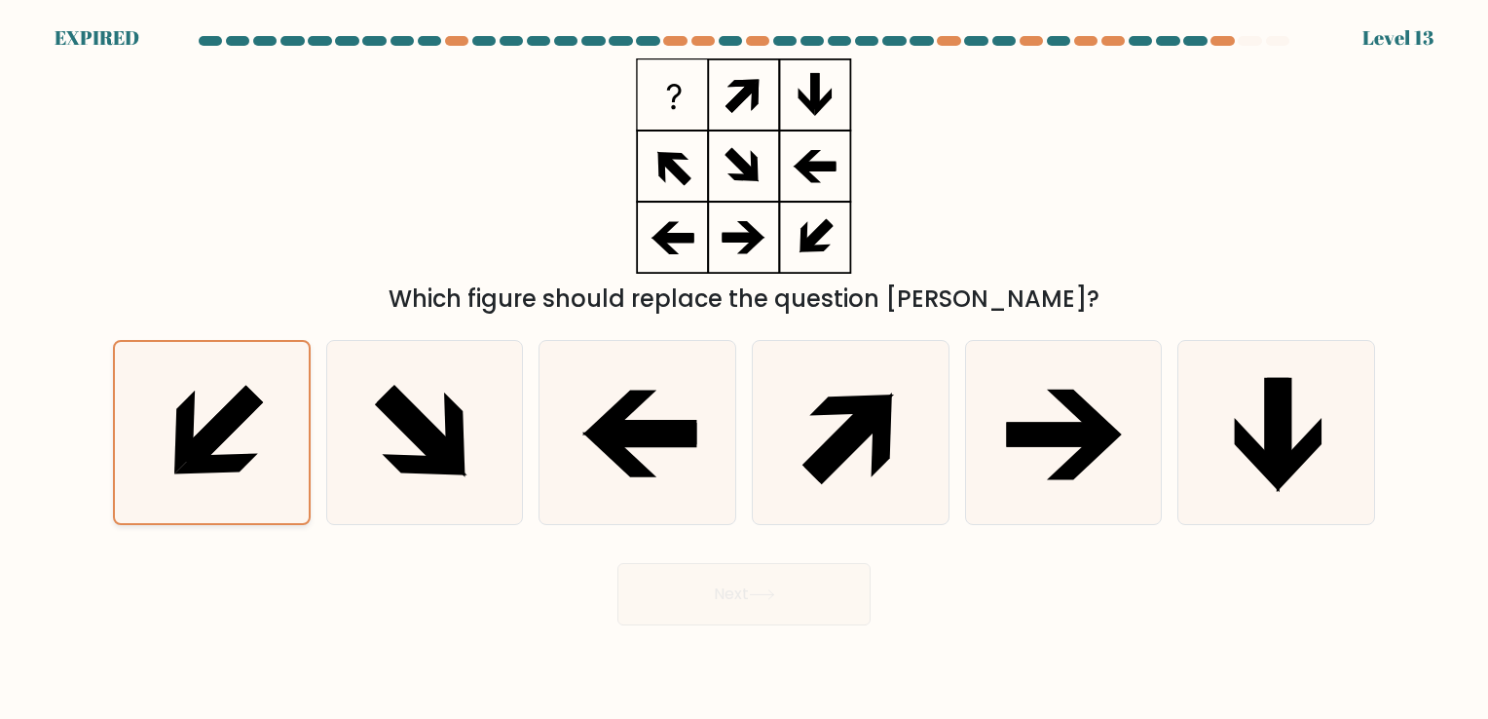
click at [143, 423] on icon at bounding box center [212, 432] width 180 height 180
click at [744, 369] on input "a." at bounding box center [744, 364] width 1 height 10
click at [143, 423] on icon at bounding box center [212, 432] width 180 height 180
click at [744, 369] on input "a." at bounding box center [744, 364] width 1 height 10
click at [277, 389] on icon at bounding box center [212, 432] width 180 height 180
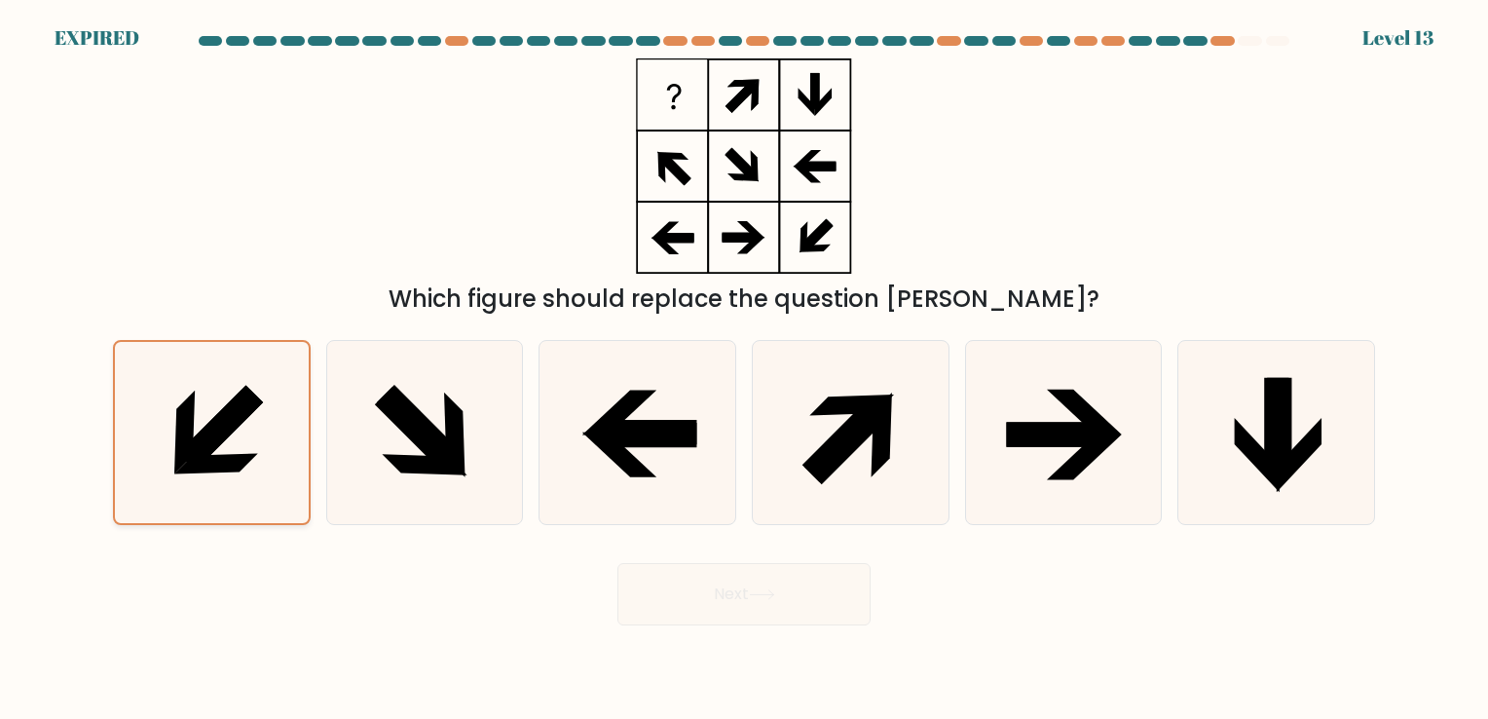
click at [744, 369] on input "a." at bounding box center [744, 364] width 1 height 10
click at [277, 389] on icon at bounding box center [212, 432] width 180 height 180
click at [744, 369] on input "a." at bounding box center [744, 364] width 1 height 10
